Goal: Task Accomplishment & Management: Manage account settings

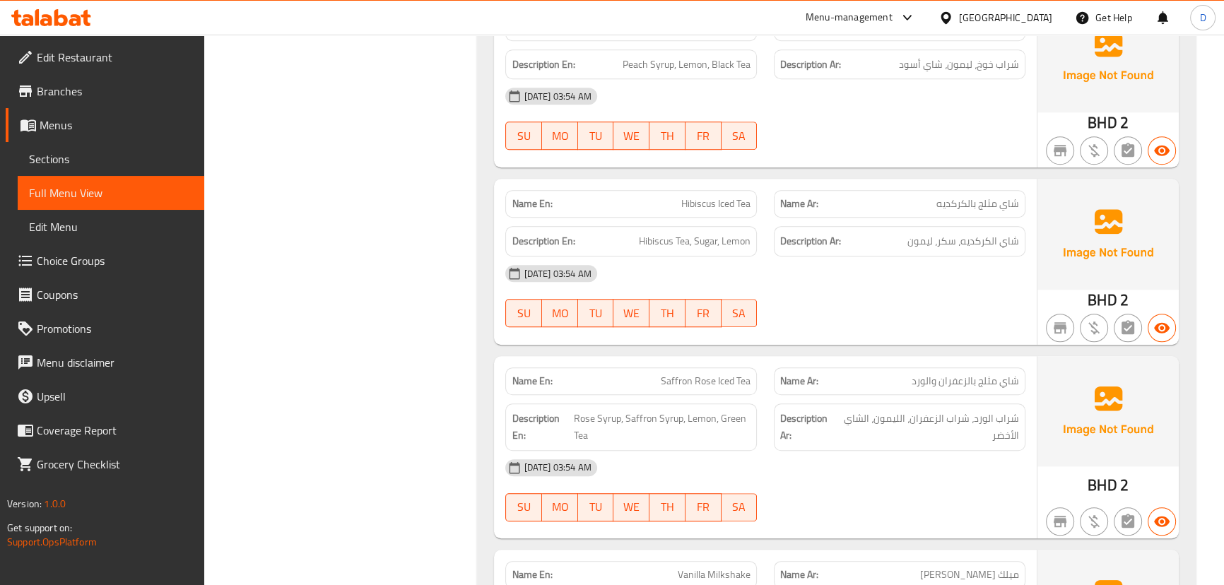
scroll to position [48716, 0]
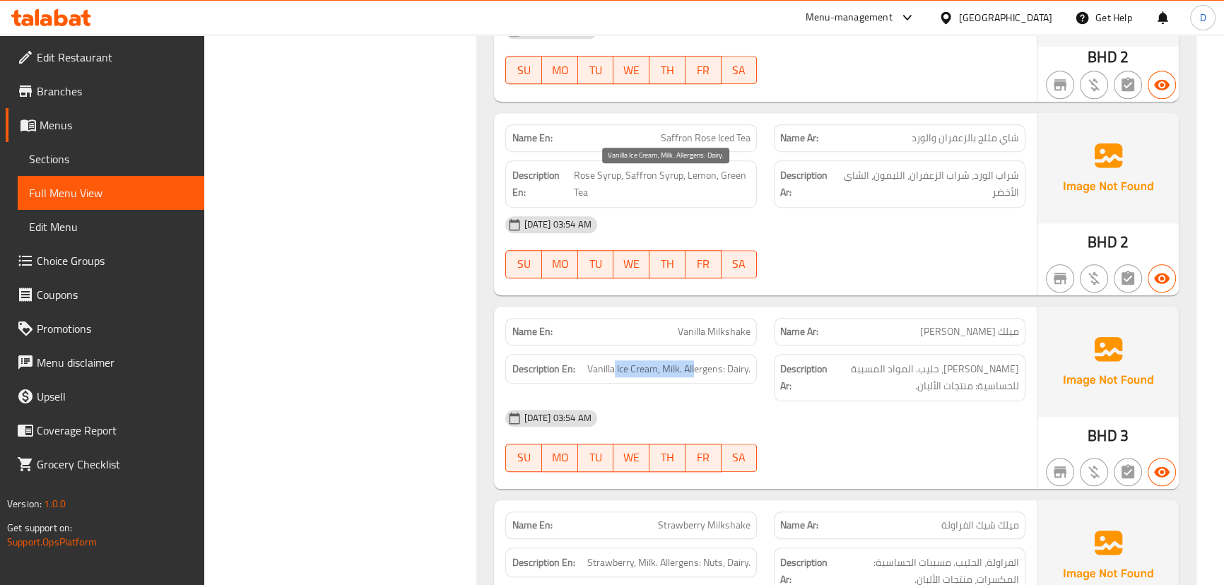
drag, startPoint x: 613, startPoint y: 185, endPoint x: 695, endPoint y: 184, distance: 82.0
click at [695, 360] on span "Vanilla Ice Cream, Milk. Allergens: Dairy." at bounding box center [668, 369] width 163 height 18
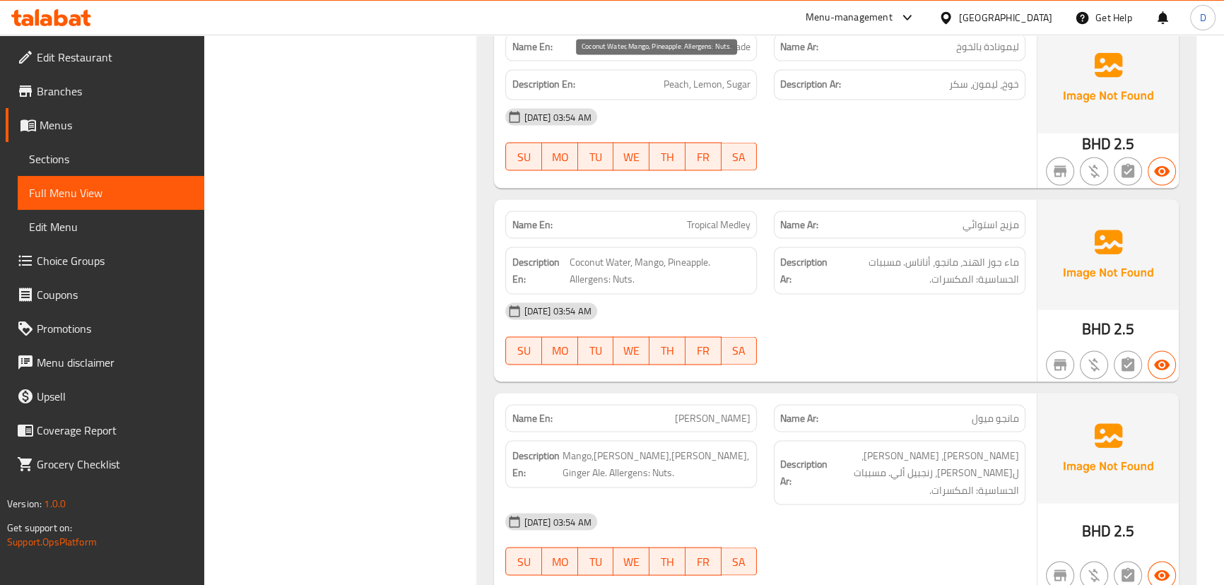
scroll to position [50385, 0]
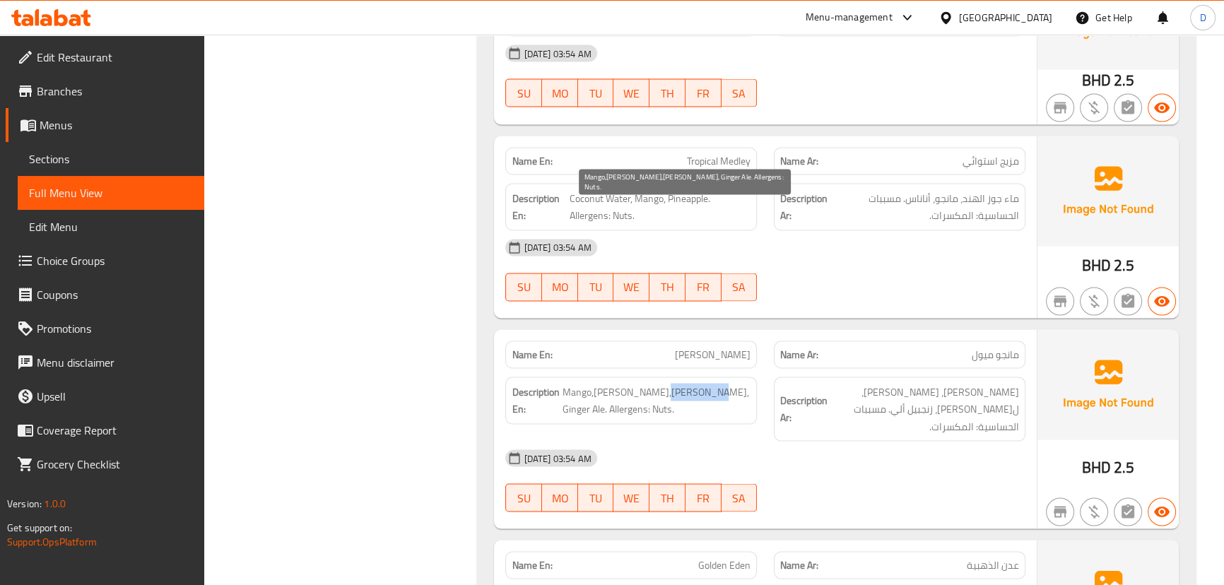
drag, startPoint x: 663, startPoint y: 201, endPoint x: 705, endPoint y: 200, distance: 42.4
click at [705, 383] on span "Mango,Ginger,Lemon, Ginger Ale. Allergens: Nuts." at bounding box center [656, 400] width 189 height 35
copy span "Ginger Ale"
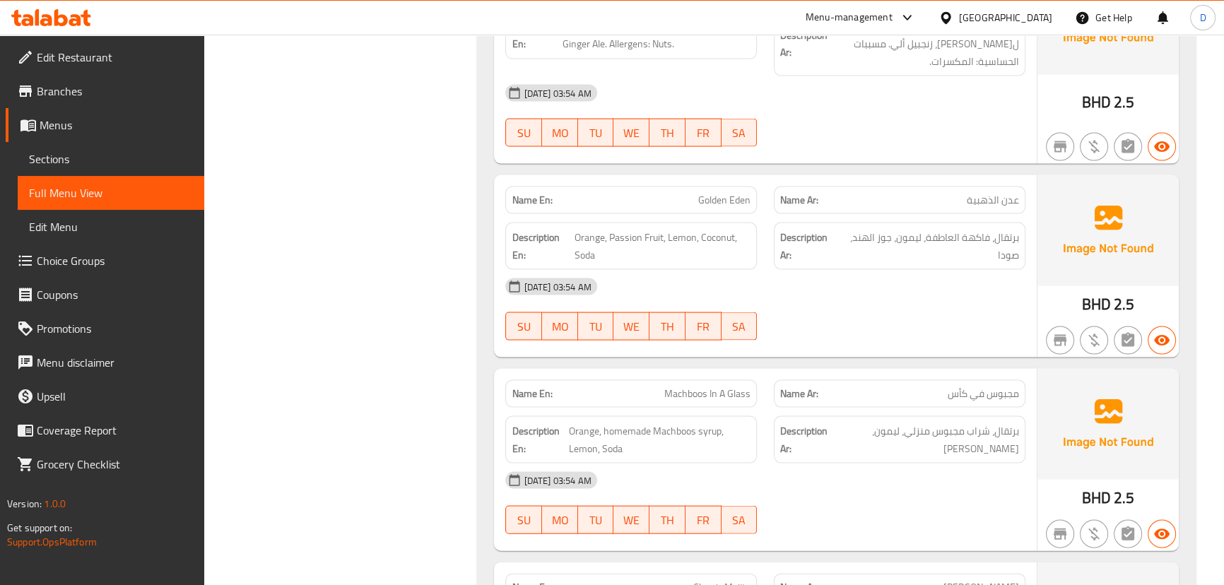
scroll to position [50771, 0]
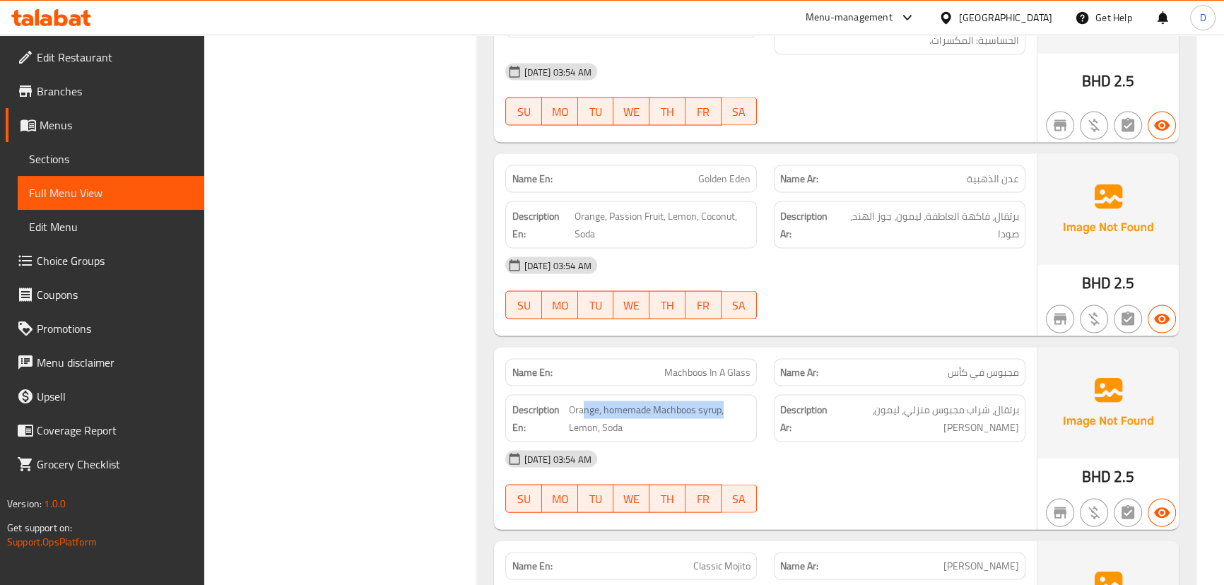
drag, startPoint x: 584, startPoint y: 203, endPoint x: 730, endPoint y: 191, distance: 146.1
click at [730, 395] on div "Description En: Orange, homemade Machboos syrup, Lemon, Soda" at bounding box center [631, 418] width 252 height 47
click at [990, 365] on span "مجبوس في كأس" at bounding box center [983, 372] width 71 height 15
click at [1006, 365] on span "مجبوس في كأس" at bounding box center [983, 372] width 71 height 15
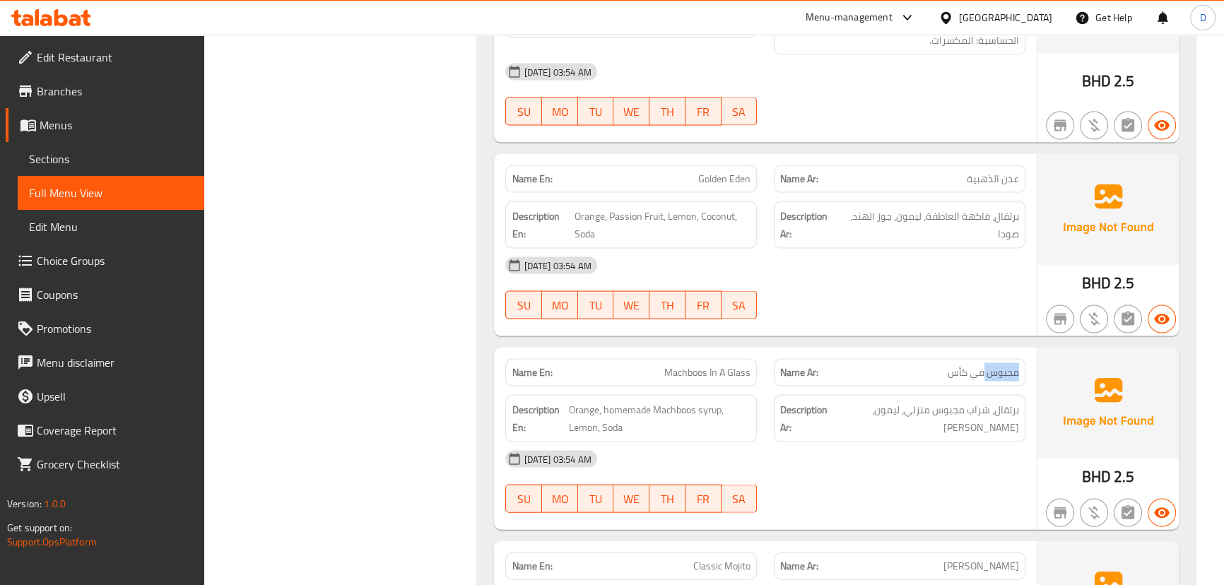
click at [1007, 365] on span "مجبوس في كأس" at bounding box center [983, 372] width 71 height 15
copy span "مجبوس"
click at [705, 365] on span "Machboos In A Glass" at bounding box center [707, 372] width 86 height 15
copy span "Machboos"
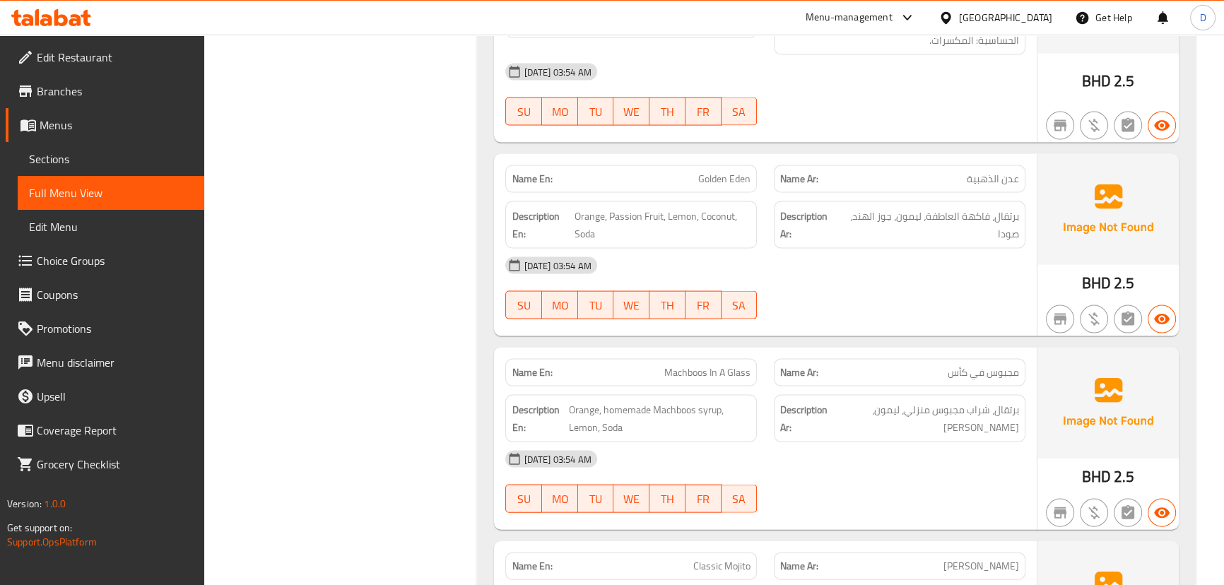
click at [729, 359] on div "Name En: Machboos In A Glass" at bounding box center [631, 373] width 252 height 28
click at [727, 365] on span "Machboos In A Glass" at bounding box center [707, 372] width 86 height 15
copy span "Glass"
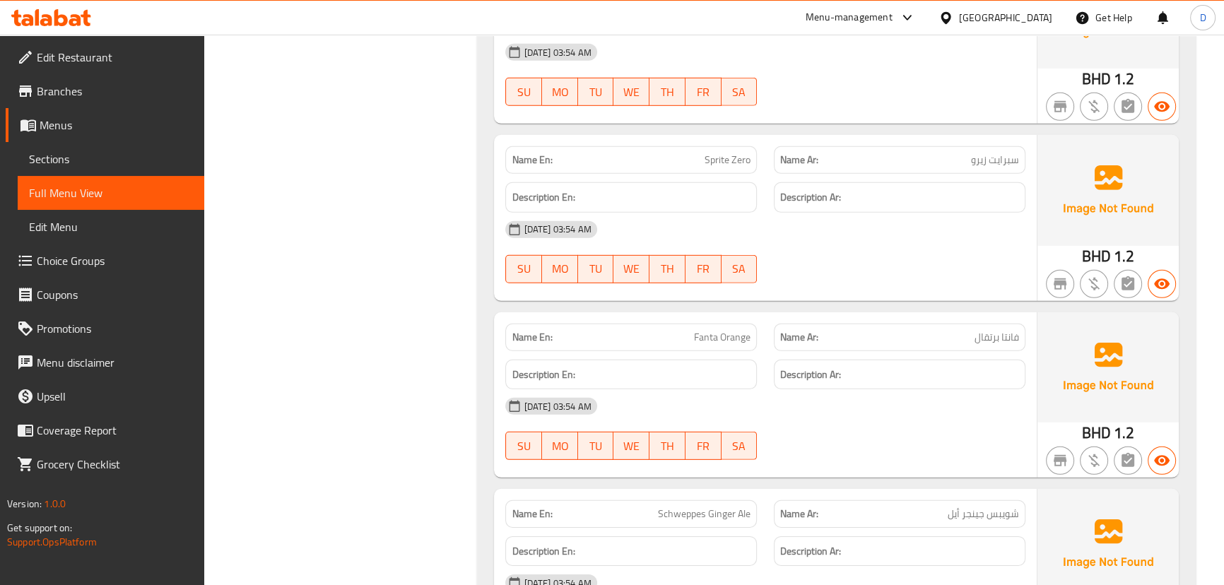
scroll to position [52313, 0]
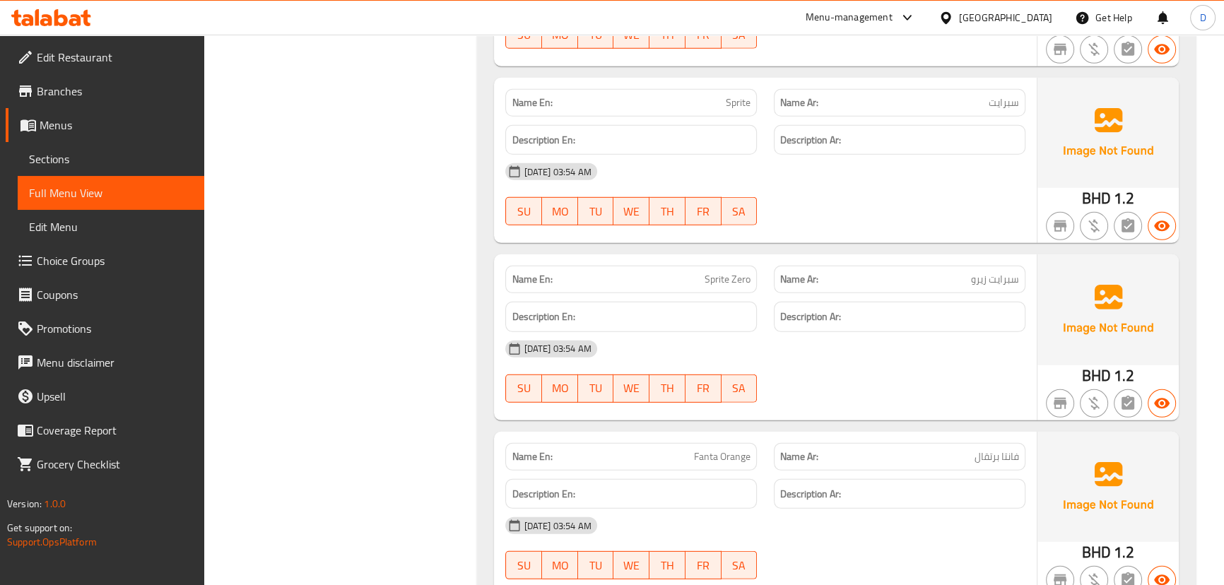
click at [728, 272] on span "Sprite Zero" at bounding box center [727, 279] width 46 height 15
copy span "Sprite Zero"
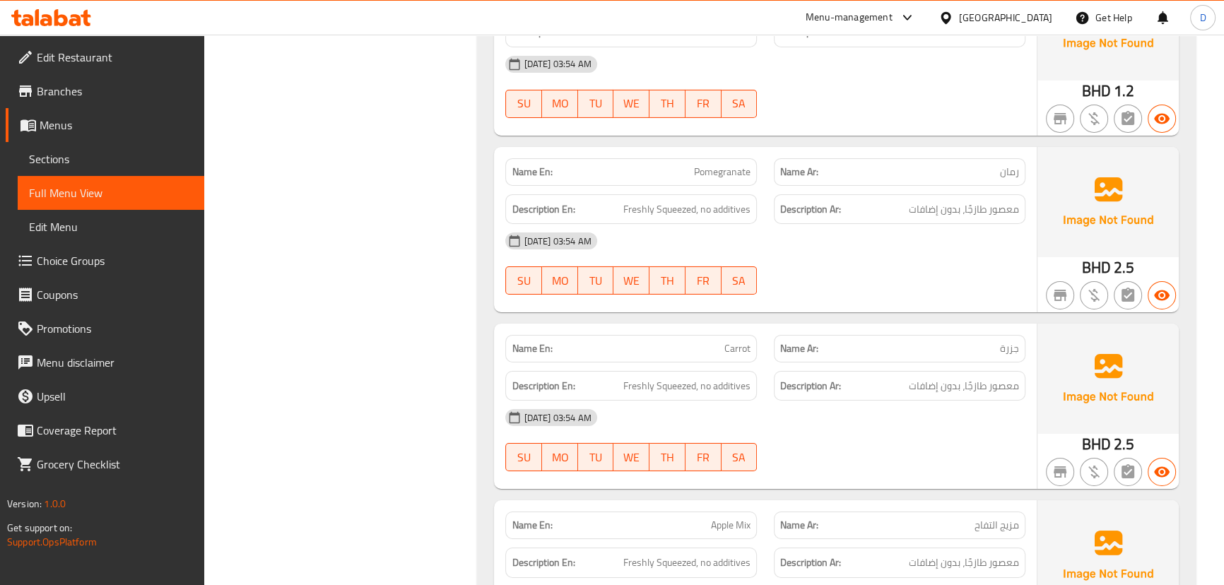
scroll to position [53148, 0]
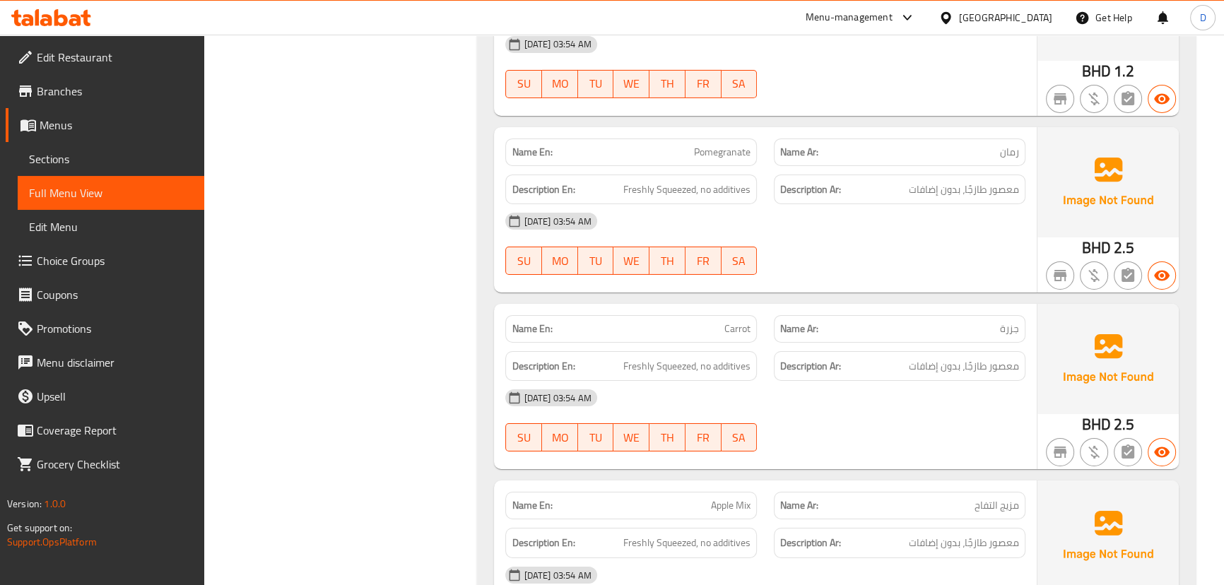
click at [741, 321] on span "Carrot" at bounding box center [737, 328] width 26 height 15
copy span "Carrot"
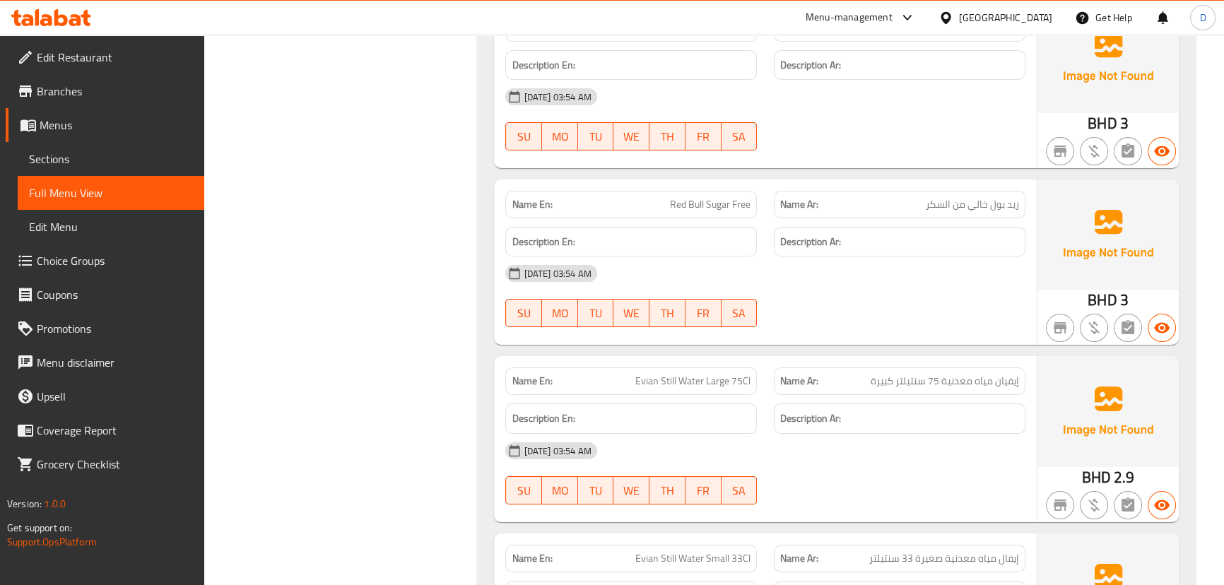
scroll to position [53918, 0]
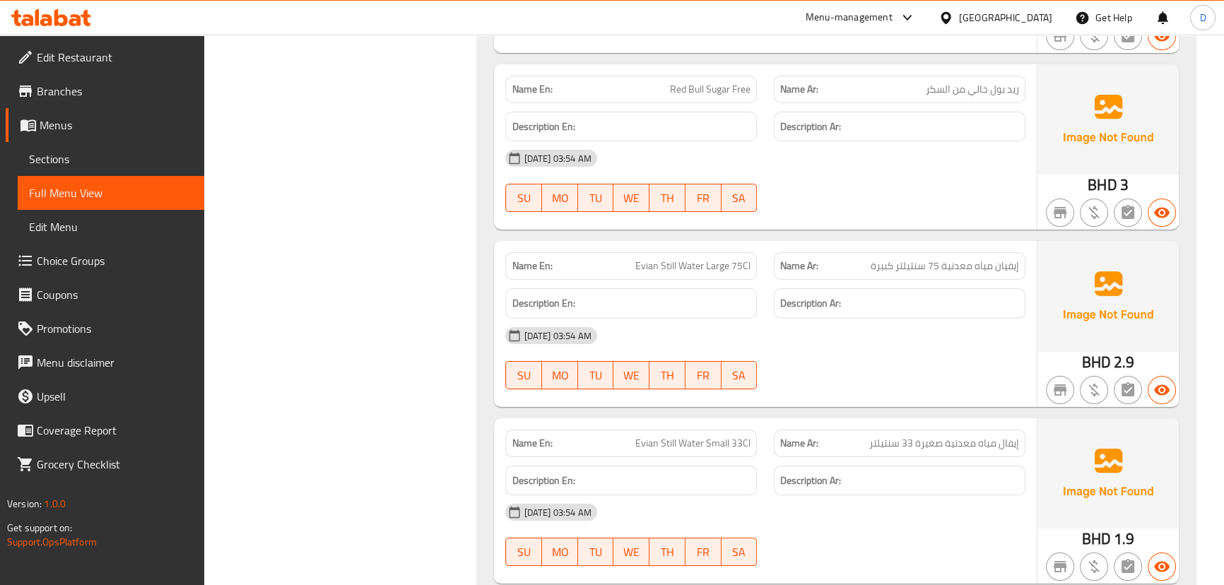
click at [644, 259] on span "Evian Still Water Large 75Cl" at bounding box center [692, 266] width 115 height 15
copy span "Evian"
click at [1013, 436] on span "إيفال مياه معدنية صغيرة 33 سنتيلتر" at bounding box center [944, 443] width 150 height 15
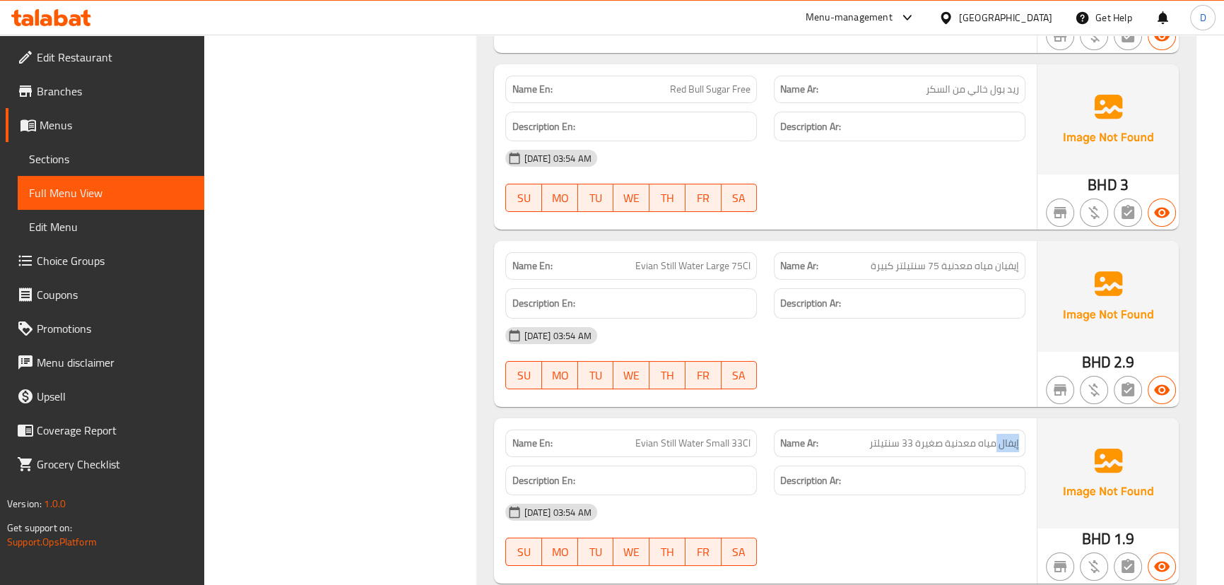
copy span "إيفال"
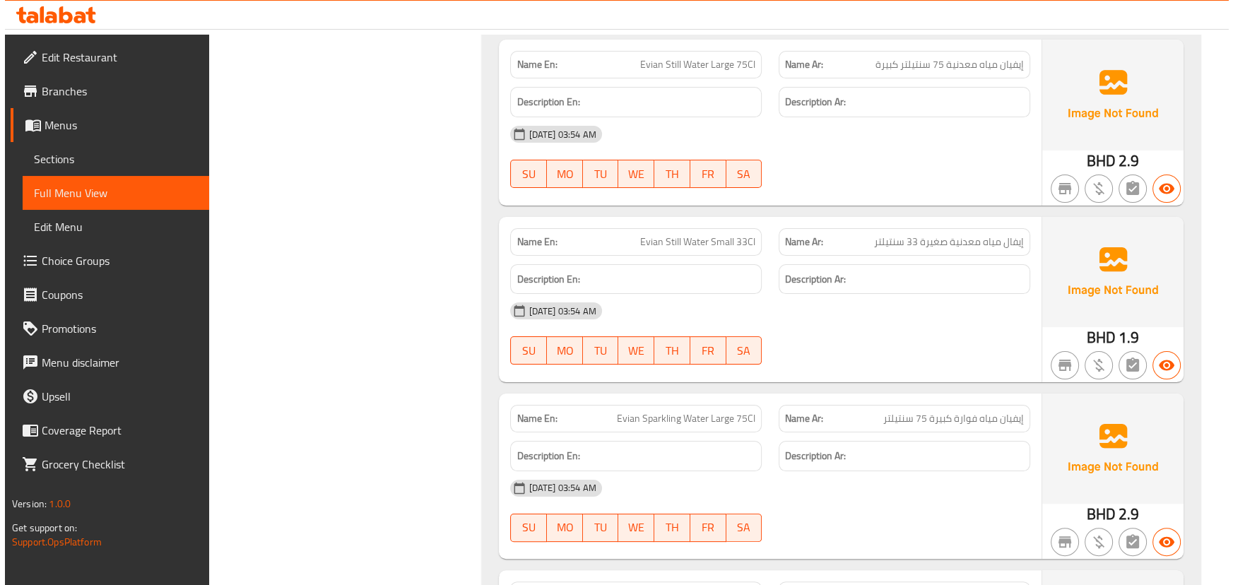
scroll to position [54033, 0]
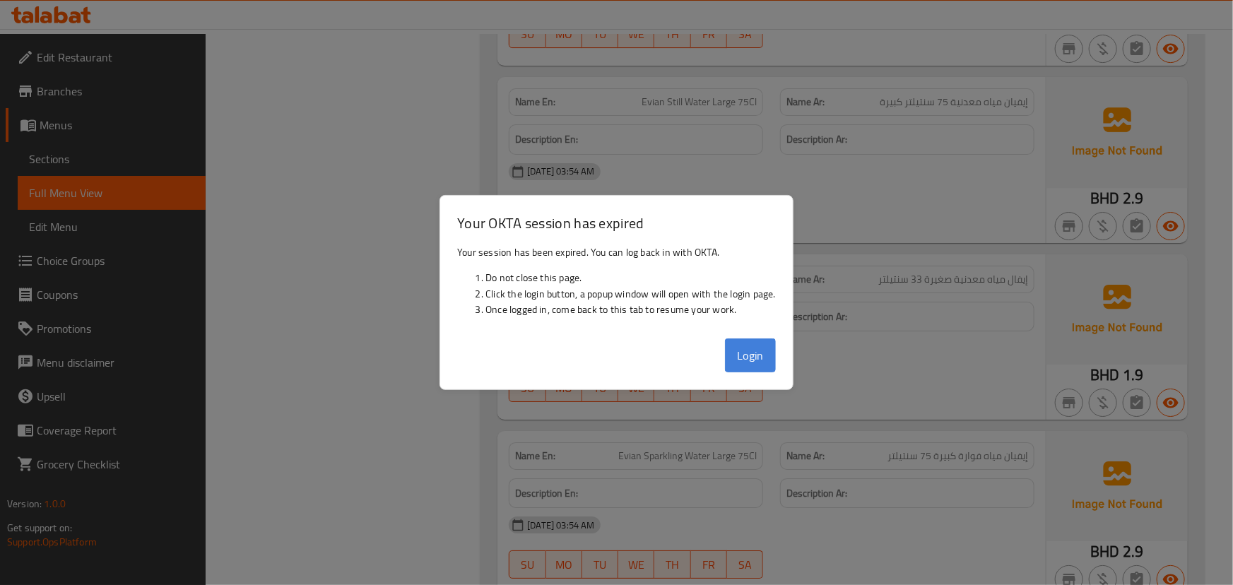
click at [759, 360] on button "Login" at bounding box center [750, 355] width 51 height 34
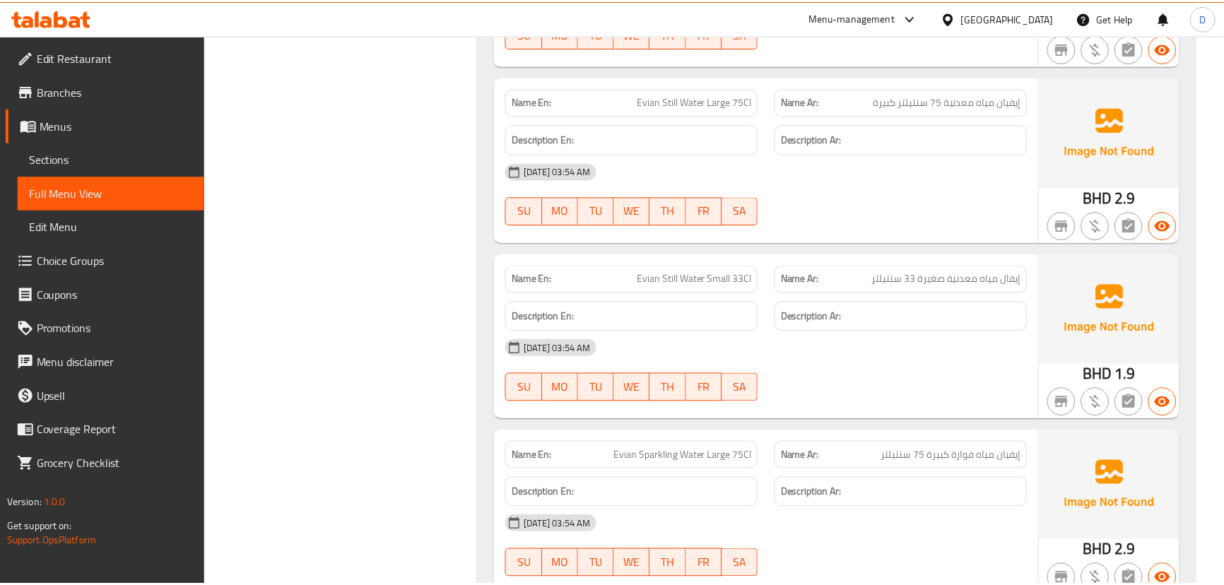
scroll to position [54119, 0]
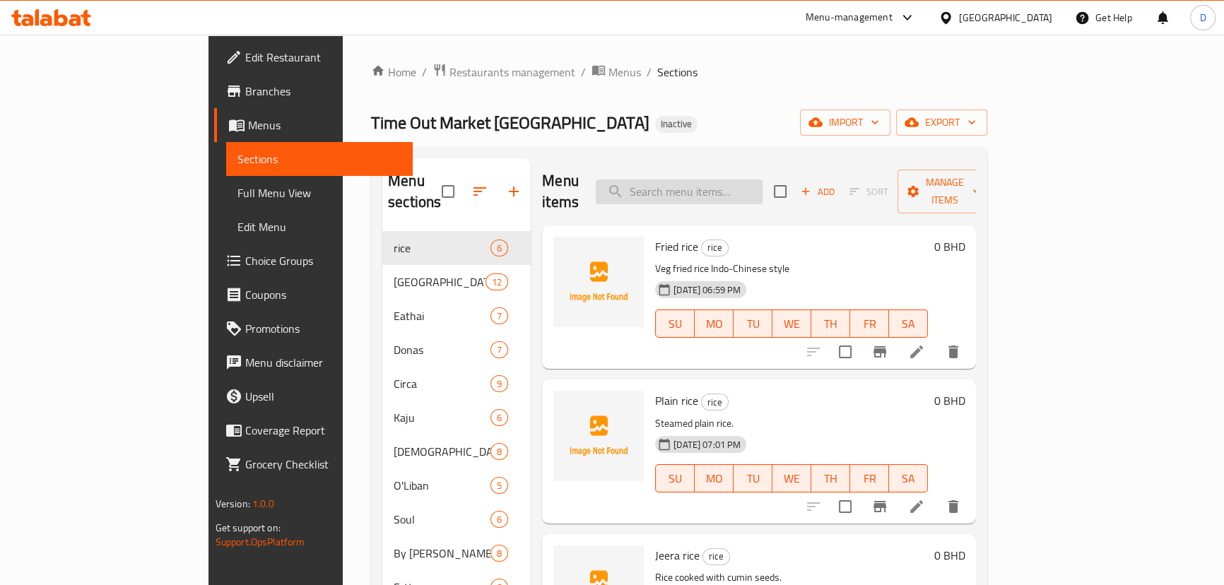
click at [762, 179] on input "search" at bounding box center [679, 191] width 167 height 25
paste input "Saffron Rose Iced Tea"
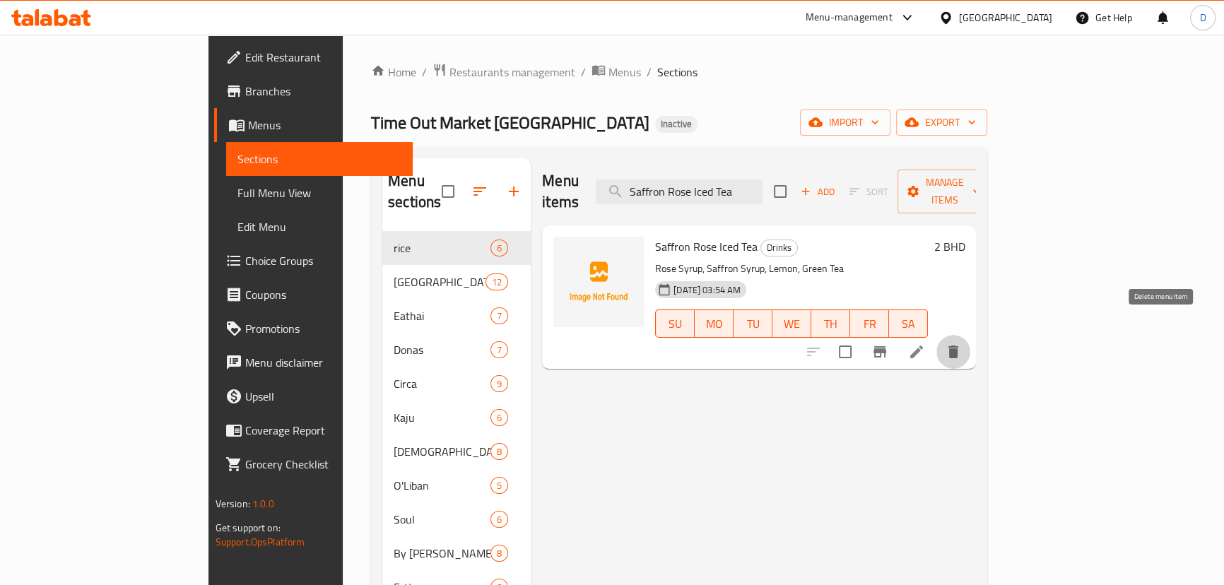
click at [970, 339] on button "delete" at bounding box center [953, 352] width 34 height 34
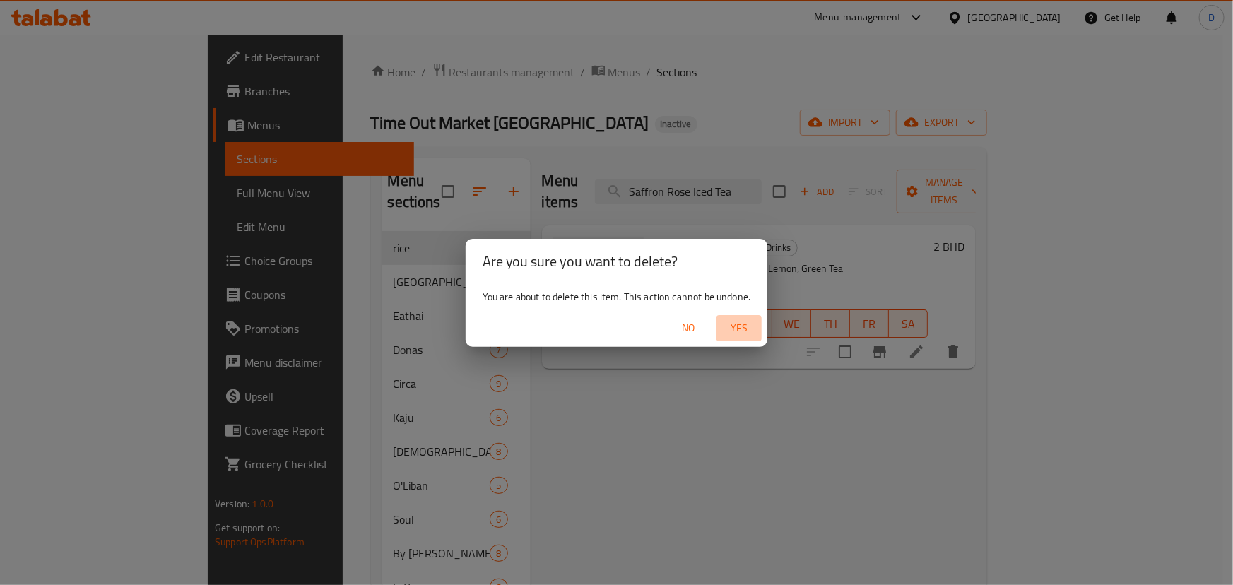
click at [735, 335] on span "Yes" at bounding box center [739, 328] width 34 height 18
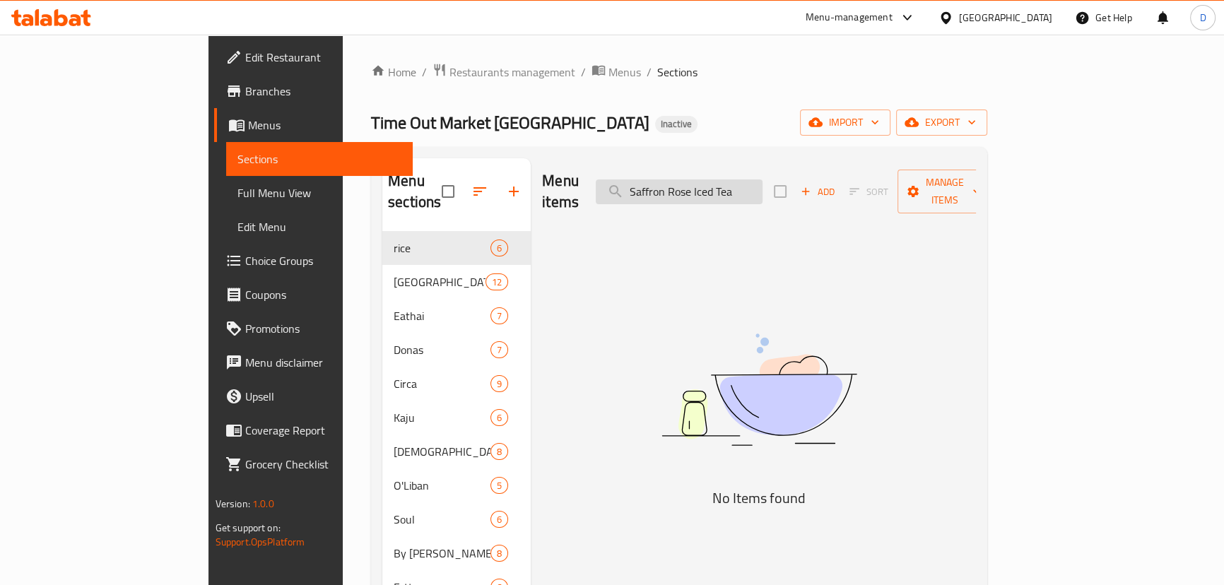
click at [741, 179] on input "Saffron Rose Iced Tea" at bounding box center [679, 191] width 167 height 25
paste input "Coconut Water, Mango, Pineapple"
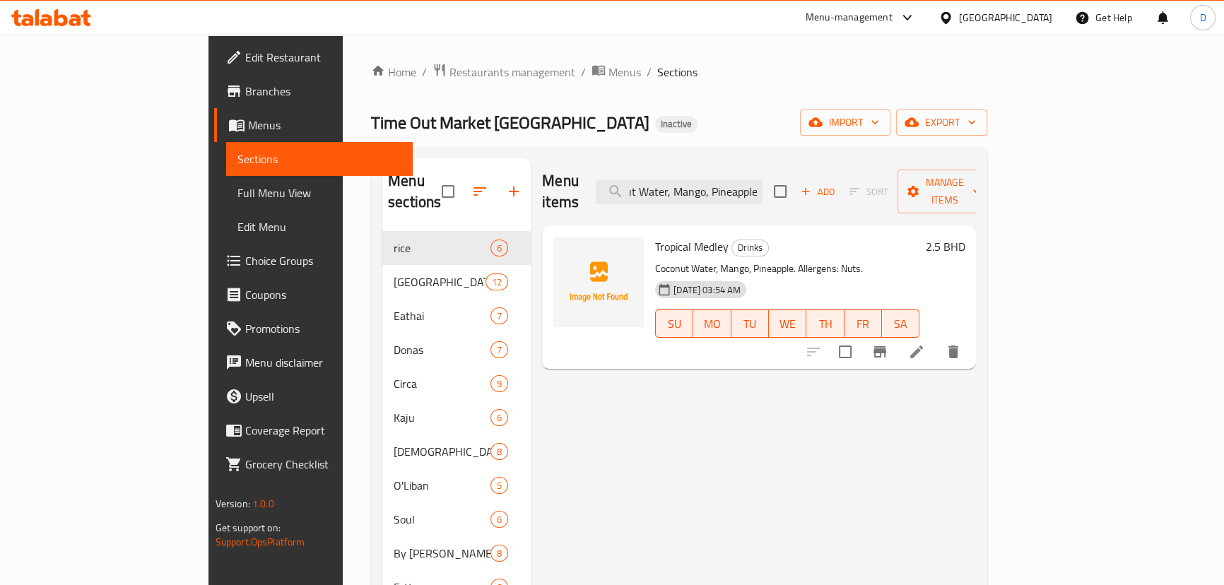
type input "Coconut Water, Mango, Pineapple"
click at [923, 346] on icon at bounding box center [916, 352] width 13 height 13
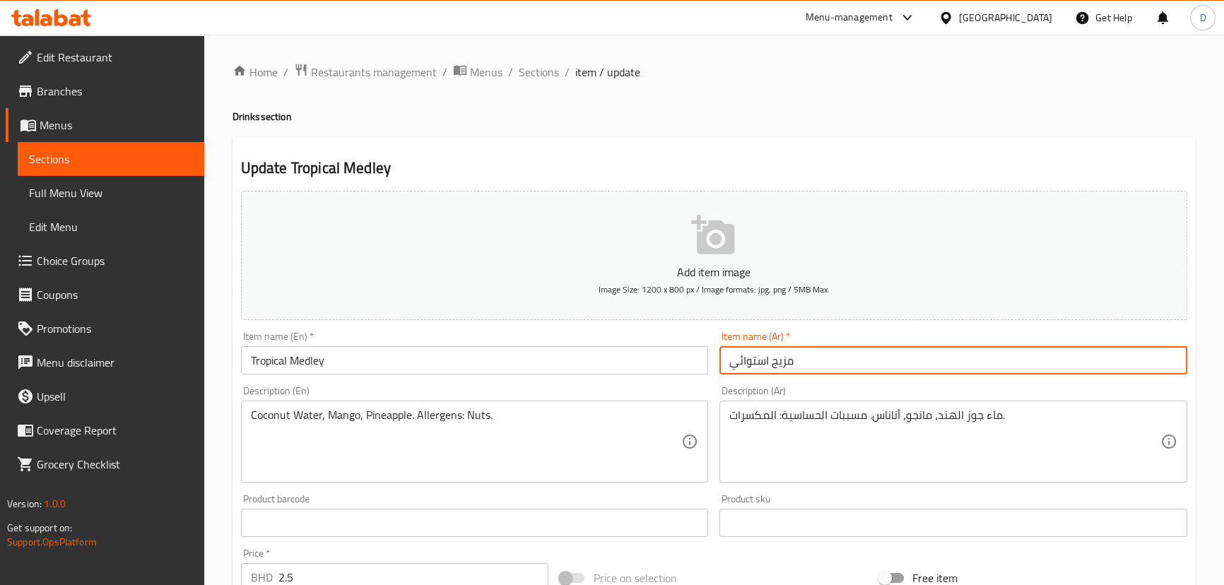
drag, startPoint x: 820, startPoint y: 372, endPoint x: 716, endPoint y: 359, distance: 104.6
click at [716, 359] on div "Item name (Ar)   * مزيج استوائي Item name (Ar) *" at bounding box center [953, 353] width 479 height 54
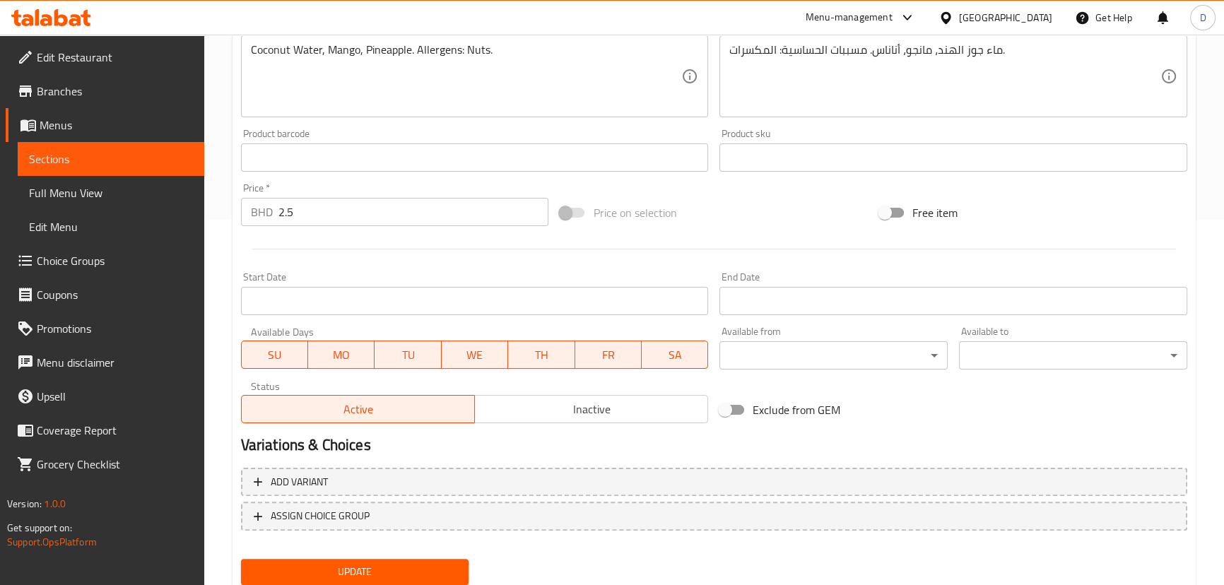
scroll to position [412, 0]
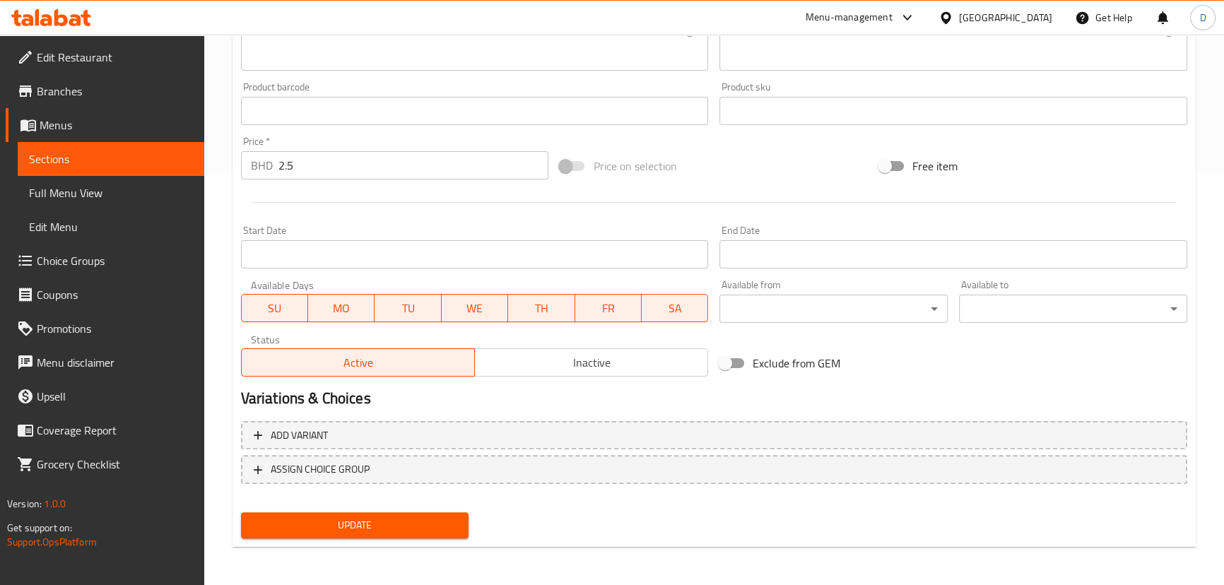
type input "تروبيكال ميدلي"
click at [455, 512] on button "Update" at bounding box center [355, 525] width 228 height 26
click at [312, 524] on span "Update" at bounding box center [355, 526] width 206 height 18
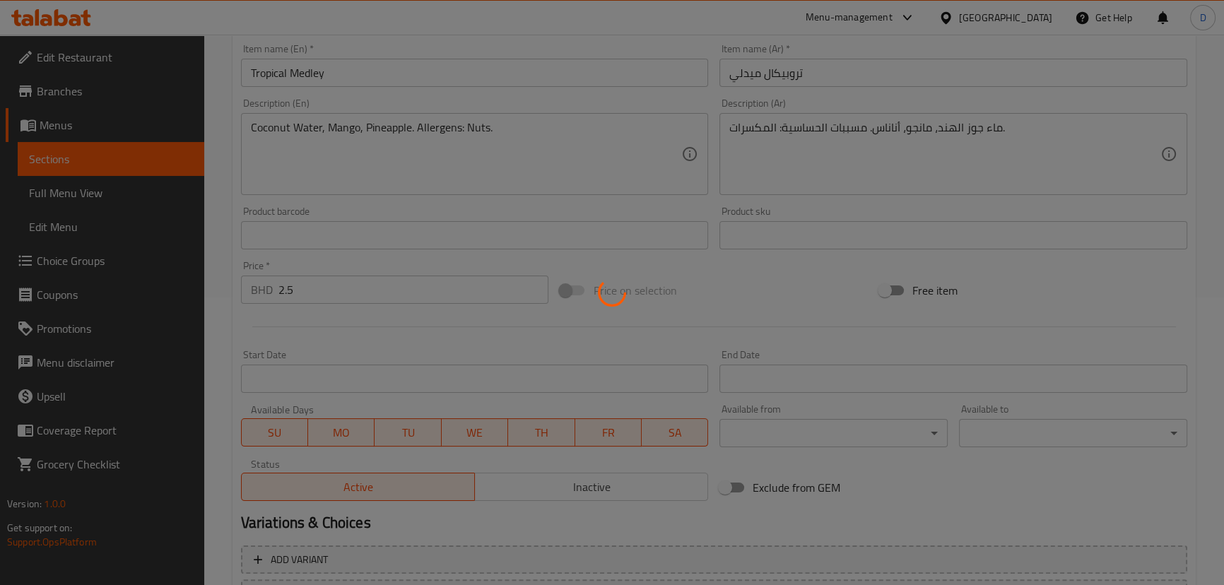
scroll to position [283, 0]
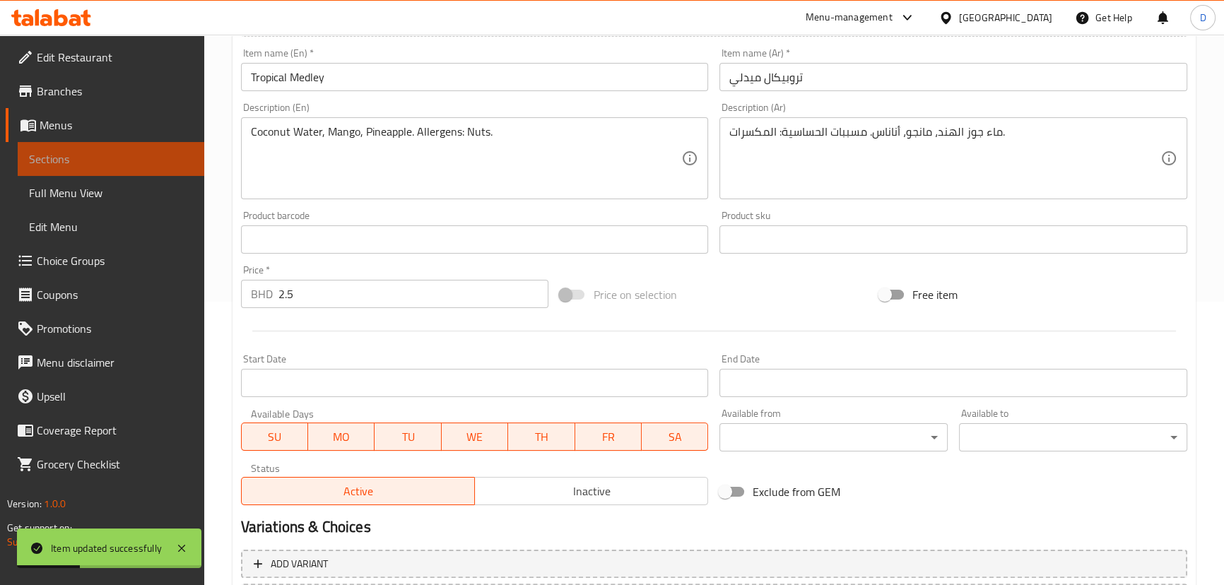
click at [194, 157] on link "Sections" at bounding box center [111, 159] width 187 height 34
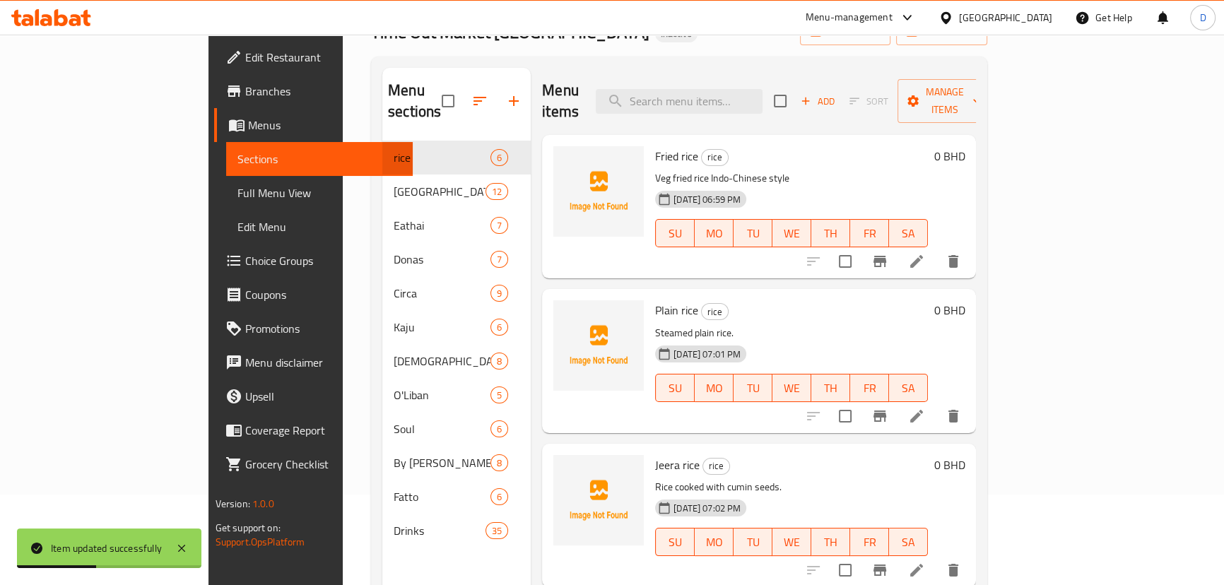
scroll to position [70, 0]
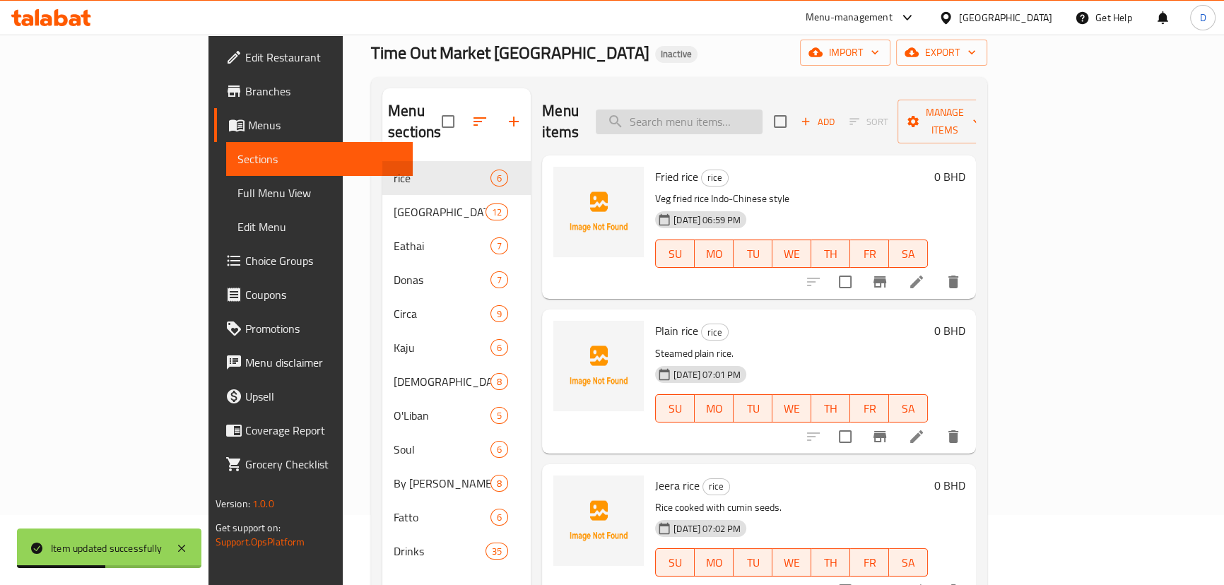
click at [697, 118] on input "search" at bounding box center [679, 122] width 167 height 25
paste input "Ginger Ale"
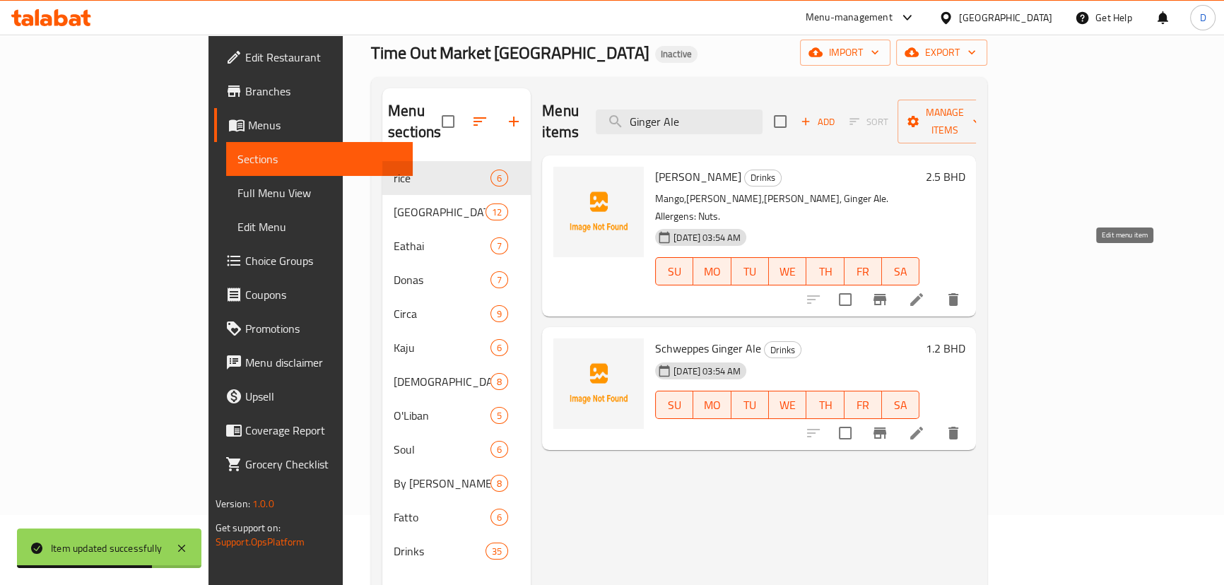
type input "Ginger Ale"
click at [925, 291] on icon at bounding box center [916, 299] width 17 height 17
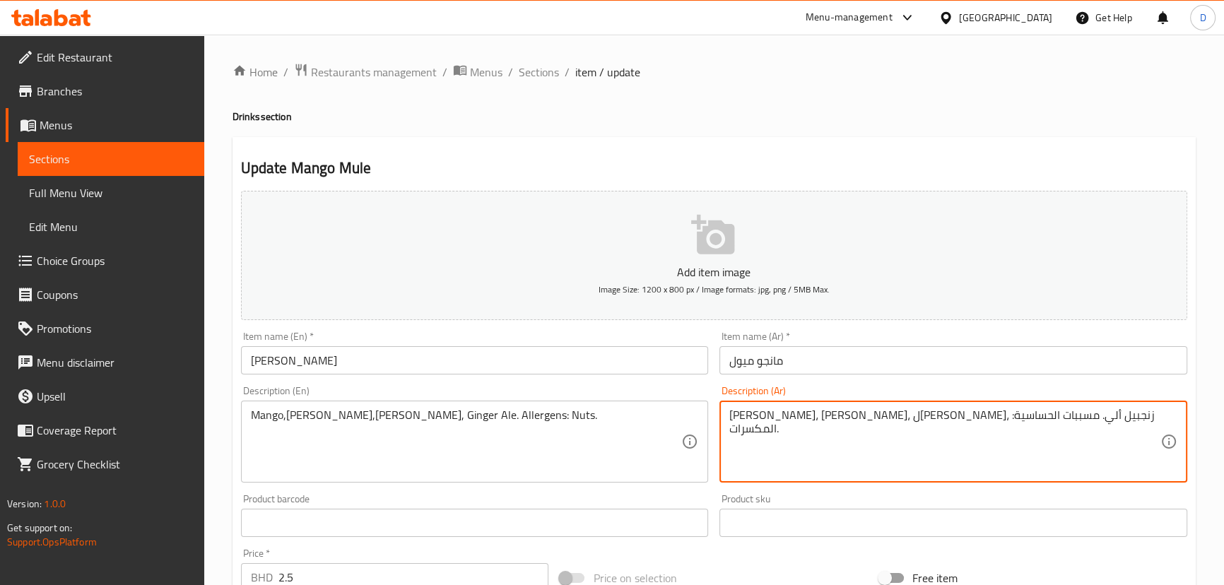
drag, startPoint x: 921, startPoint y: 417, endPoint x: 876, endPoint y: 410, distance: 45.8
paste textarea "مشروب زنجبيل"
type textarea "مانجو، زنجبيل، ليمون، مشروب زنجبيل. مسببات الحساسية: المكسرات."
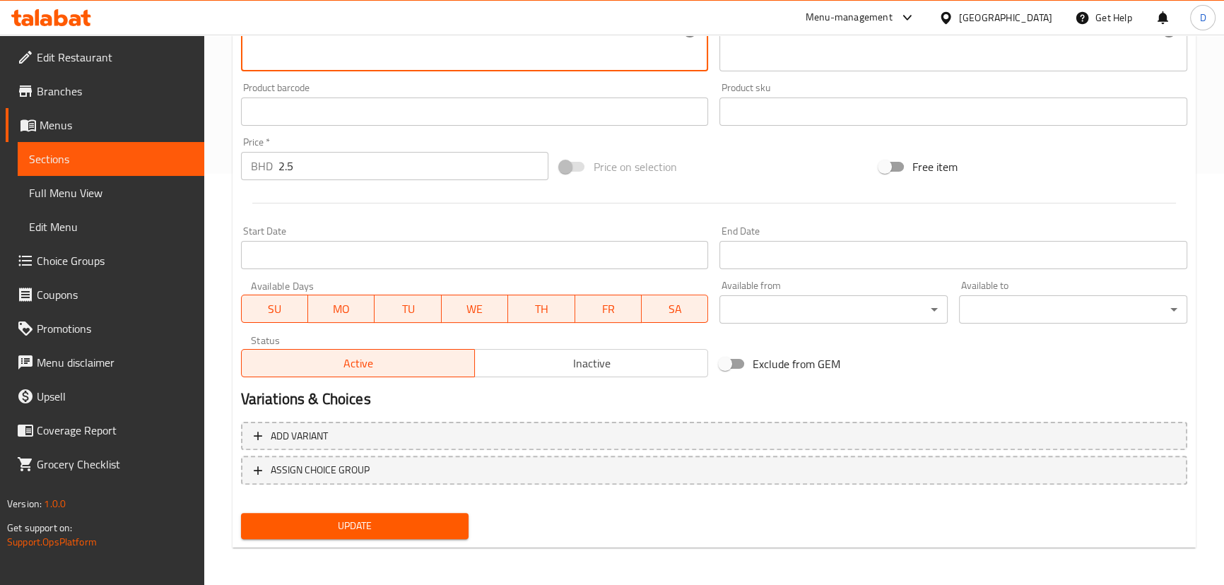
scroll to position [412, 0]
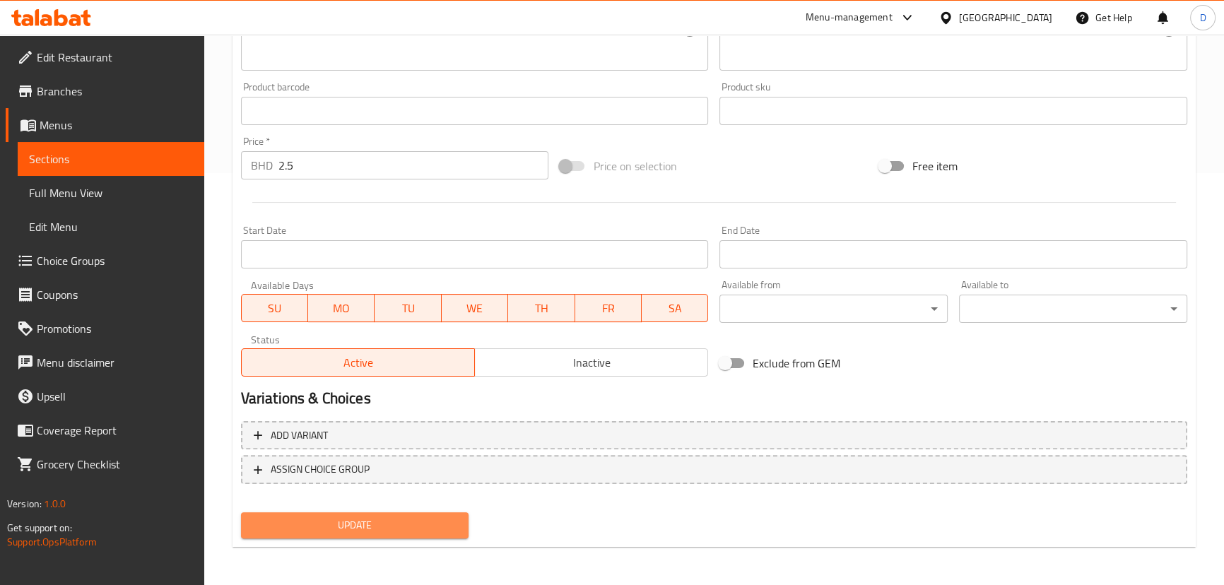
click at [441, 525] on span "Update" at bounding box center [355, 526] width 206 height 18
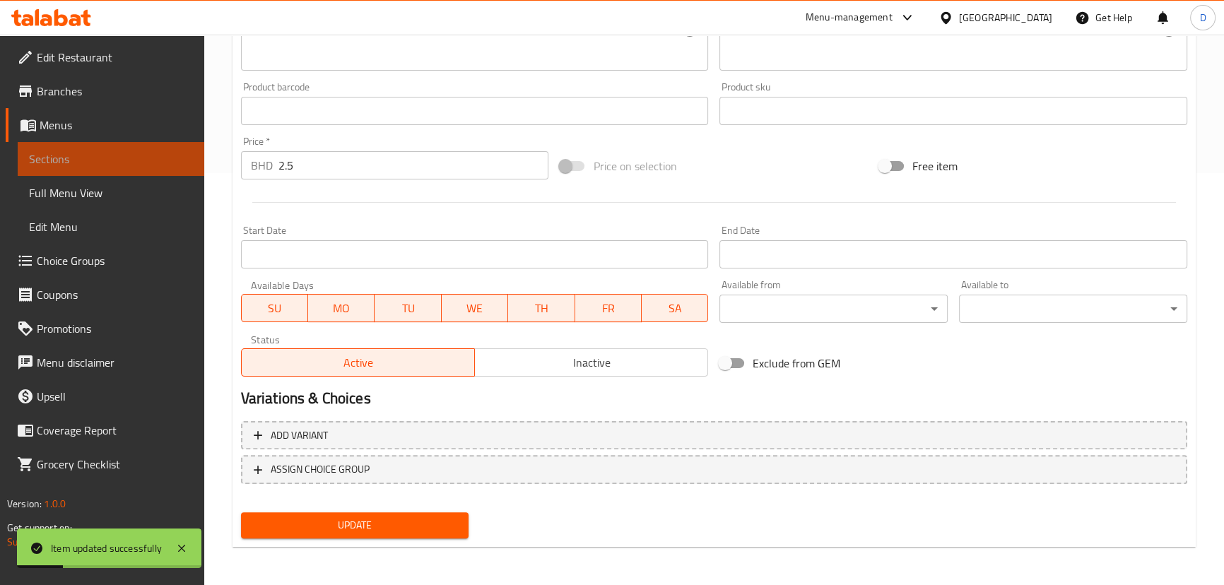
click at [189, 157] on span "Sections" at bounding box center [111, 158] width 164 height 17
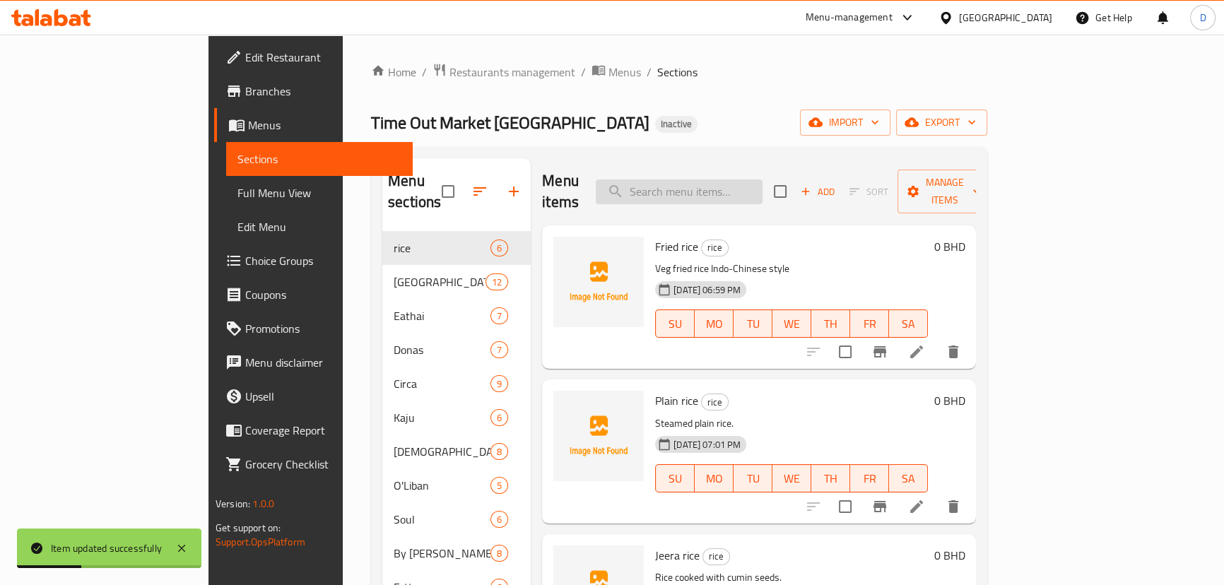
click at [762, 179] on input "search" at bounding box center [679, 191] width 167 height 25
paste input "Orange, Passionfruit, Lemon, Coconut, Soda"
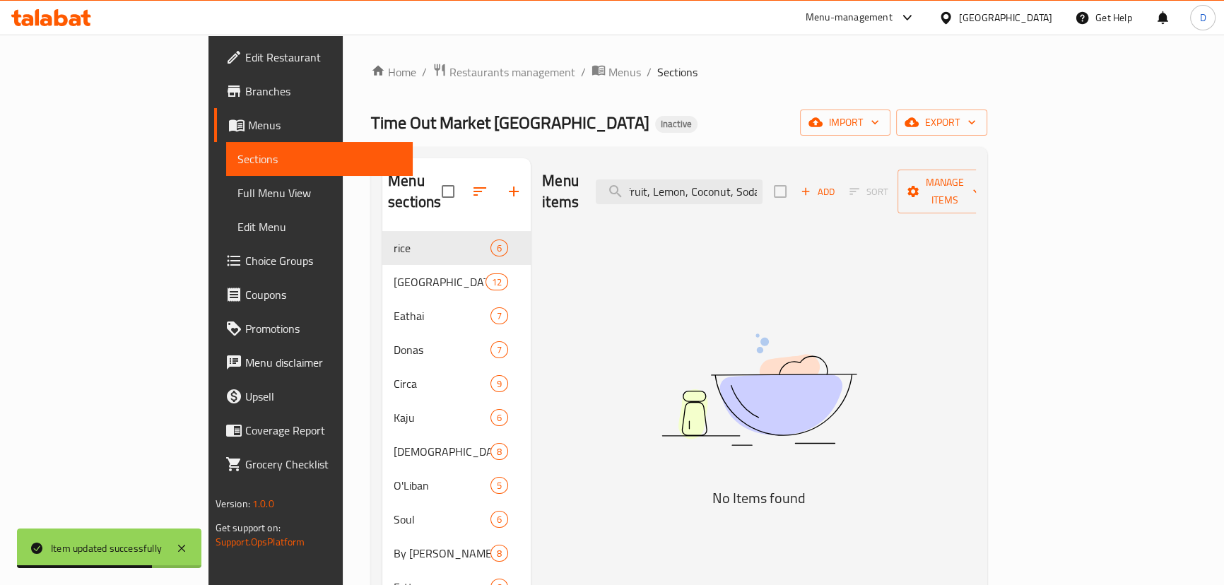
drag, startPoint x: 724, startPoint y: 178, endPoint x: 951, endPoint y: 198, distance: 227.7
click at [951, 198] on div "Menu items Orange, Passionfruit, Lemon, Coconut, Soda Add Sort Manage items" at bounding box center [759, 191] width 434 height 67
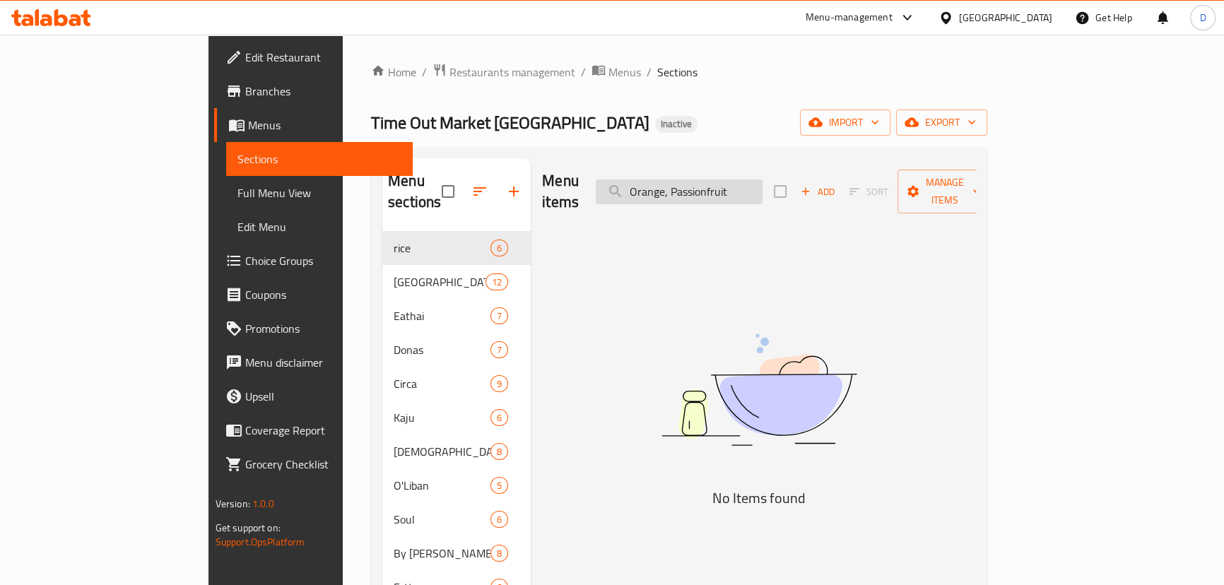
click at [762, 179] on input "Orange, Passionfruit" at bounding box center [679, 191] width 167 height 25
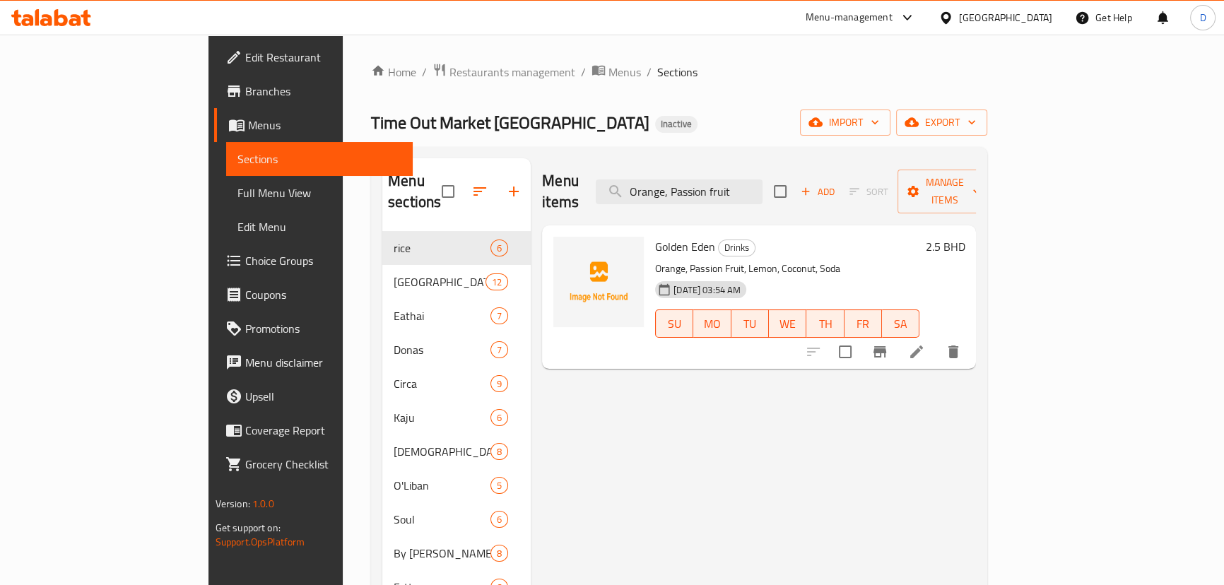
type input "Orange, Passion fruit"
click at [923, 346] on icon at bounding box center [916, 352] width 13 height 13
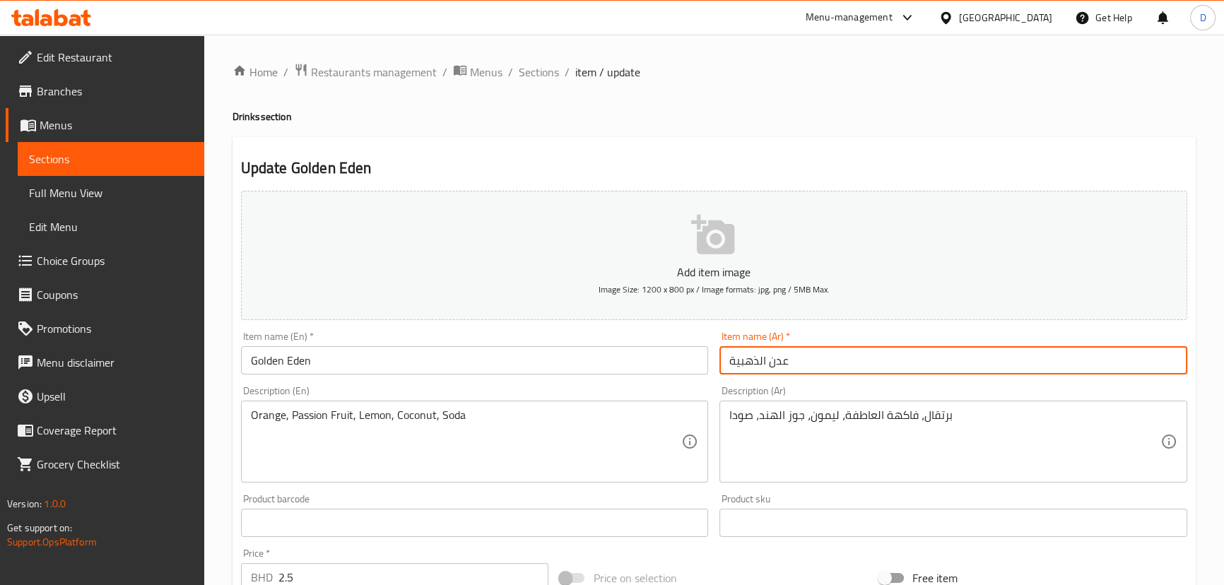
drag, startPoint x: 820, startPoint y: 360, endPoint x: 716, endPoint y: 365, distance: 104.0
click at [716, 365] on div "Item name (Ar)   * عدن الذهبية Item name (Ar) *" at bounding box center [953, 353] width 479 height 54
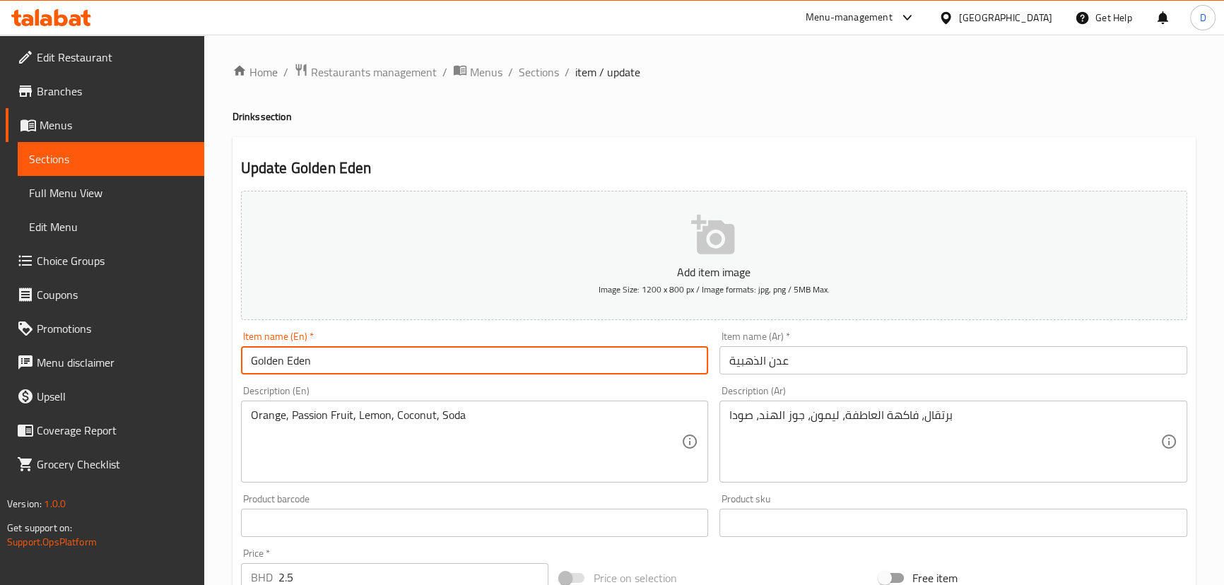
click at [280, 354] on input "Golden Eden" at bounding box center [475, 360] width 468 height 28
click at [293, 361] on input "Golden Eden" at bounding box center [475, 360] width 468 height 28
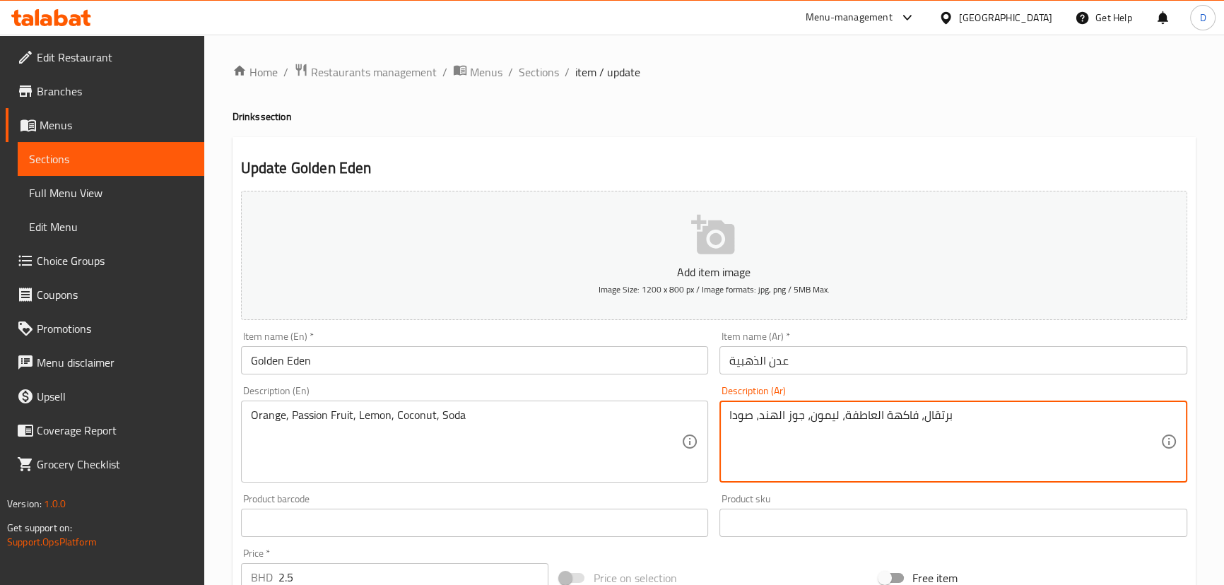
drag, startPoint x: 842, startPoint y: 410, endPoint x: 915, endPoint y: 438, distance: 78.1
click at [915, 438] on textarea "برتقال، فاكهة العاطفة، ليمون، جوز الهند، صودا" at bounding box center [944, 441] width 431 height 67
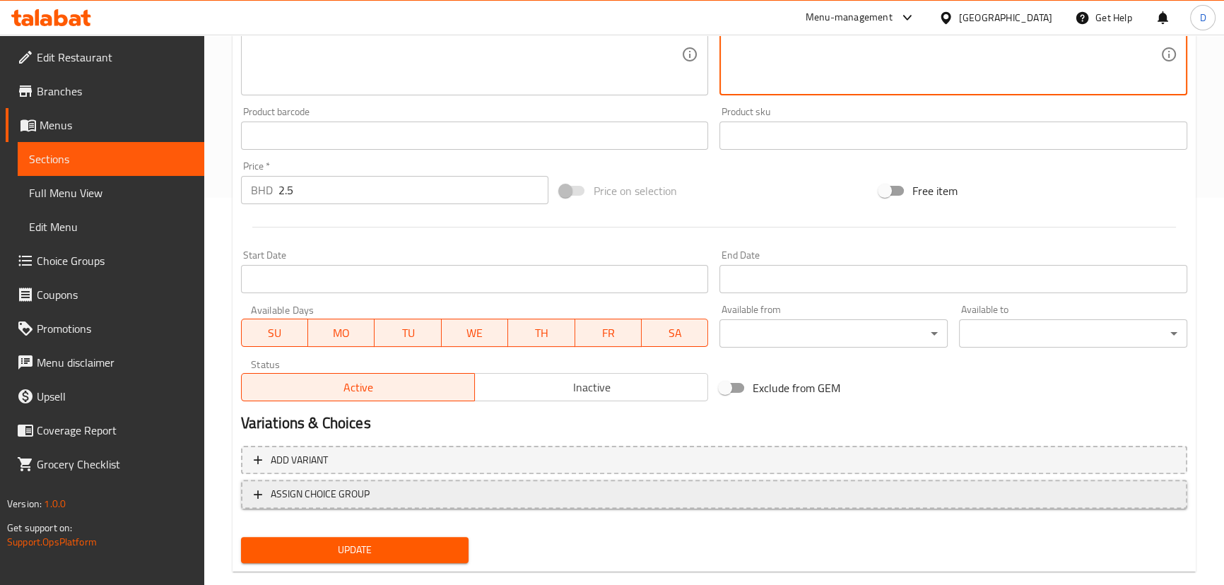
scroll to position [412, 0]
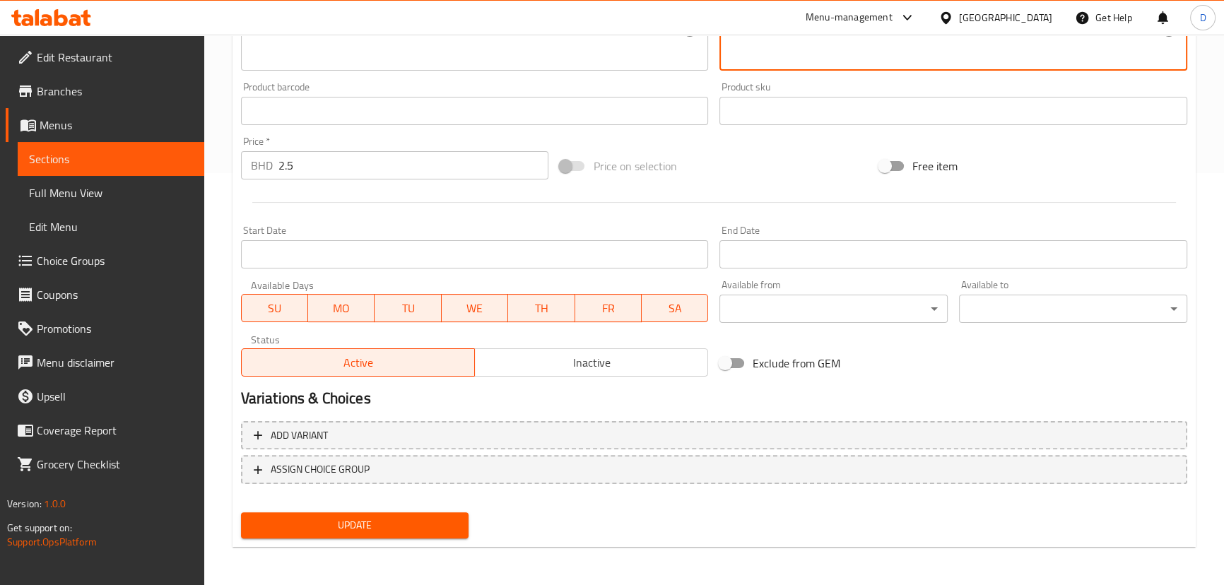
type textarea "برتقال، باشون فروت، ليمون، جوز الهند، صودا"
click at [367, 530] on span "Update" at bounding box center [355, 526] width 206 height 18
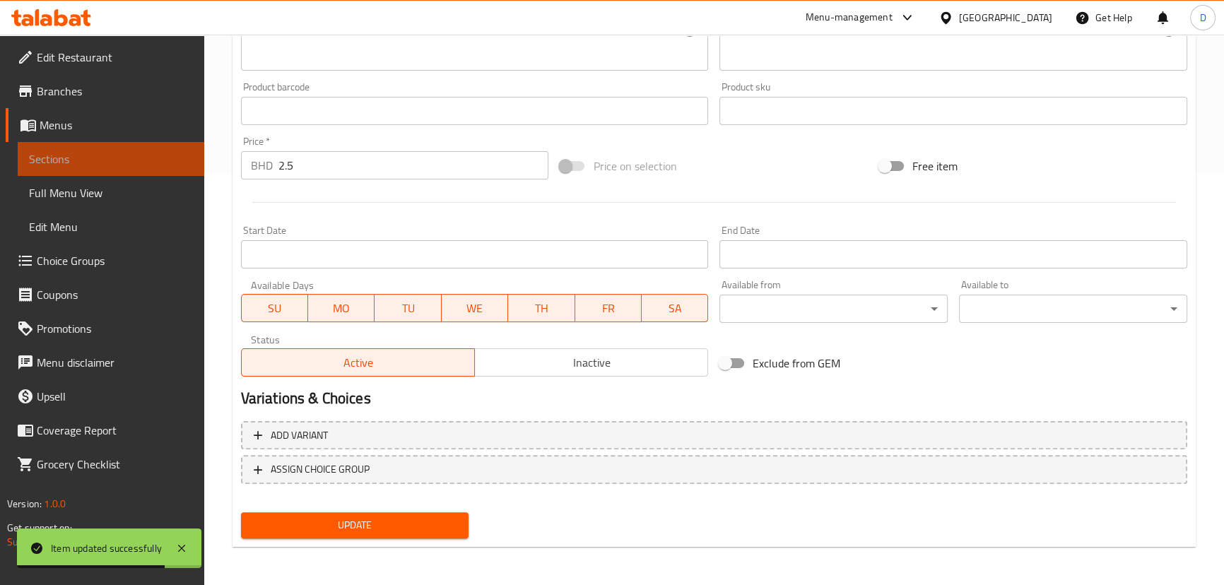
click at [165, 150] on span "Sections" at bounding box center [111, 158] width 164 height 17
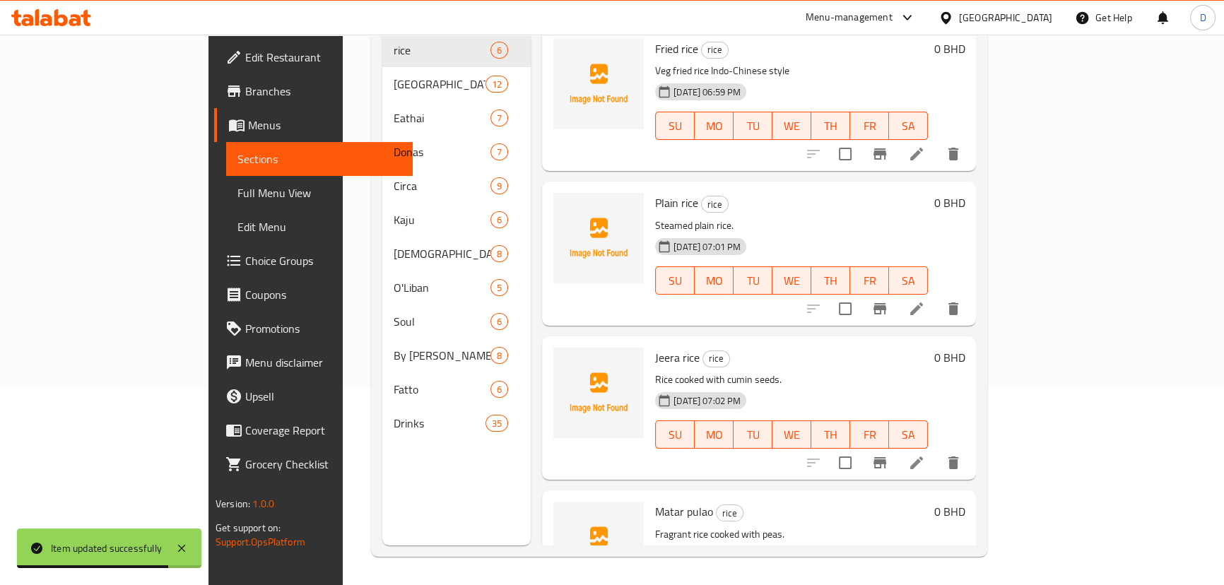
scroll to position [198, 0]
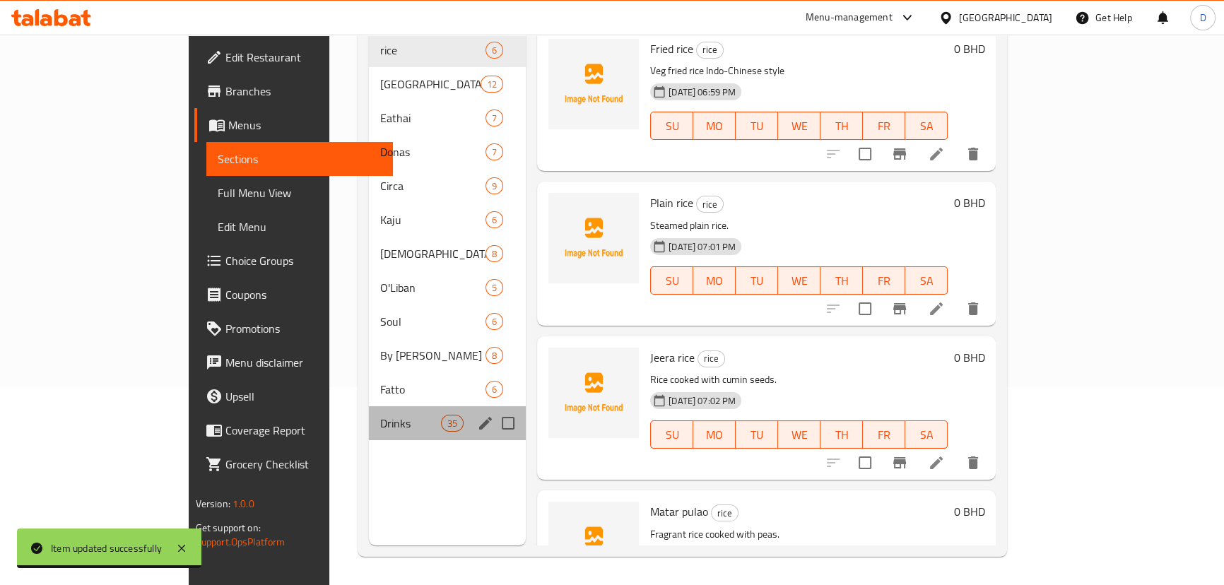
drag, startPoint x: 289, startPoint y: 414, endPoint x: 299, endPoint y: 411, distance: 10.5
click at [369, 411] on div "Drinks 35" at bounding box center [447, 423] width 157 height 34
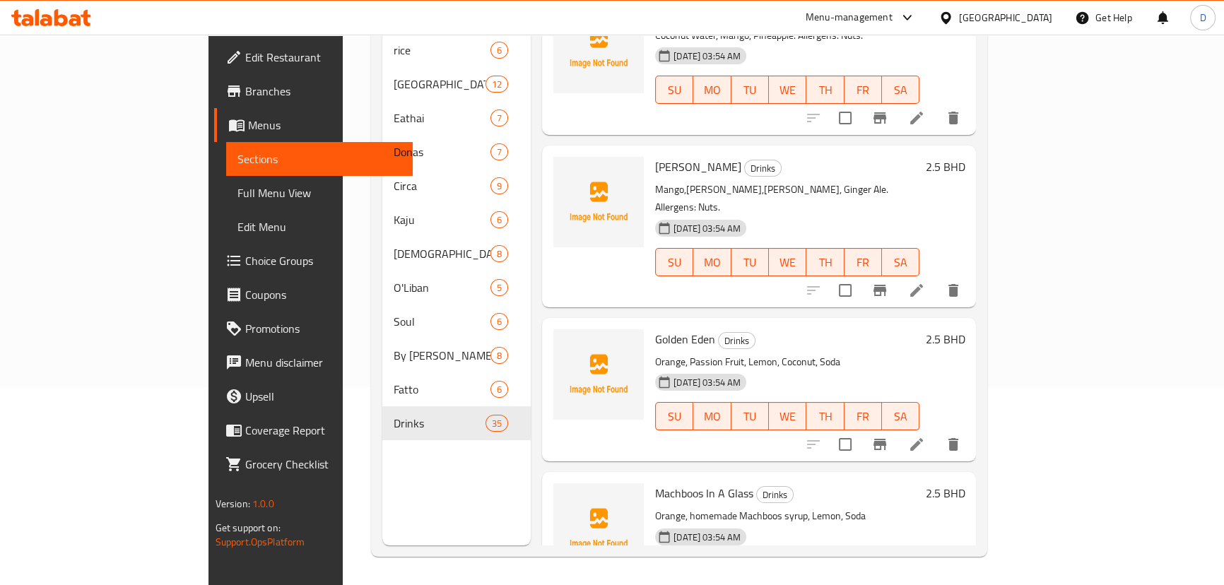
scroll to position [1927, 0]
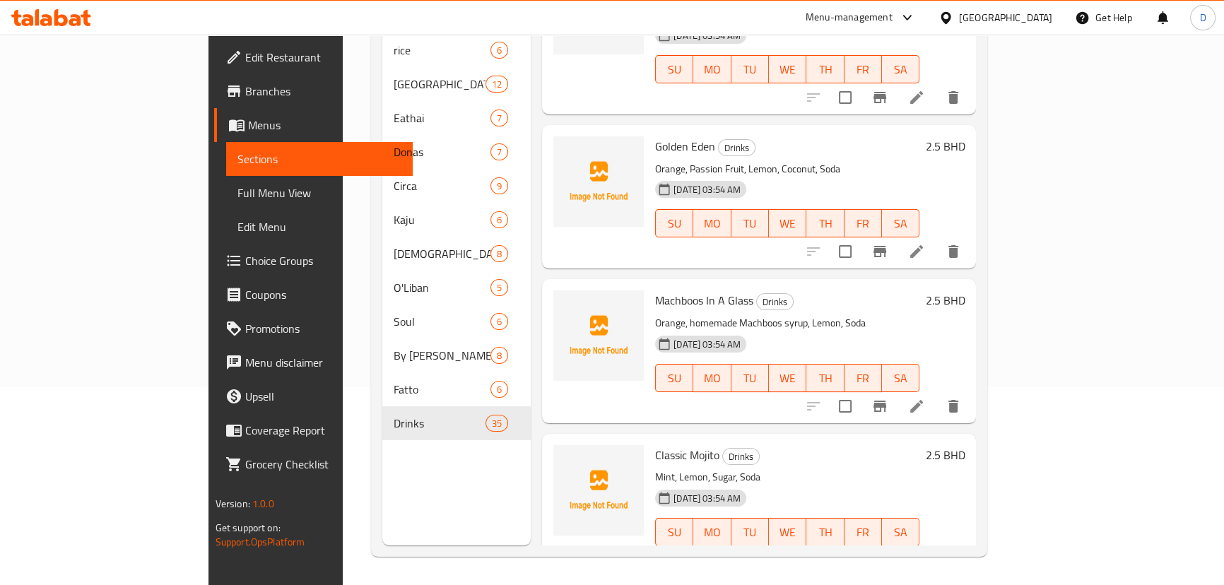
click at [936, 394] on li at bounding box center [917, 406] width 40 height 25
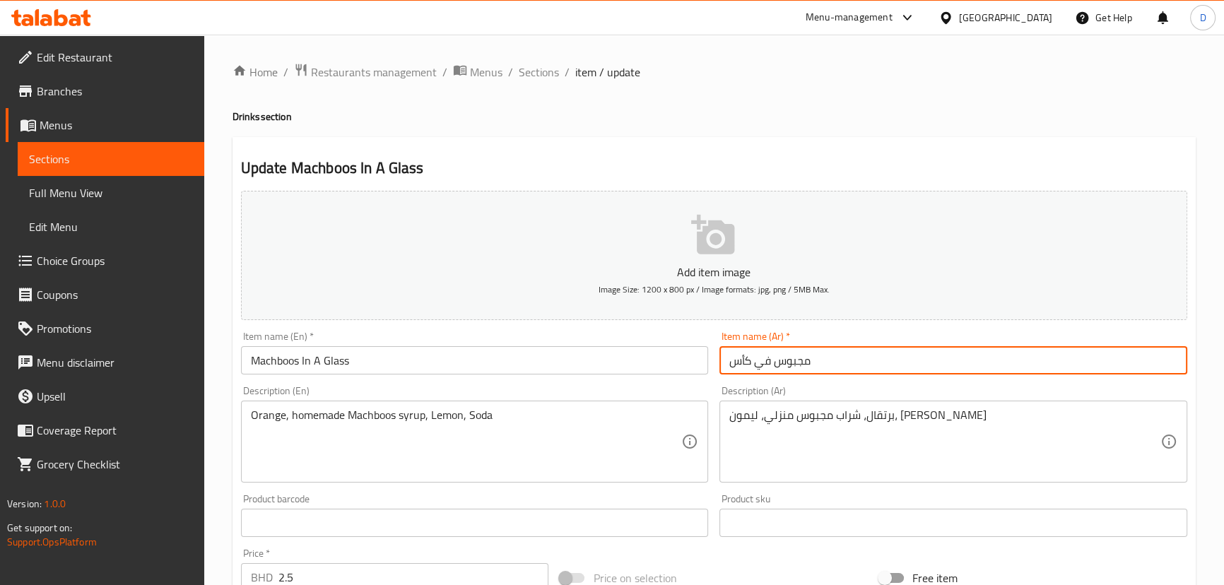
drag, startPoint x: 774, startPoint y: 363, endPoint x: 838, endPoint y: 360, distance: 64.4
click at [838, 360] on input "مجبوس في كأس" at bounding box center [953, 360] width 468 height 28
paste input "ك"
type input "مكبوس في كأس"
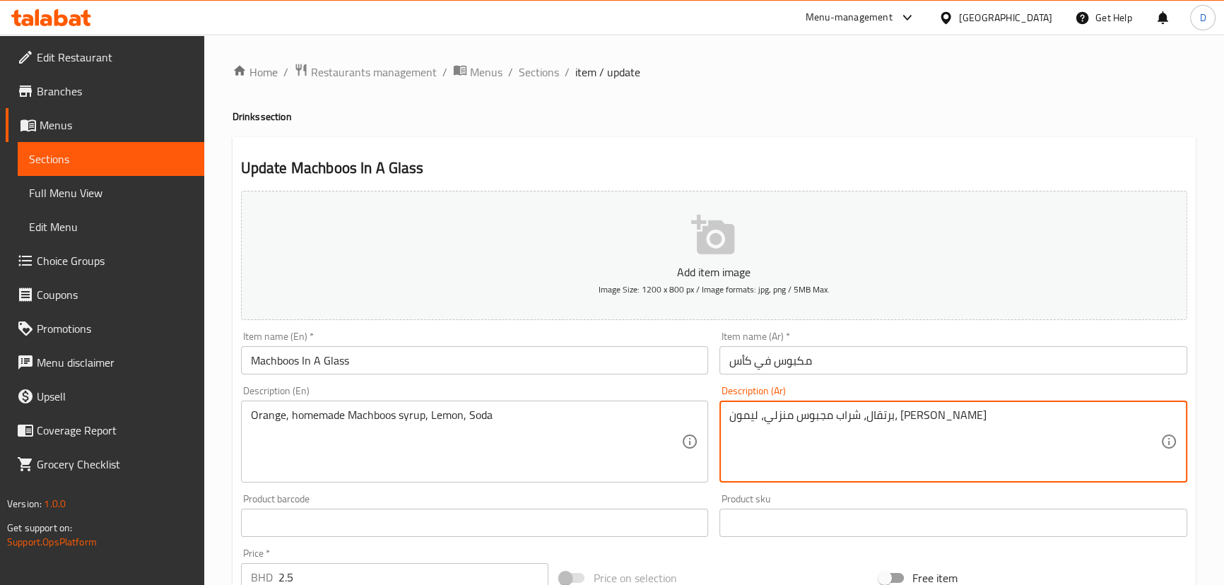
click at [847, 409] on textarea "برتقال، شراب مجبوس منزلي، ليمون، صودا" at bounding box center [944, 441] width 431 height 67
paste textarea "كبوس"
type textarea "برتقال، شراب مكبوس منزلي، ليمون، صودا"
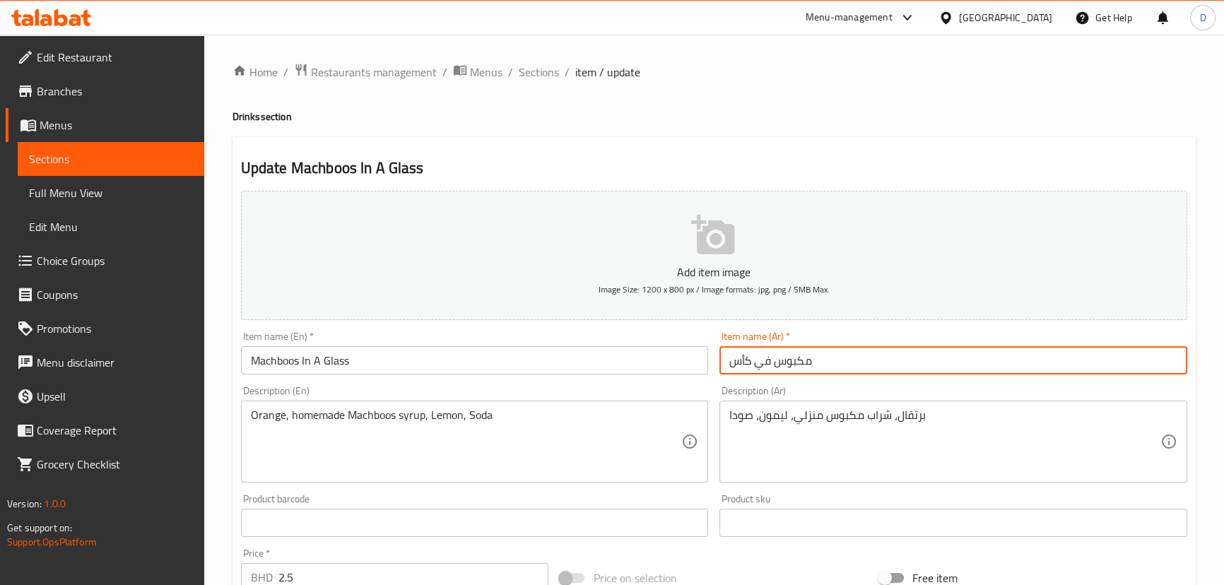
drag, startPoint x: 746, startPoint y: 360, endPoint x: 692, endPoint y: 353, distance: 54.1
click at [692, 353] on div "Add item image Image Size: 1200 x 800 px / Image formats: jpg, png / 5MB Max. I…" at bounding box center [713, 489] width 957 height 609
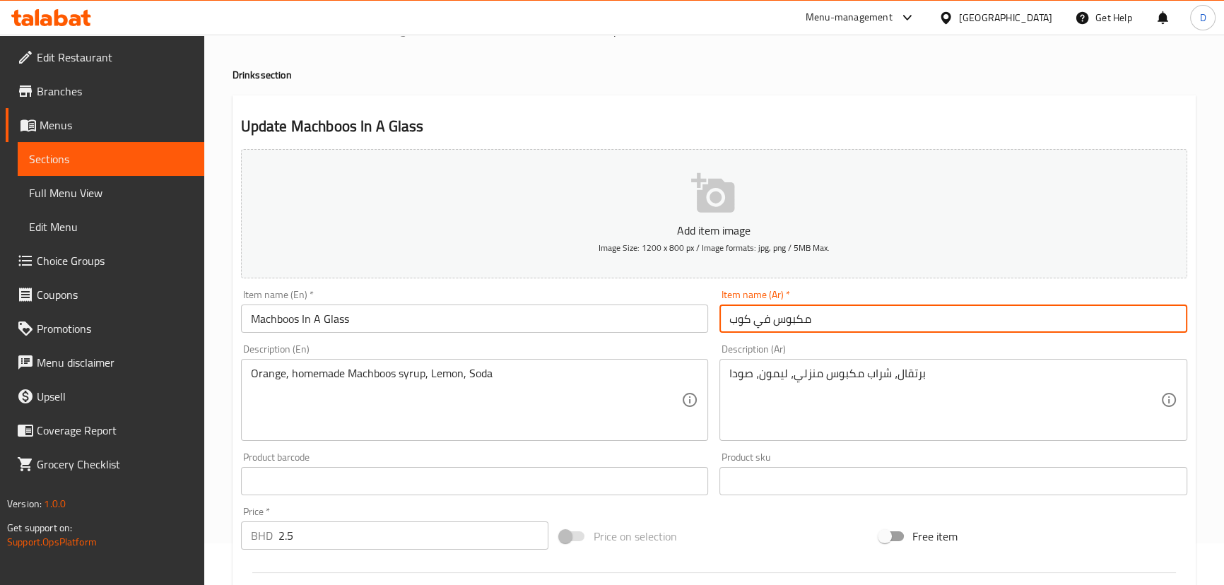
scroll to position [64, 0]
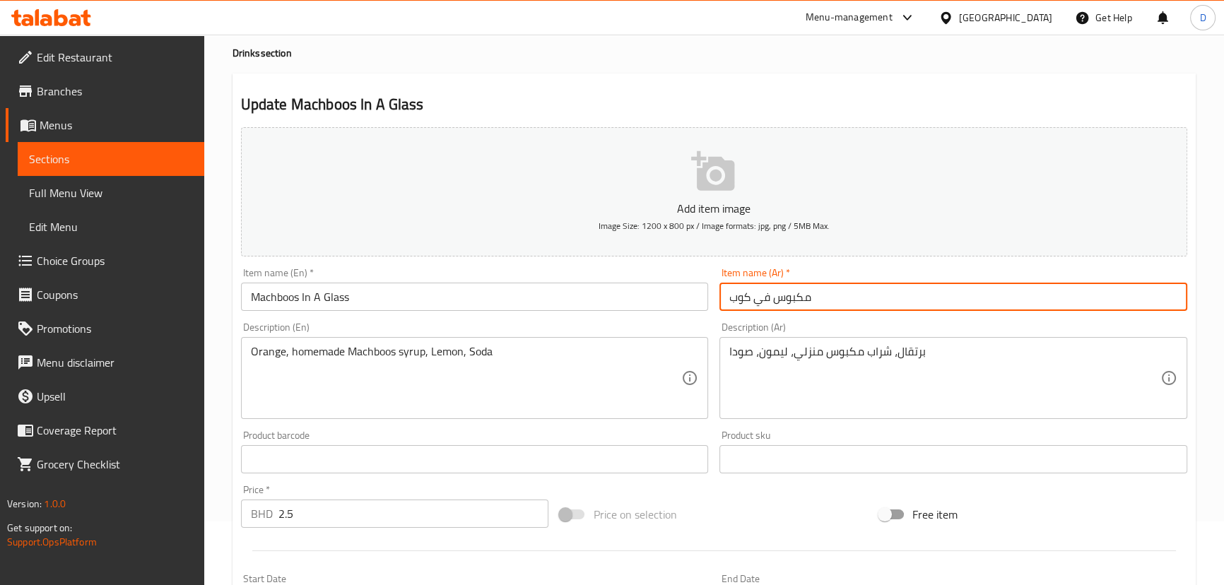
type input "مكبوس في كوب"
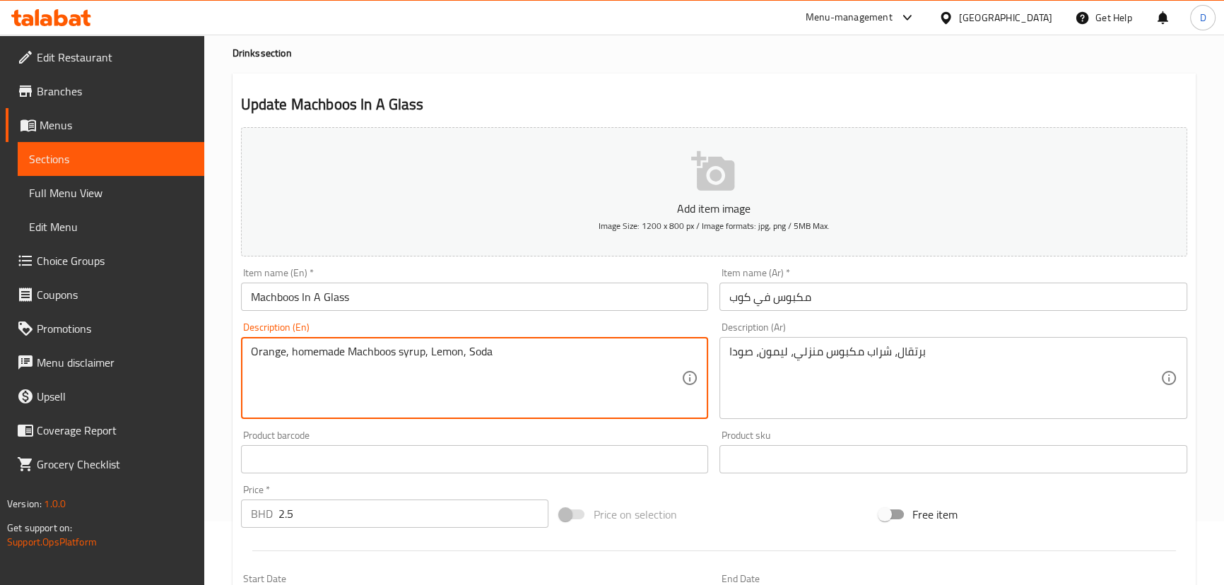
drag, startPoint x: 350, startPoint y: 350, endPoint x: 423, endPoint y: 351, distance: 72.1
click at [527, 390] on textarea "Orange, homemade Machboos syrup, Lemon, Soda" at bounding box center [466, 378] width 431 height 67
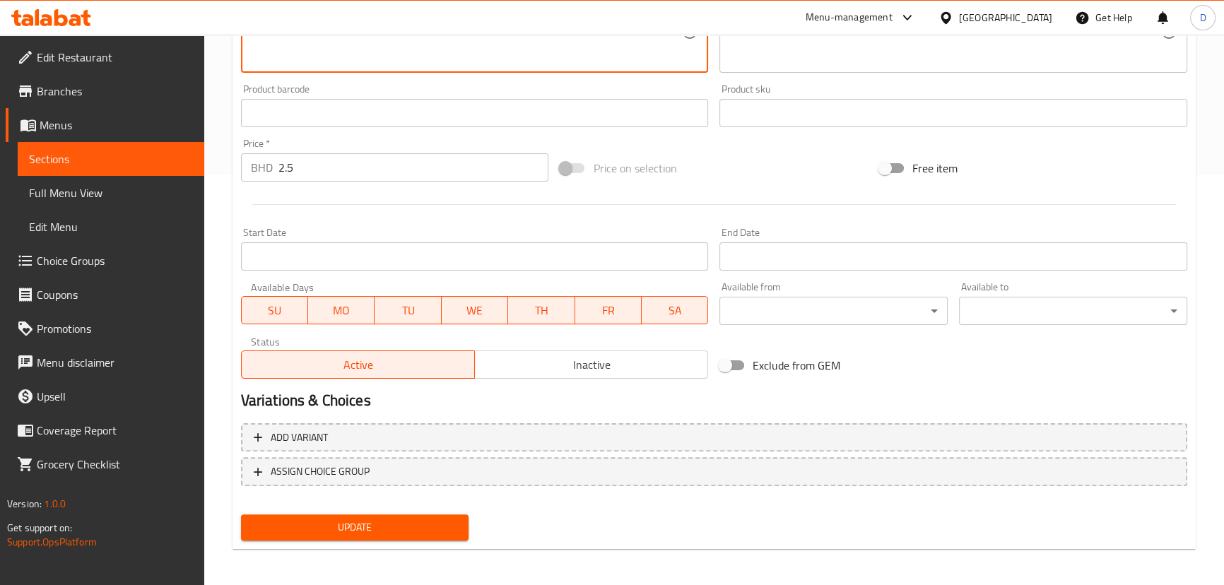
scroll to position [412, 0]
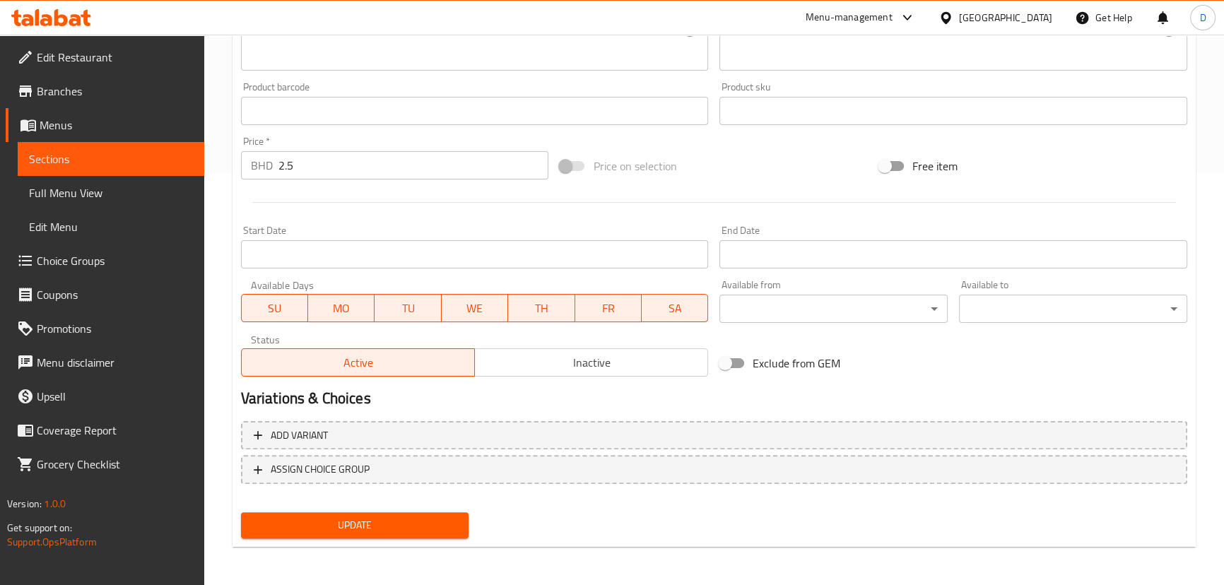
click at [375, 537] on div "Update" at bounding box center [355, 525] width 240 height 37
click at [377, 527] on span "Update" at bounding box center [355, 526] width 206 height 18
click at [159, 176] on link "Full Menu View" at bounding box center [111, 193] width 187 height 34
click at [155, 158] on span "Sections" at bounding box center [111, 158] width 164 height 17
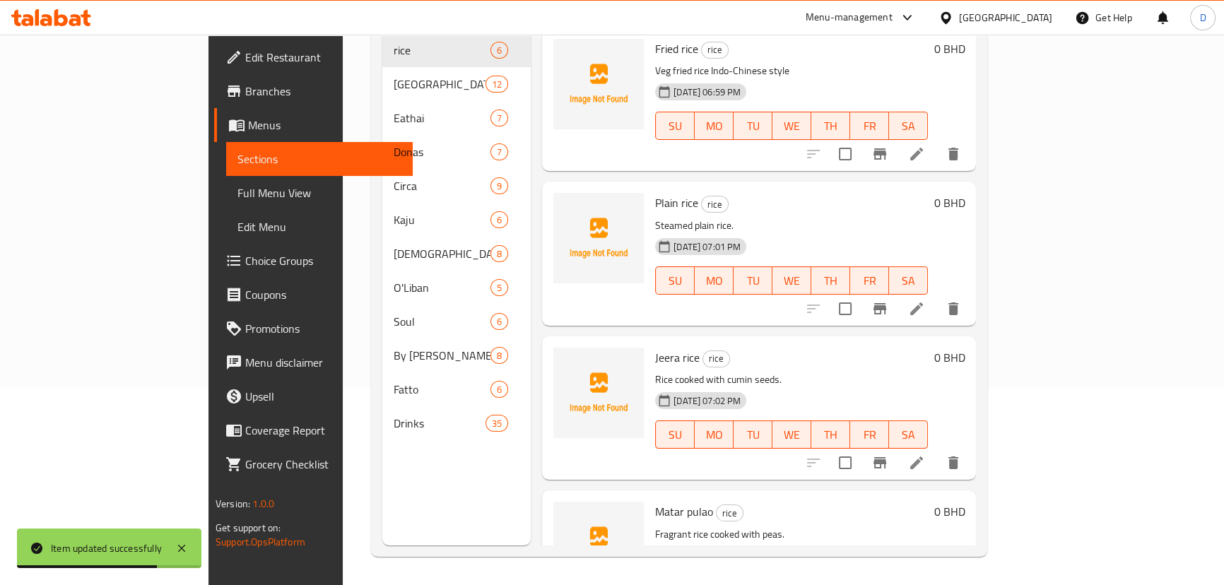
scroll to position [198, 0]
click at [237, 158] on span "Sections" at bounding box center [319, 158] width 164 height 17
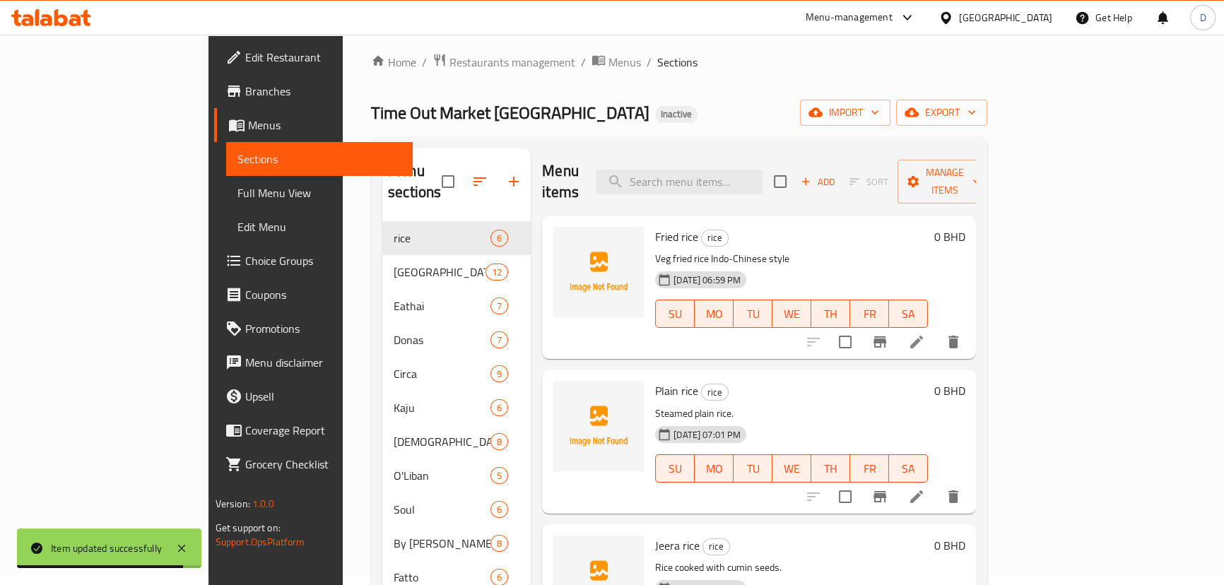
scroll to position [0, 0]
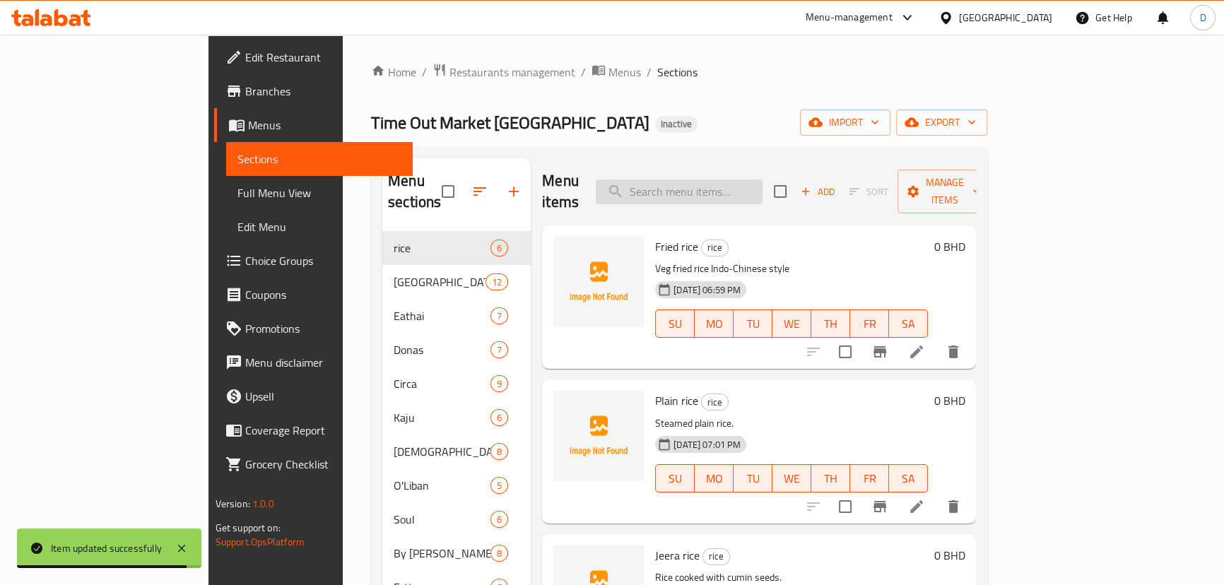
click at [762, 189] on input "search" at bounding box center [679, 191] width 167 height 25
paste input "Schweppes Ginger Ale"
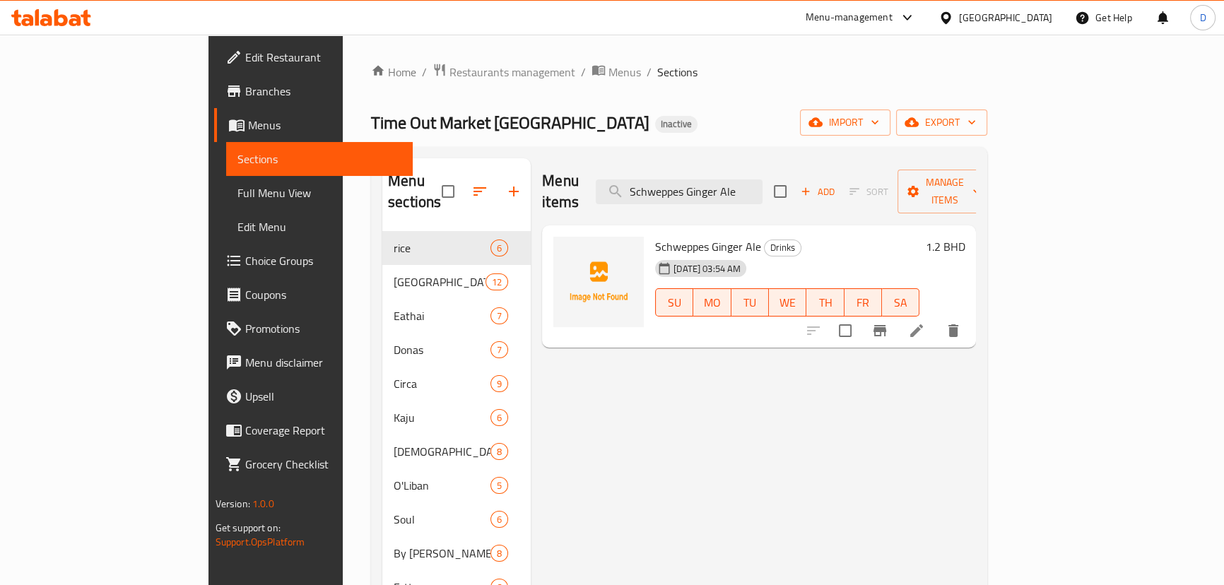
type input "Schweppes Ginger Ale"
click at [925, 322] on icon at bounding box center [916, 330] width 17 height 17
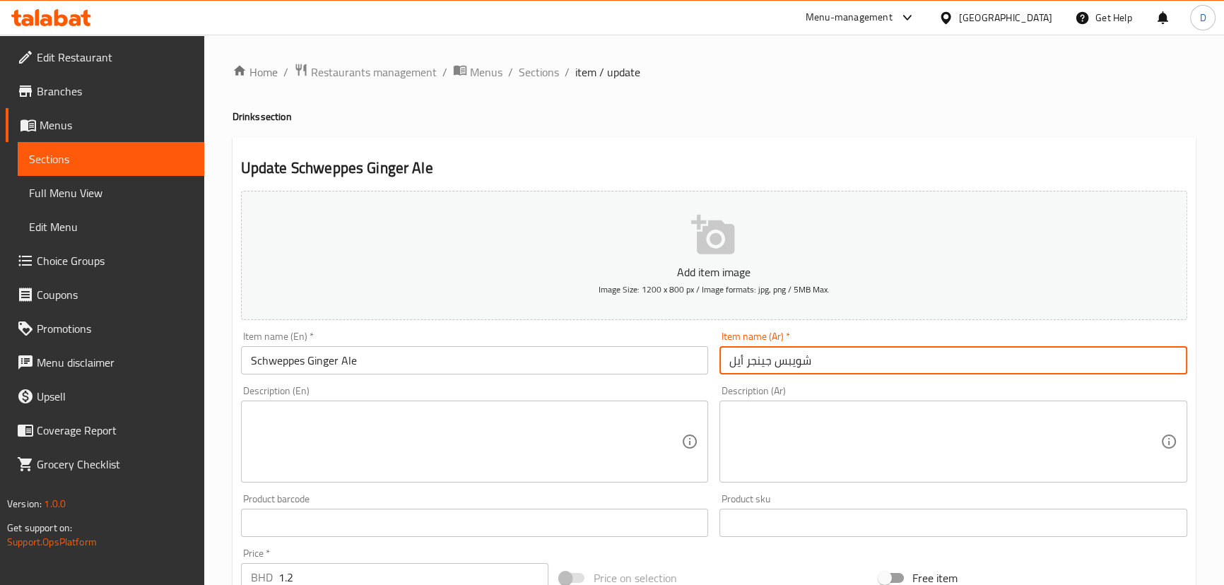
drag, startPoint x: 769, startPoint y: 365, endPoint x: 707, endPoint y: 367, distance: 62.2
click at [707, 367] on div "Add item image Image Size: 1200 x 800 px / Image formats: jpg, png / 5MB Max. I…" at bounding box center [713, 489] width 957 height 609
paste input "مشروب زنجب"
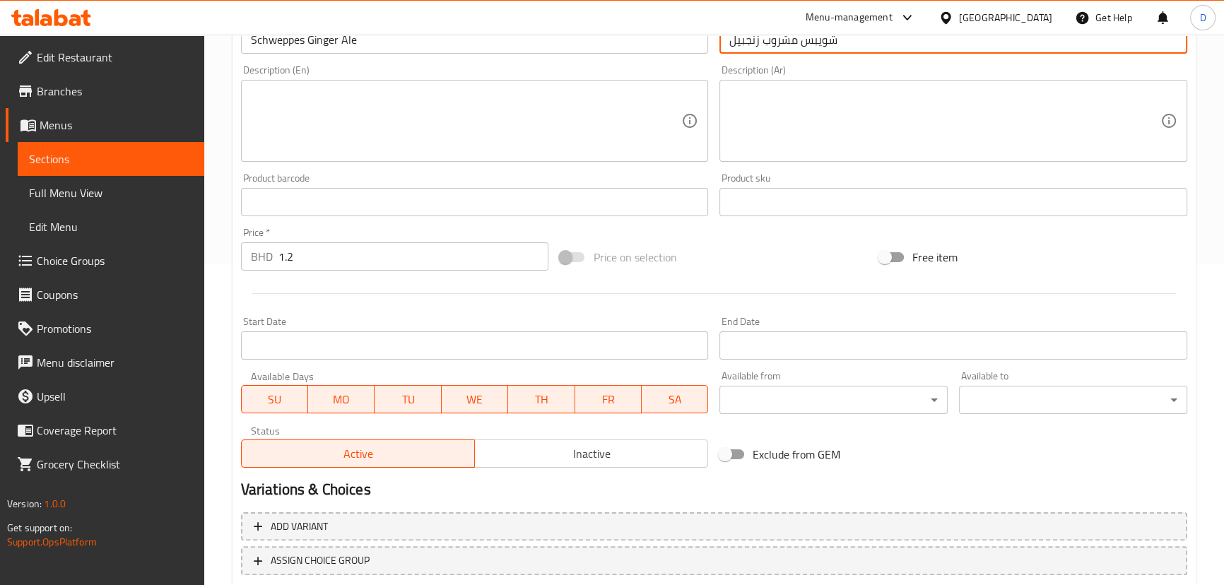
scroll to position [412, 0]
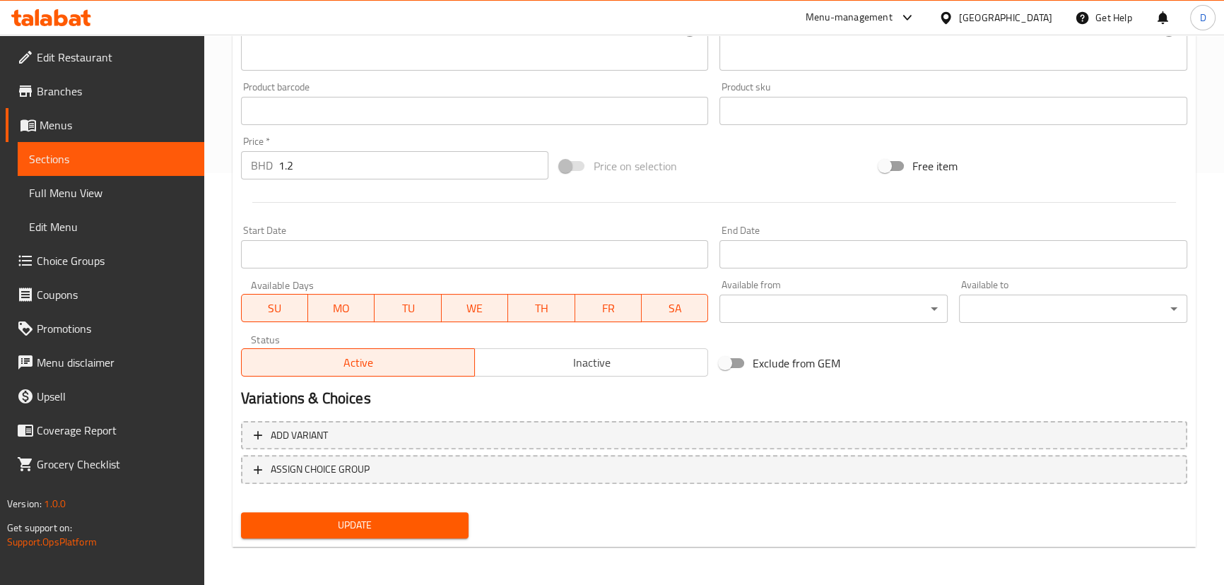
type input "شويبس مشروب زنجبيل"
click at [394, 519] on span "Update" at bounding box center [355, 526] width 206 height 18
click at [136, 159] on span "Sections" at bounding box center [111, 158] width 164 height 17
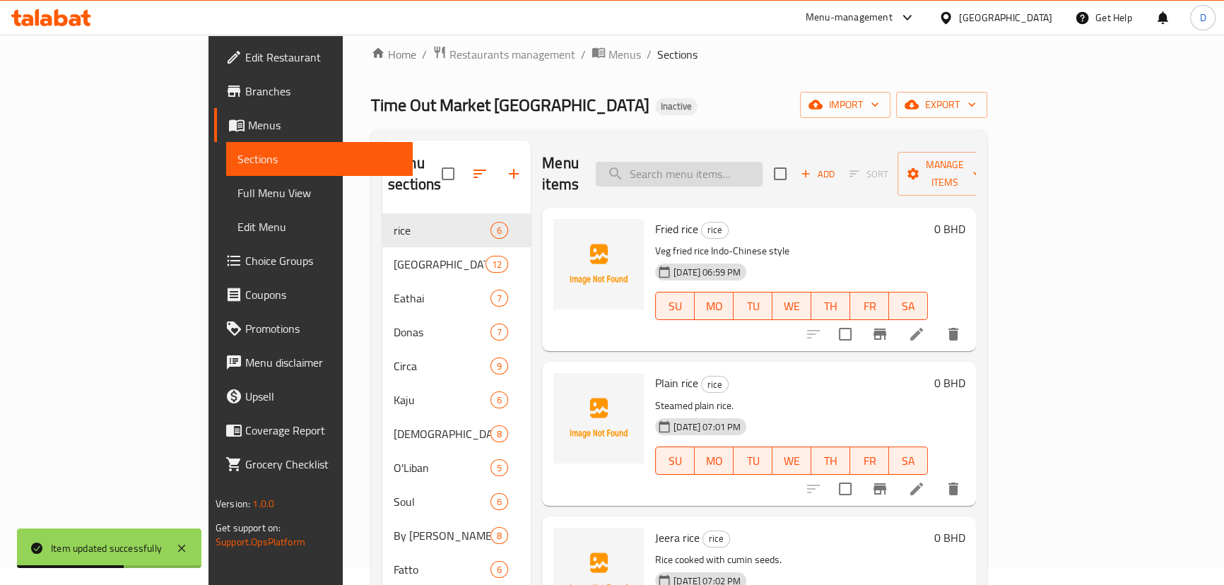
scroll to position [6, 0]
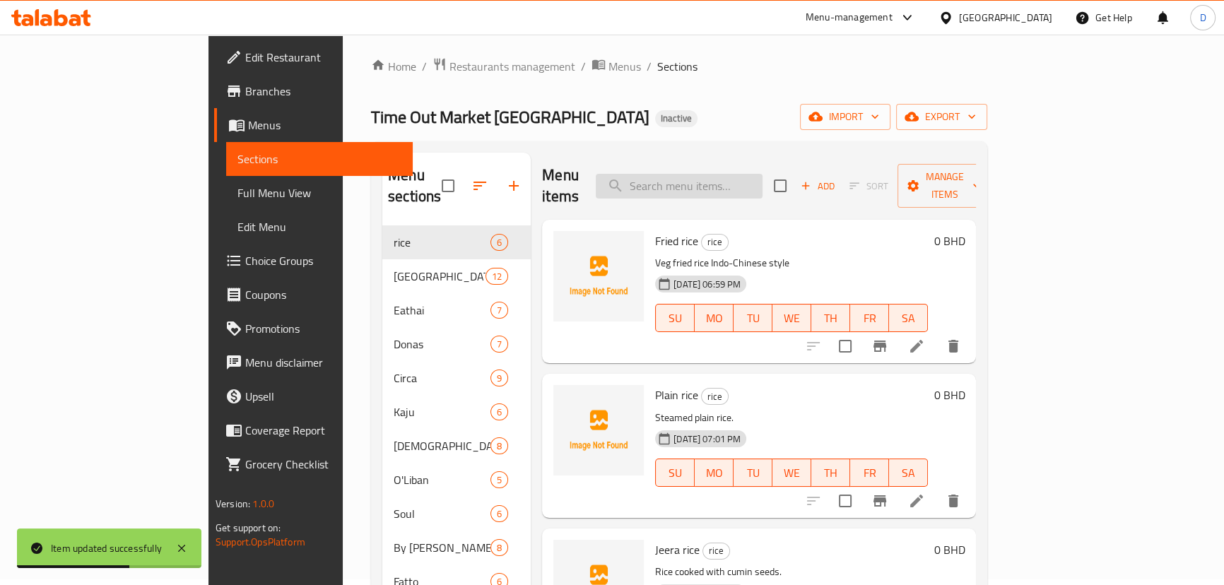
click at [762, 174] on input "search" at bounding box center [679, 186] width 167 height 25
paste input "Carrot"
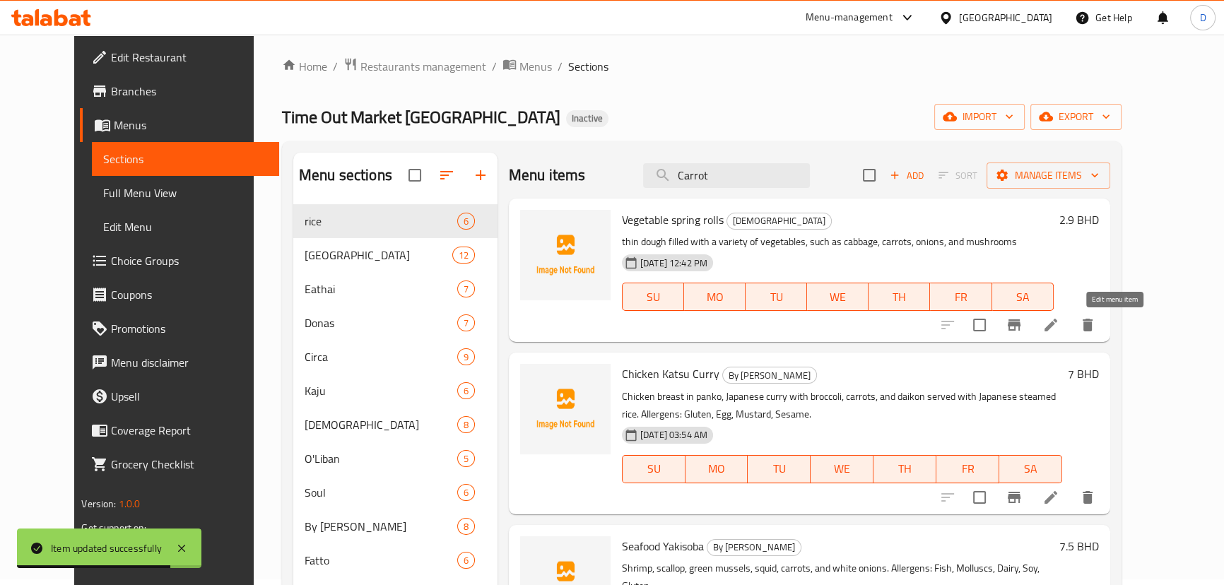
type input "Carrot"
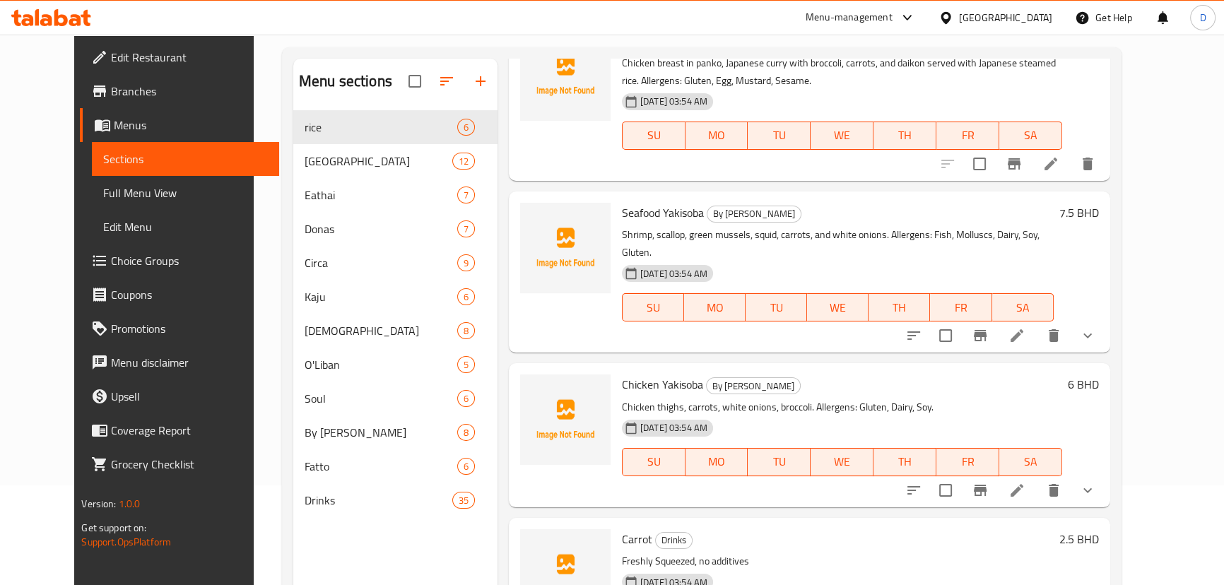
scroll to position [198, 0]
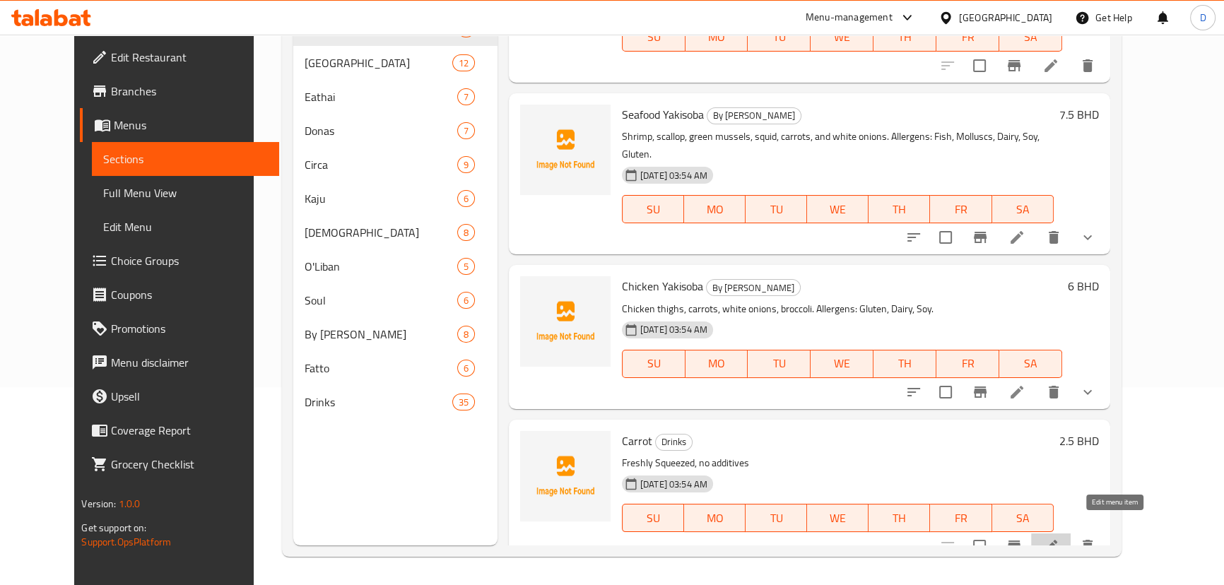
click at [1059, 538] on icon at bounding box center [1050, 546] width 17 height 17
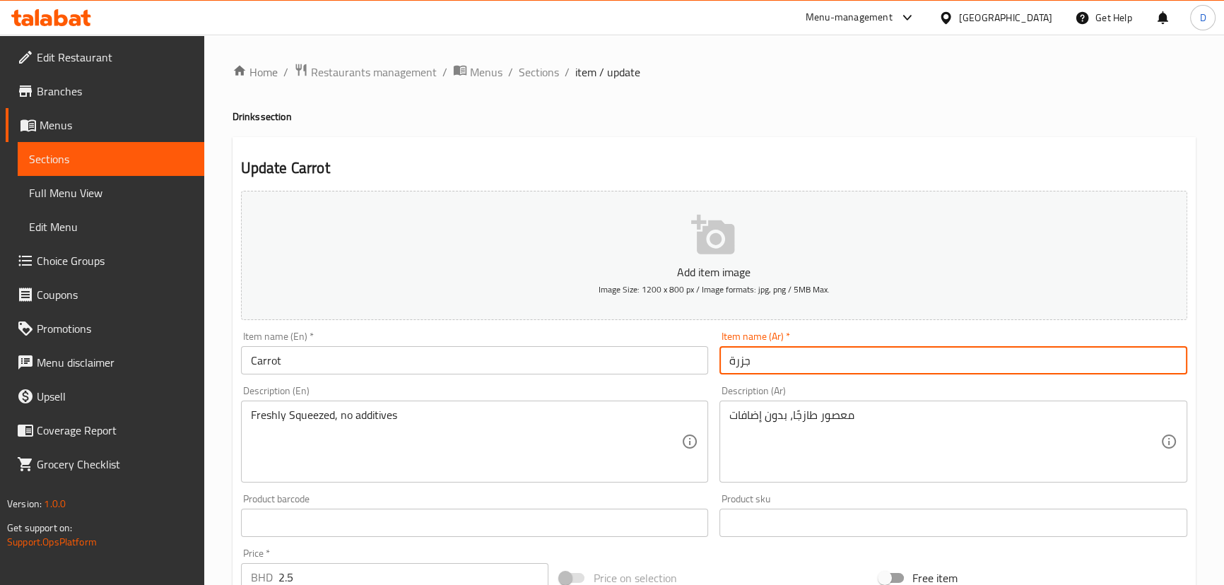
drag, startPoint x: 734, startPoint y: 357, endPoint x: 713, endPoint y: 355, distance: 21.2
click at [714, 355] on div "Item name (Ar)   * جزرة Item name (Ar) *" at bounding box center [953, 353] width 479 height 54
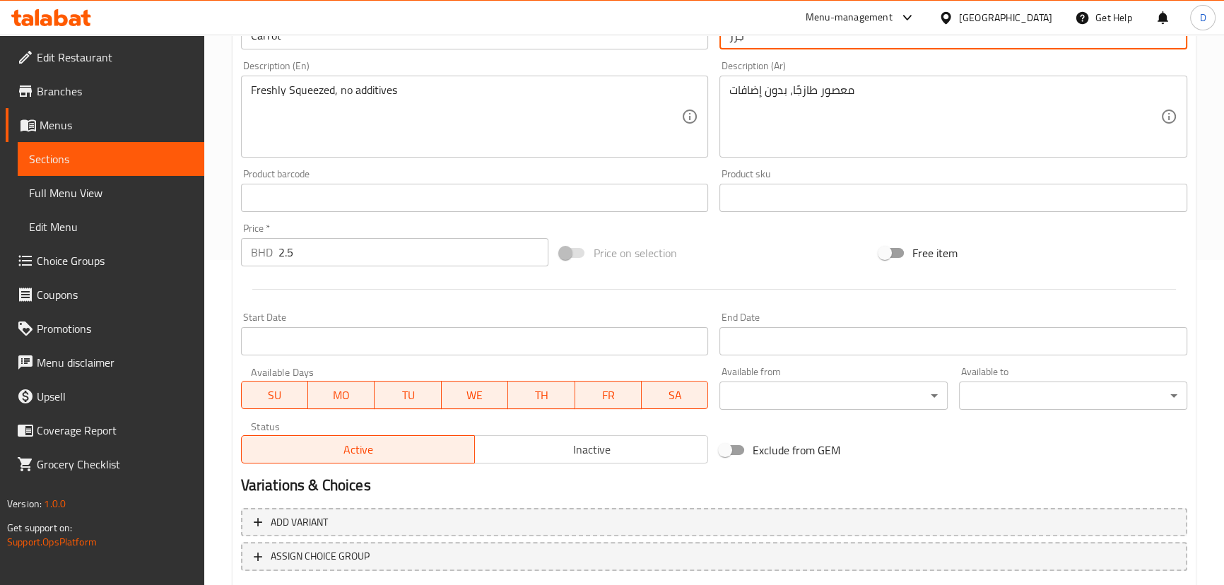
scroll to position [385, 0]
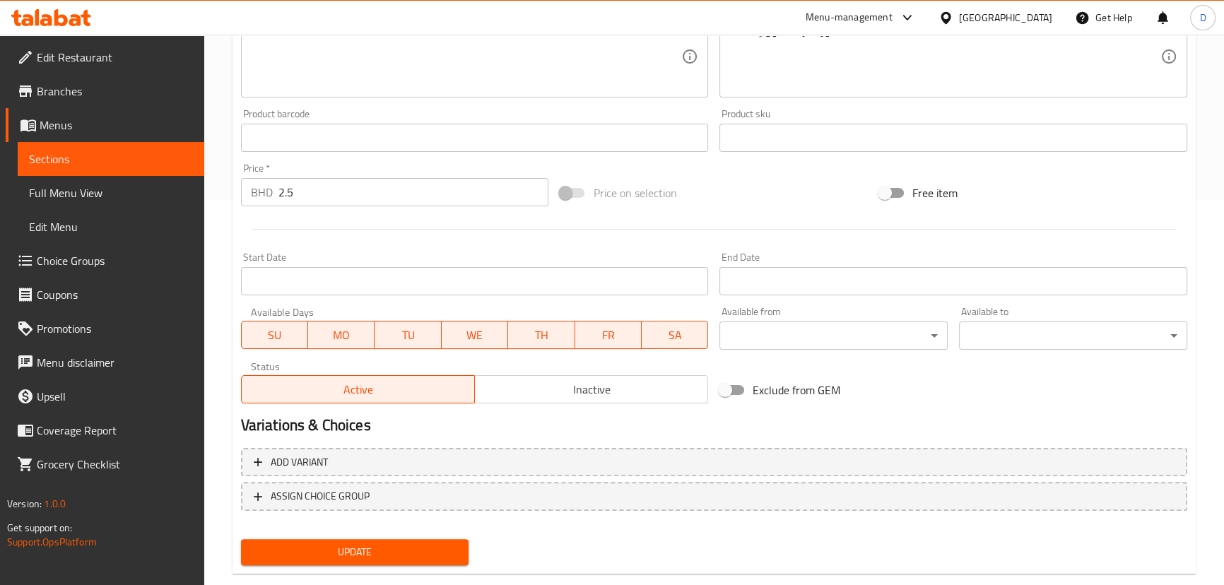
type input "جزر"
click at [420, 551] on span "Update" at bounding box center [355, 552] width 206 height 18
click at [138, 155] on span "Sections" at bounding box center [111, 158] width 164 height 17
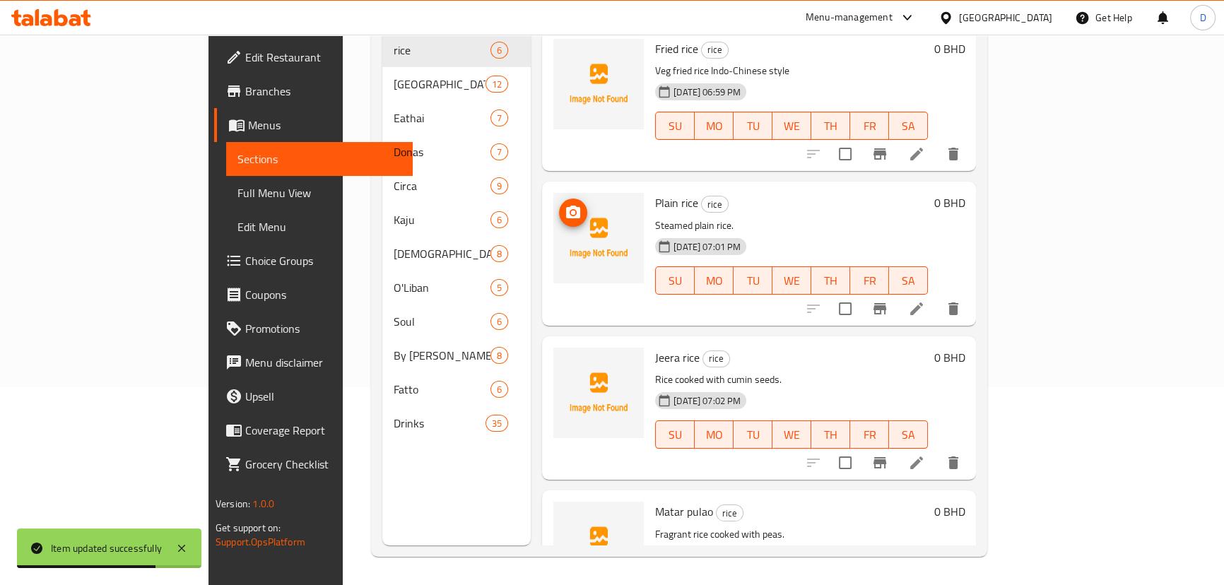
scroll to position [198, 0]
paste input "إيفال"
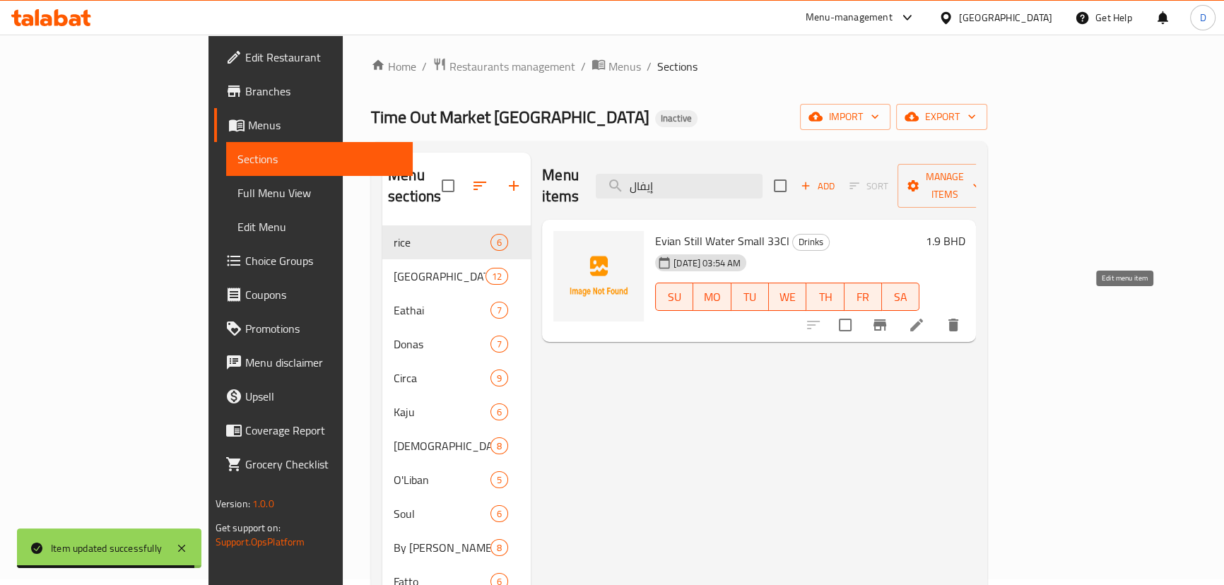
type input "إيفال"
click at [925, 317] on icon at bounding box center [916, 325] width 17 height 17
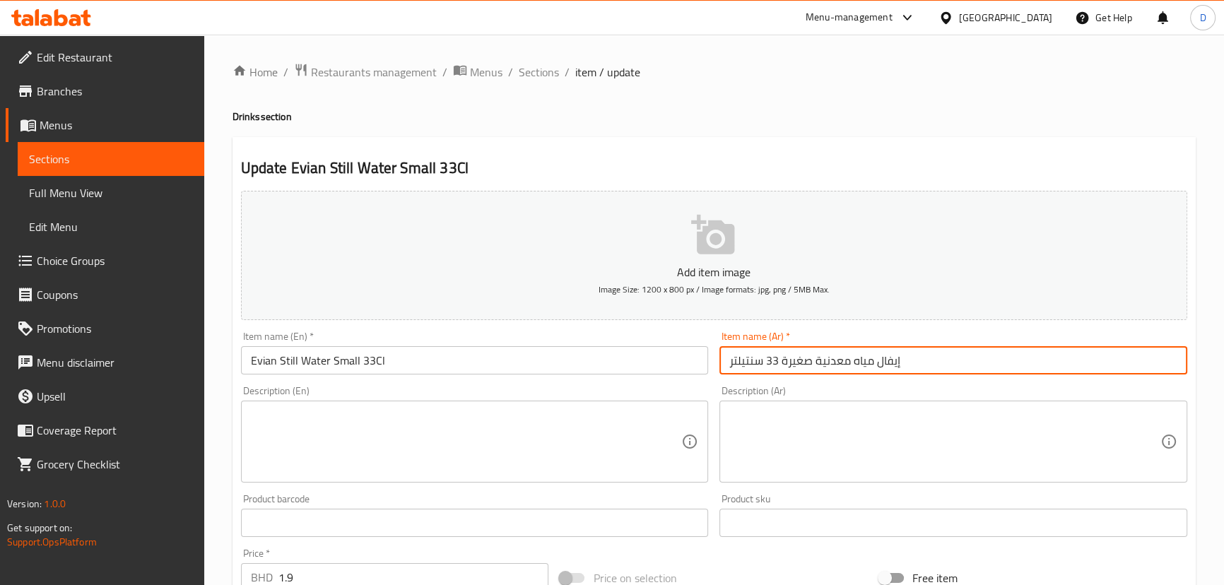
drag, startPoint x: 877, startPoint y: 362, endPoint x: 926, endPoint y: 363, distance: 48.8
click at [926, 363] on input "إيفال مياه معدنية صغيرة 33 سنتيلتر" at bounding box center [953, 360] width 468 height 28
paste input "يان"
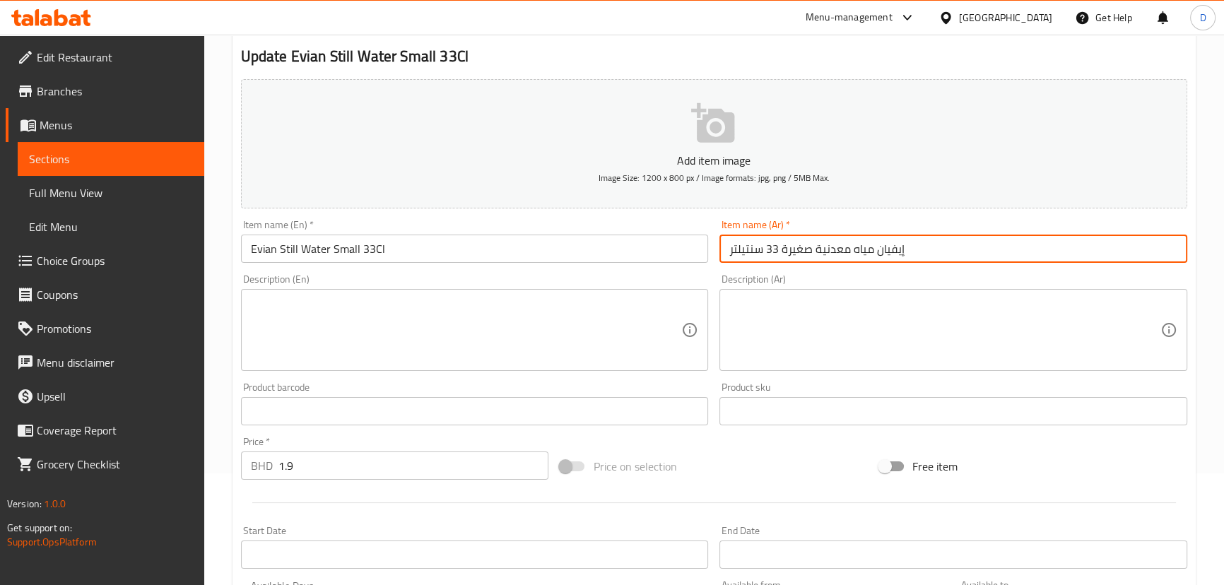
scroll to position [128, 0]
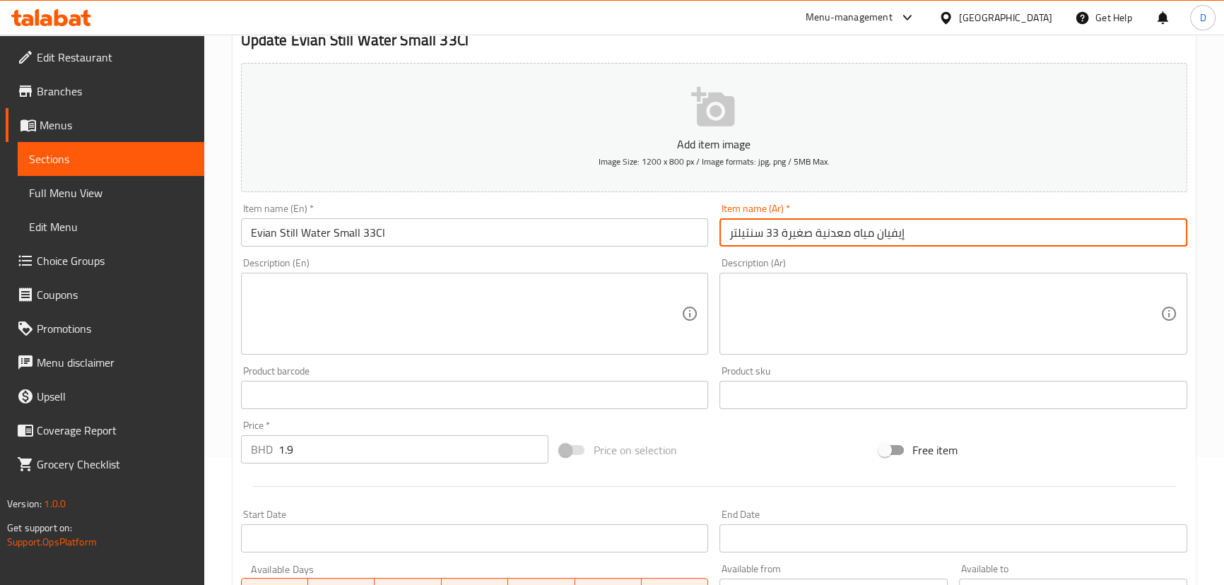
type input "إيفيان مياه معدنية صغيرة 33 سنتيلتر"
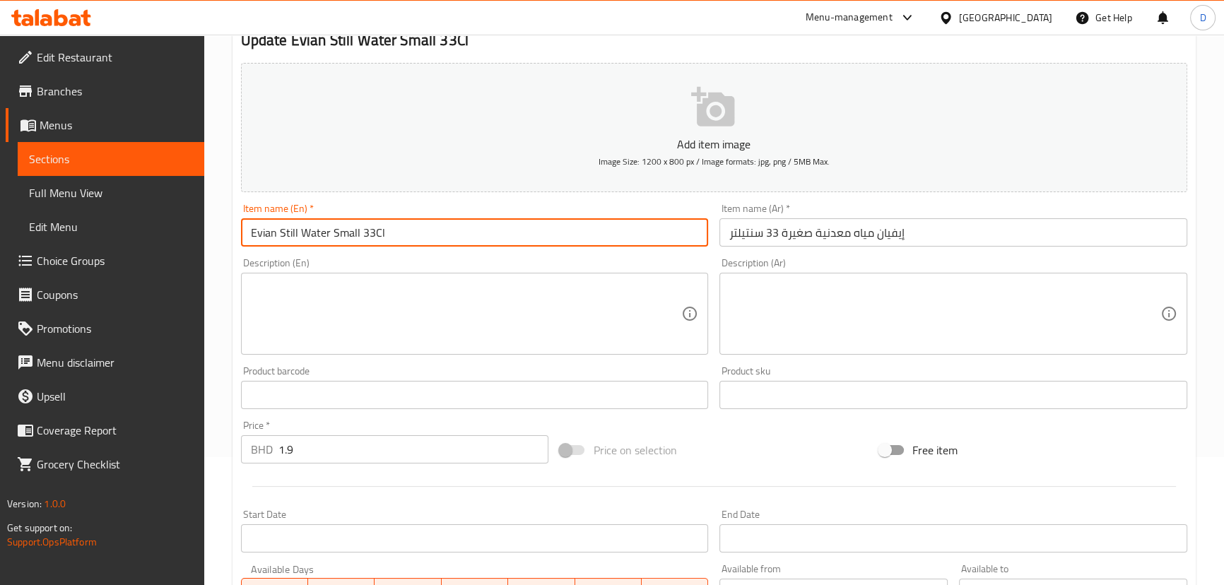
click at [365, 228] on input "Evian Still Water Small 33Cl" at bounding box center [475, 232] width 468 height 28
drag, startPoint x: 362, startPoint y: 235, endPoint x: 393, endPoint y: 242, distance: 31.7
click at [393, 242] on input "Evian Still Water Small 33Cl" at bounding box center [475, 232] width 468 height 28
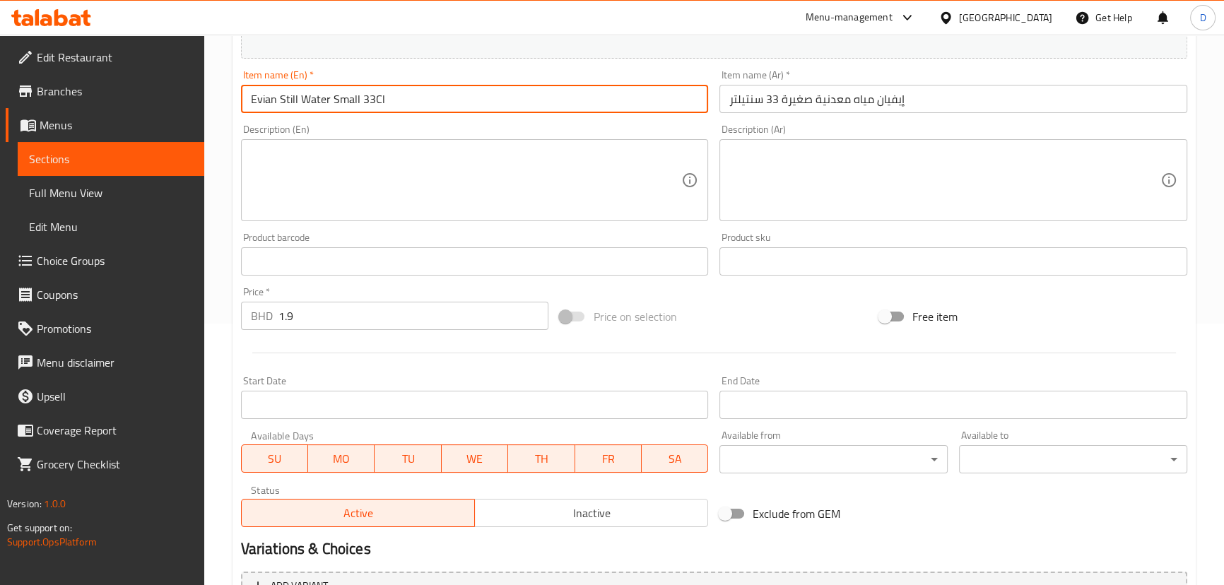
scroll to position [412, 0]
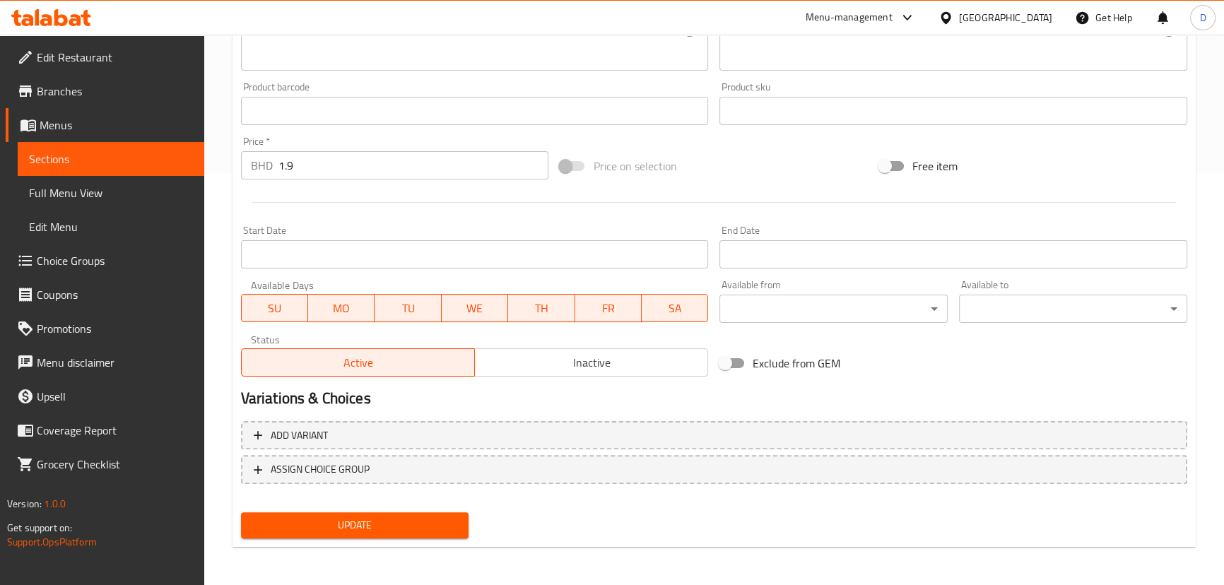
drag, startPoint x: 329, startPoint y: 526, endPoint x: 281, endPoint y: 226, distance: 303.3
click at [333, 525] on span "Update" at bounding box center [355, 526] width 206 height 18
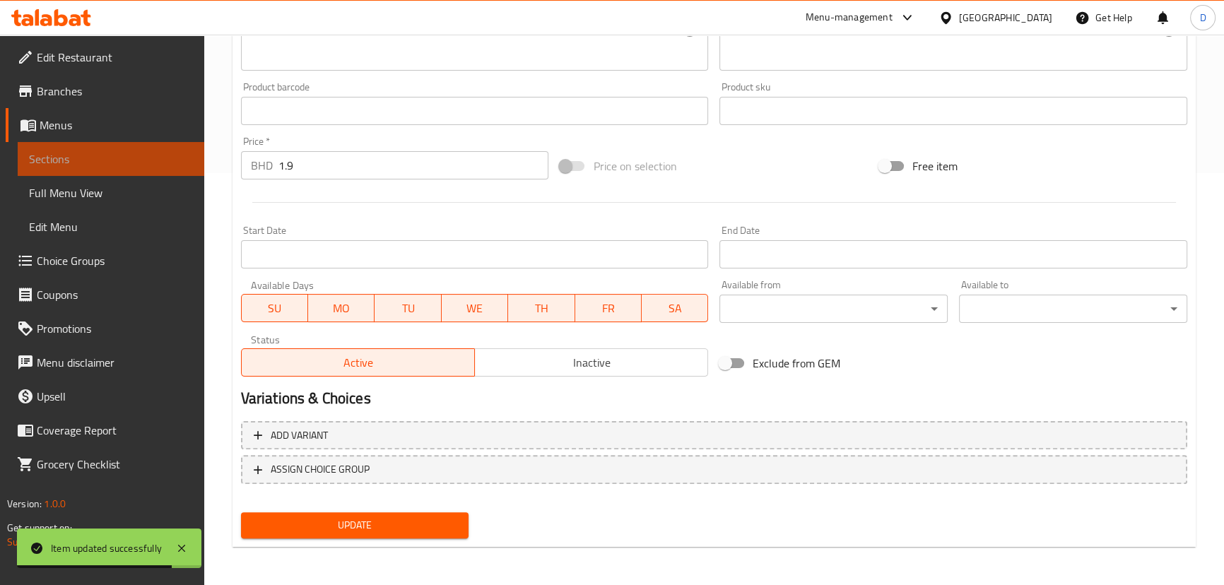
click at [146, 160] on span "Sections" at bounding box center [111, 158] width 164 height 17
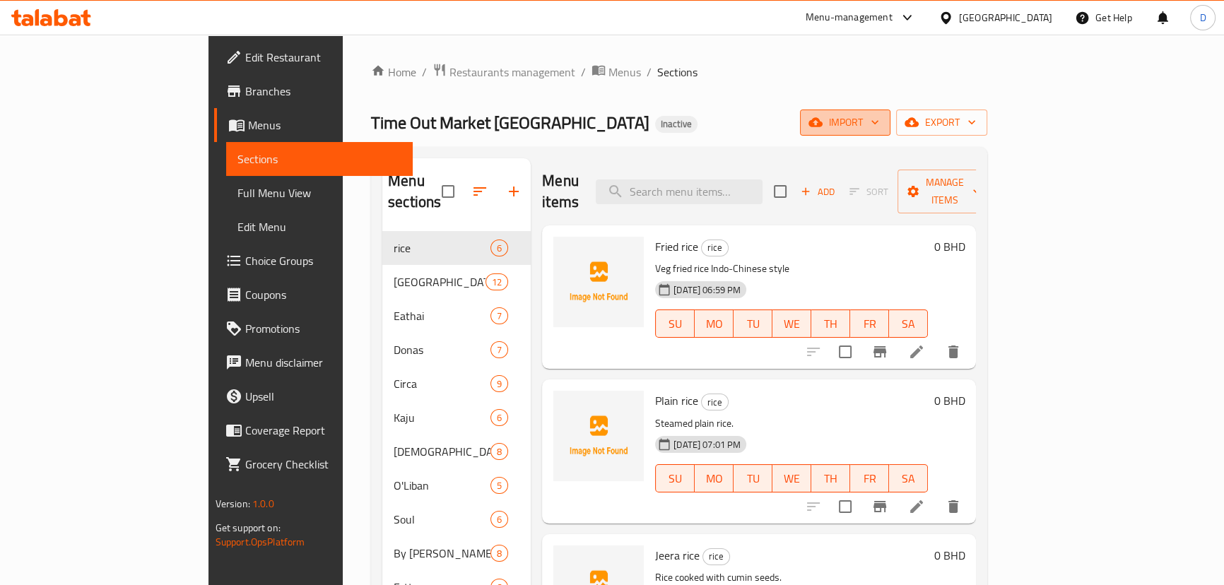
click at [879, 120] on span "import" at bounding box center [845, 123] width 68 height 18
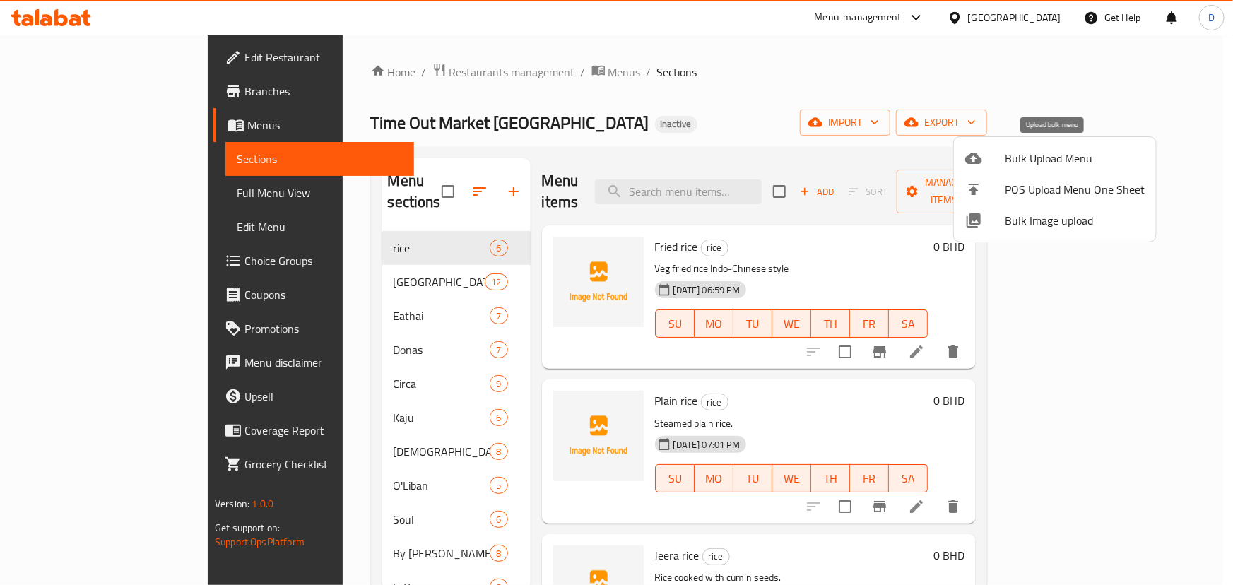
click at [1030, 170] on li "Bulk Upload Menu" at bounding box center [1055, 158] width 202 height 31
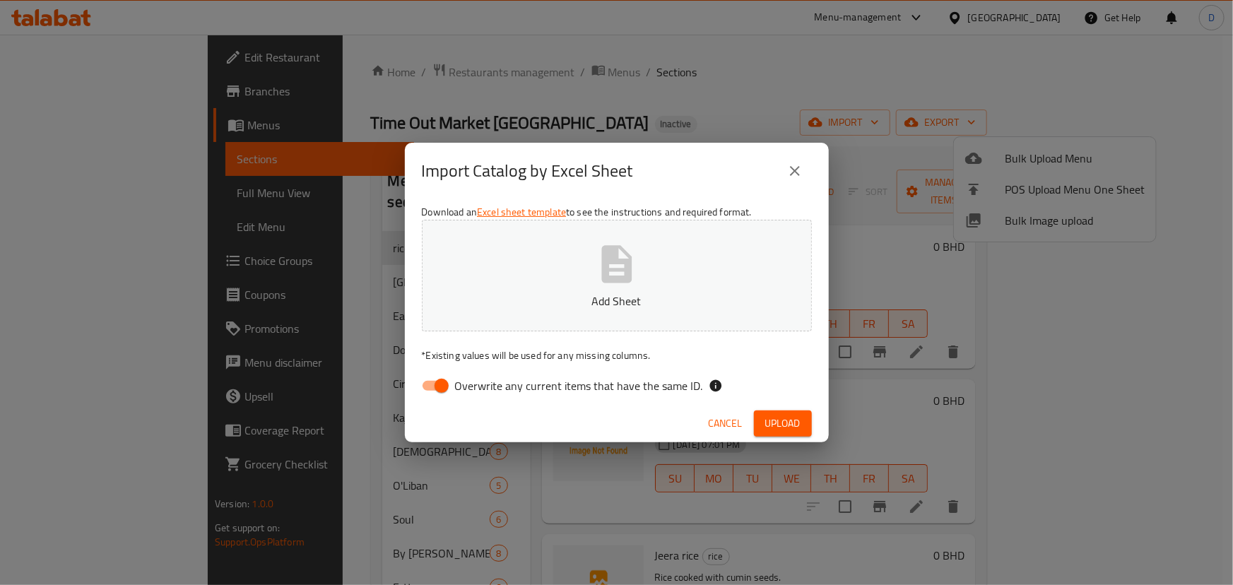
click at [542, 389] on span "Overwrite any current items that have the same ID." at bounding box center [579, 385] width 248 height 17
click at [482, 389] on input "Overwrite any current items that have the same ID." at bounding box center [441, 385] width 81 height 27
checkbox input "false"
click at [549, 315] on button "Add Sheet" at bounding box center [617, 276] width 390 height 112
click at [770, 420] on span "Upload" at bounding box center [782, 424] width 35 height 18
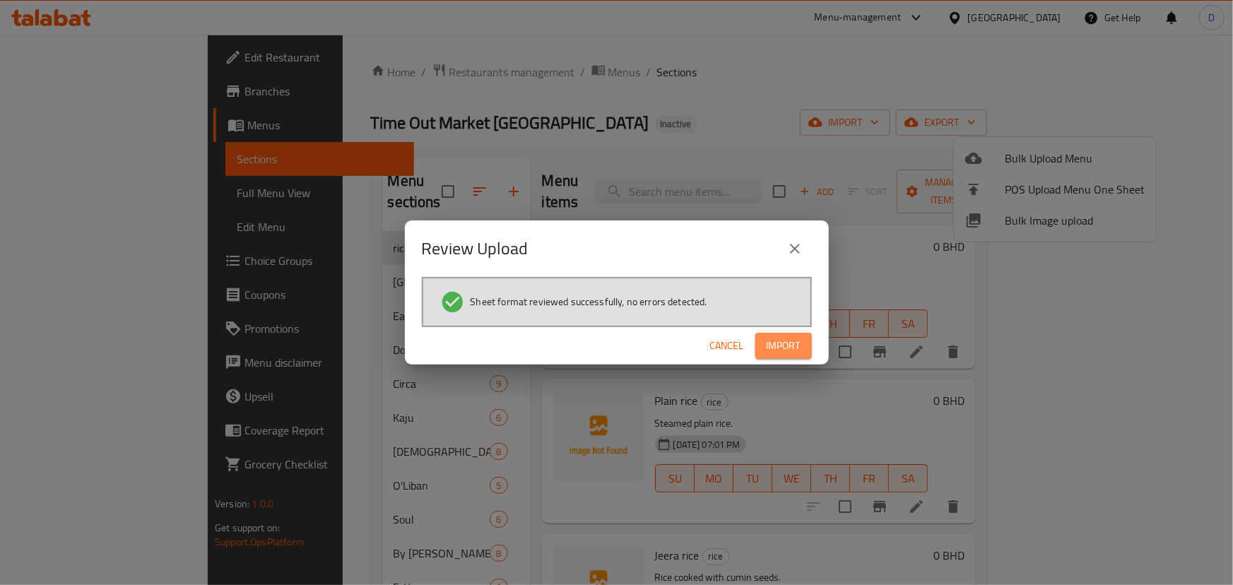
click at [767, 353] on span "Import" at bounding box center [784, 346] width 34 height 18
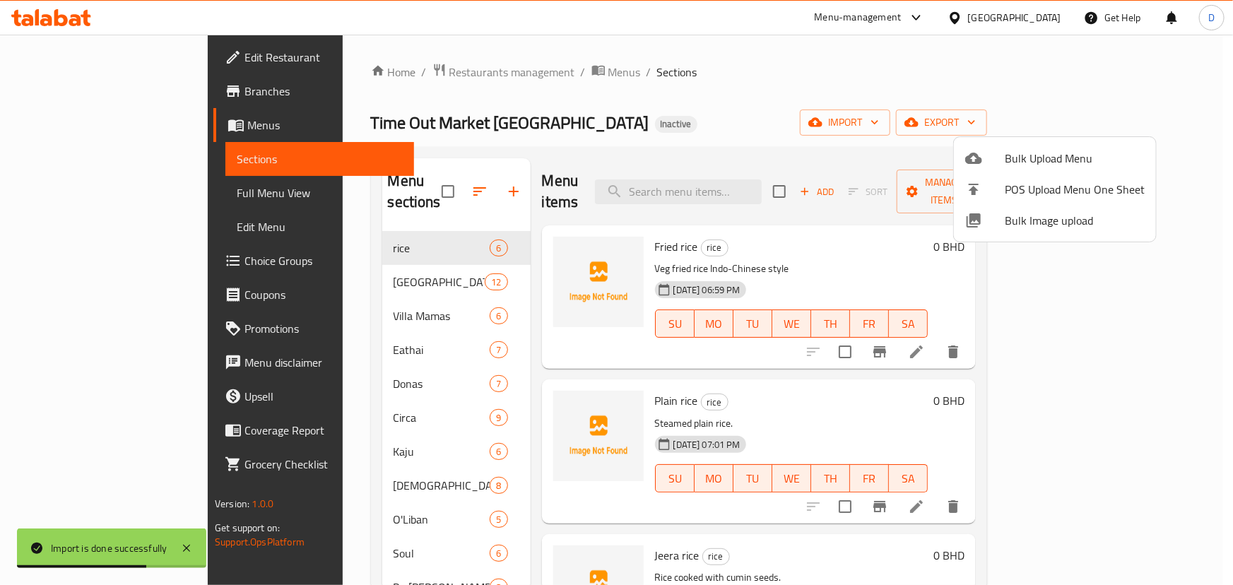
click at [618, 167] on div at bounding box center [616, 292] width 1233 height 585
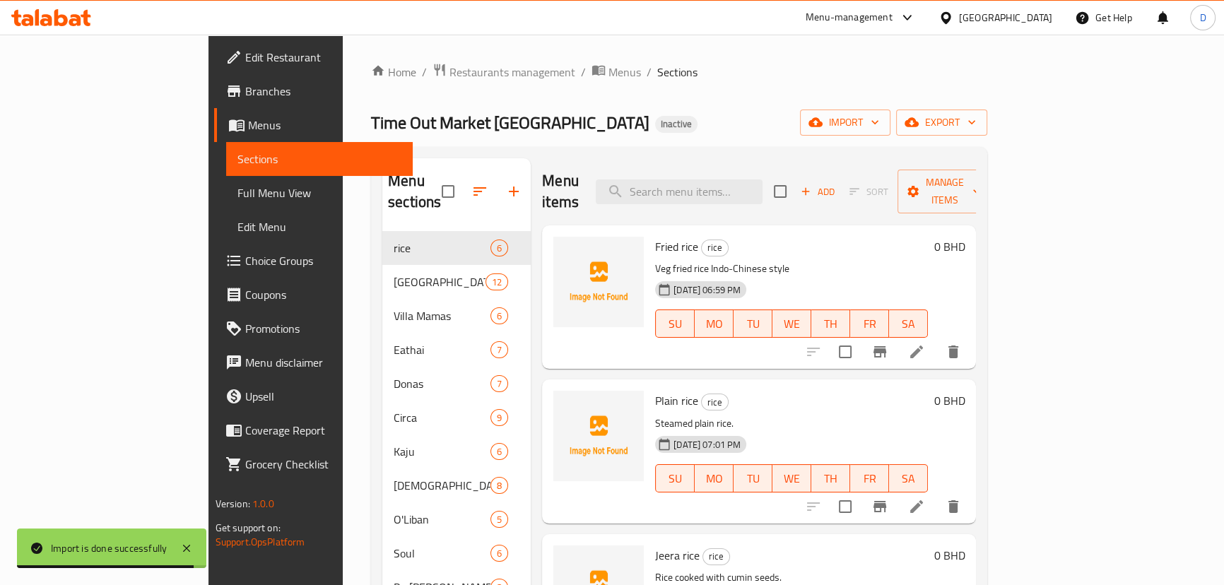
click at [620, 167] on div "Menu items Add Sort Manage items" at bounding box center [759, 191] width 434 height 67
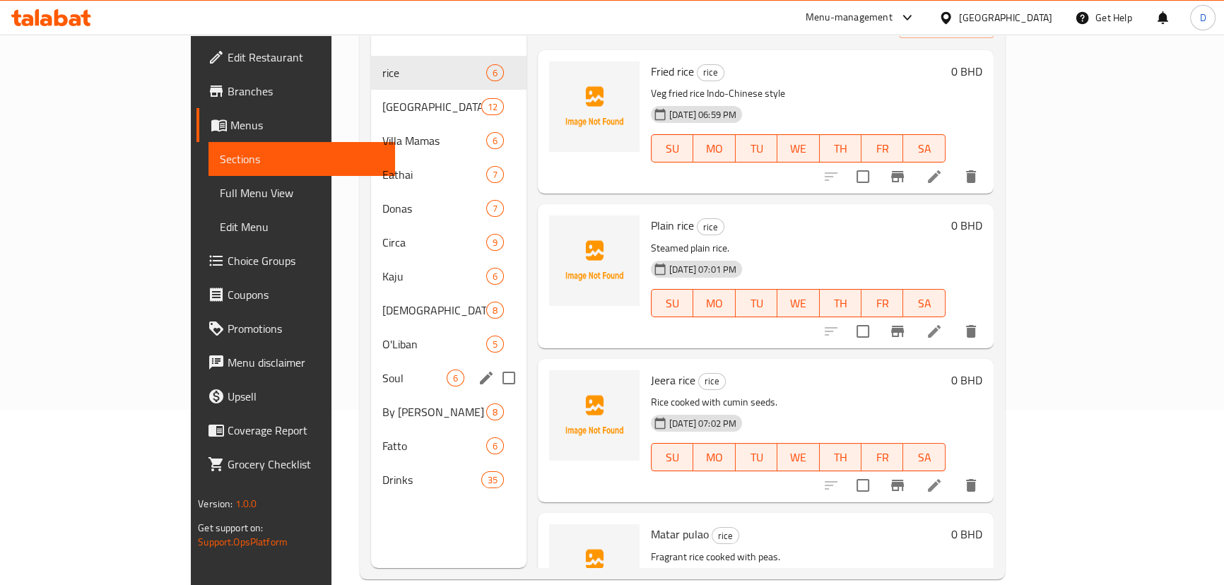
scroll to position [134, 0]
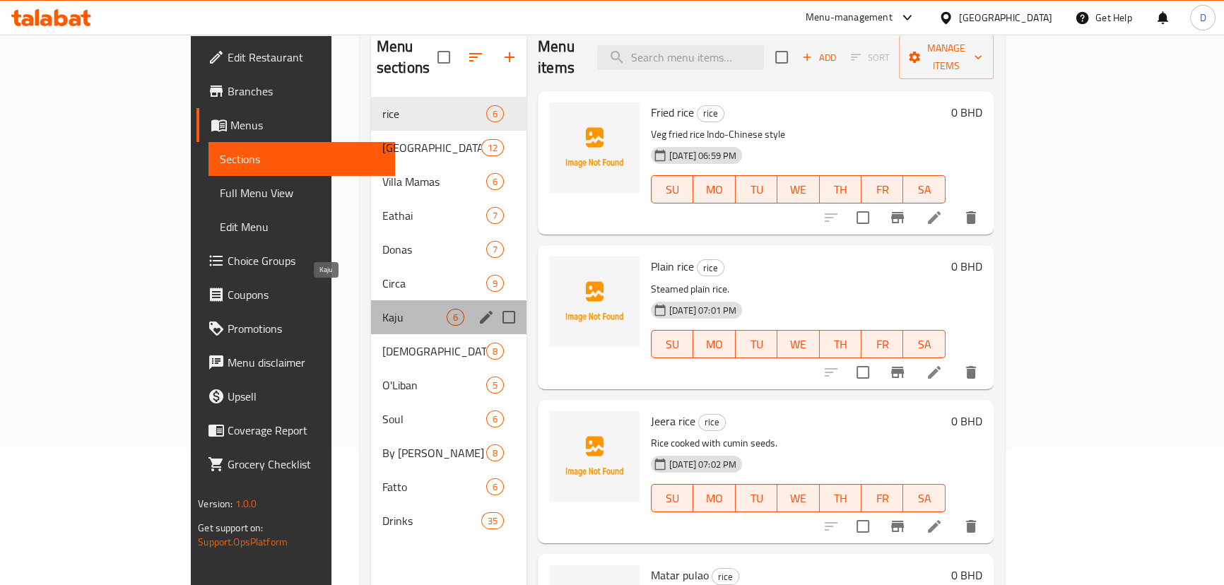
click at [382, 309] on span "Kaju" at bounding box center [414, 317] width 64 height 17
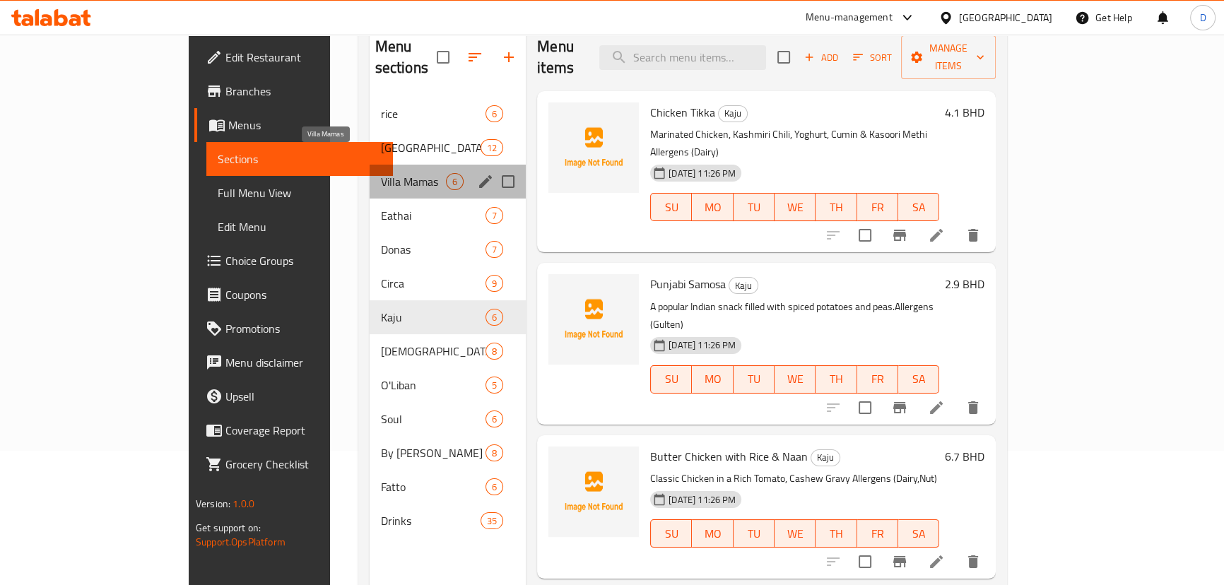
click at [381, 173] on span "Villa Mamas" at bounding box center [413, 181] width 65 height 17
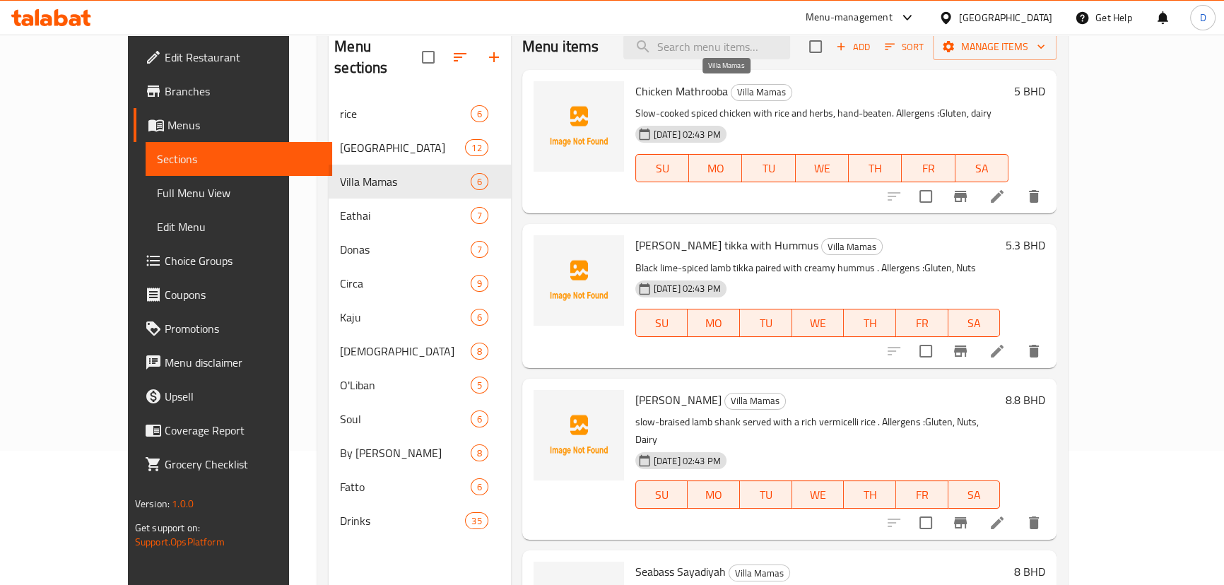
click at [731, 84] on span "Villa Mamas" at bounding box center [761, 92] width 60 height 16
copy span "Villa Mamas"
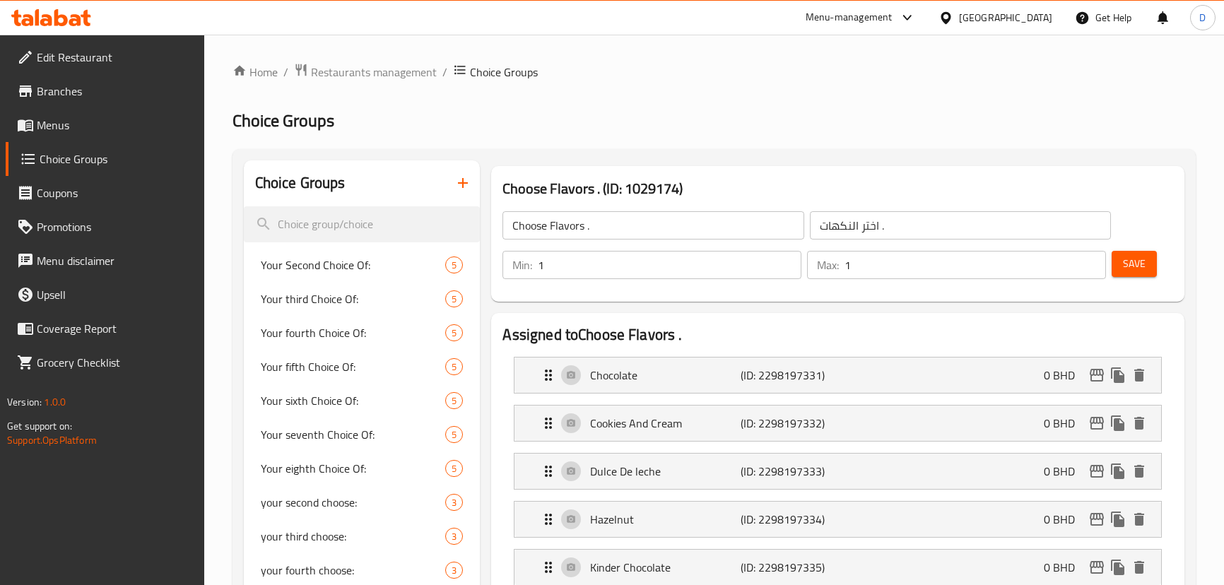
scroll to position [12, 0]
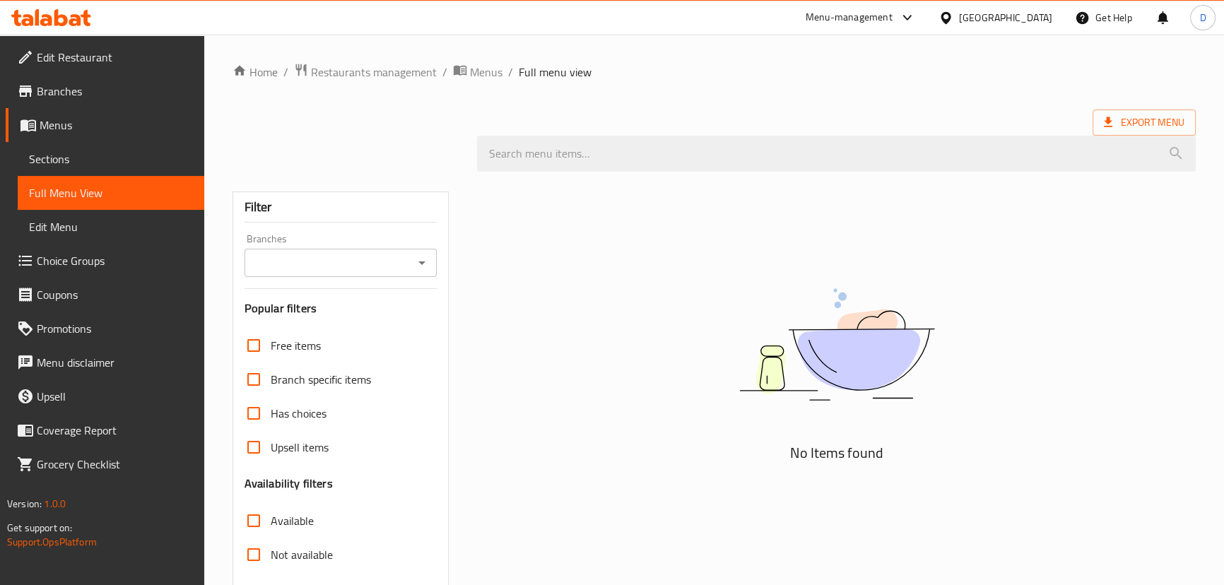
click at [112, 230] on span "Edit Menu" at bounding box center [111, 226] width 164 height 17
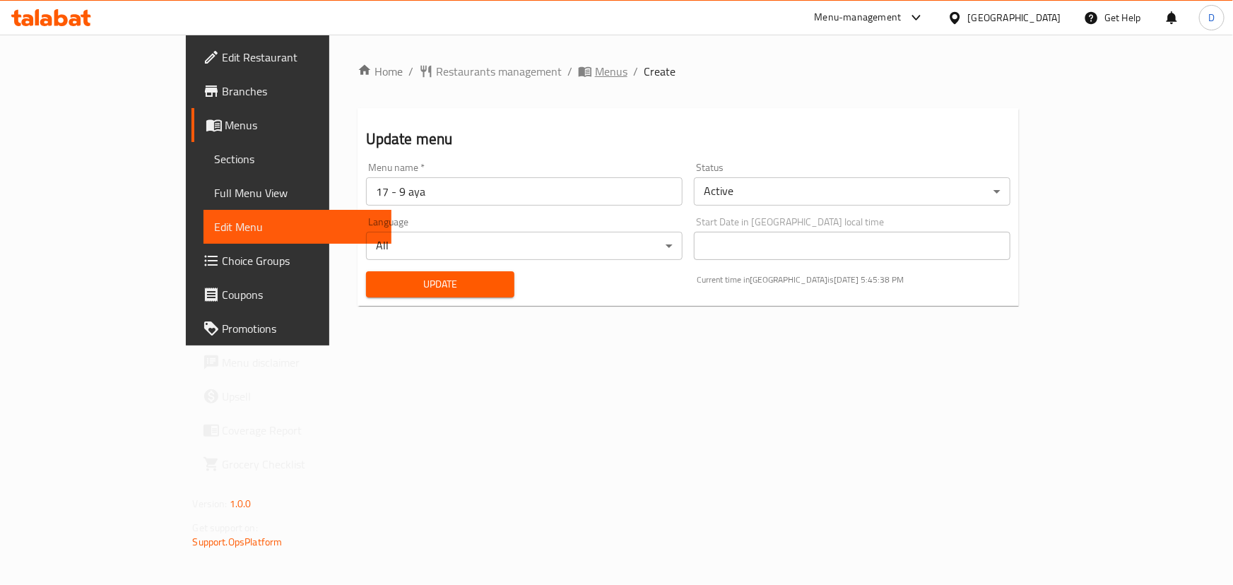
click at [595, 73] on span "Menus" at bounding box center [611, 71] width 33 height 17
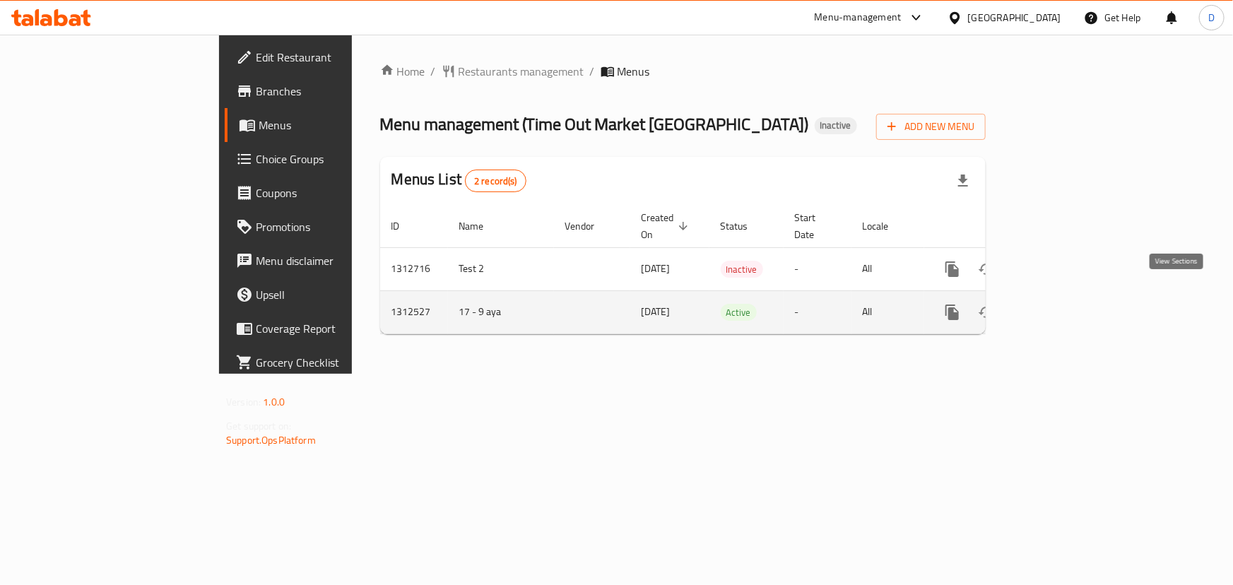
click at [1063, 304] on icon "enhanced table" at bounding box center [1054, 312] width 17 height 17
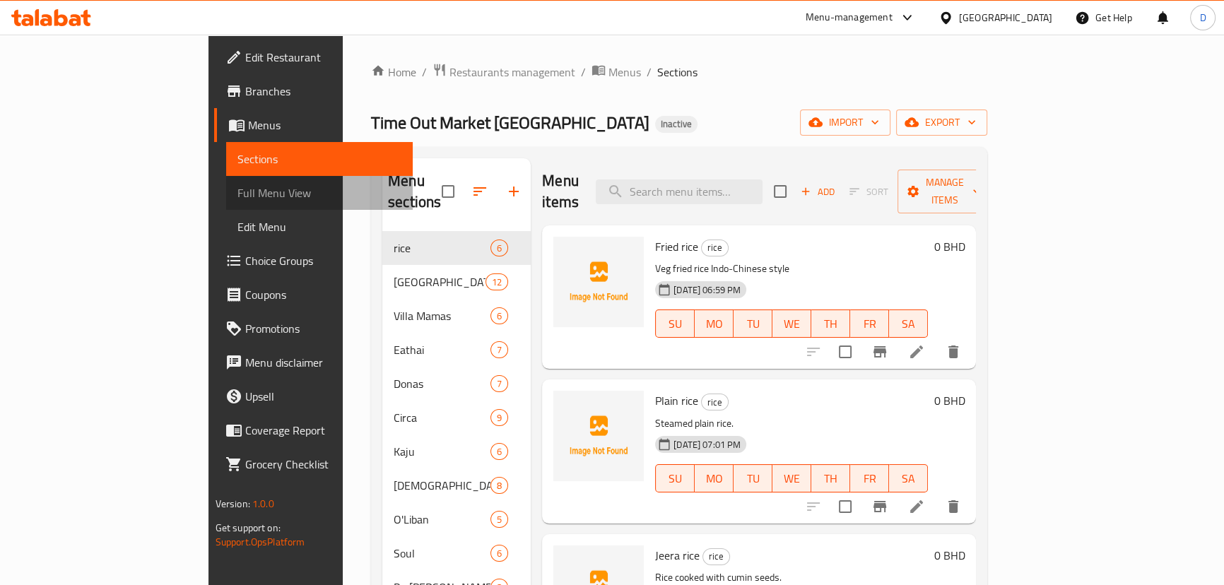
click at [237, 194] on span "Full Menu View" at bounding box center [319, 192] width 164 height 17
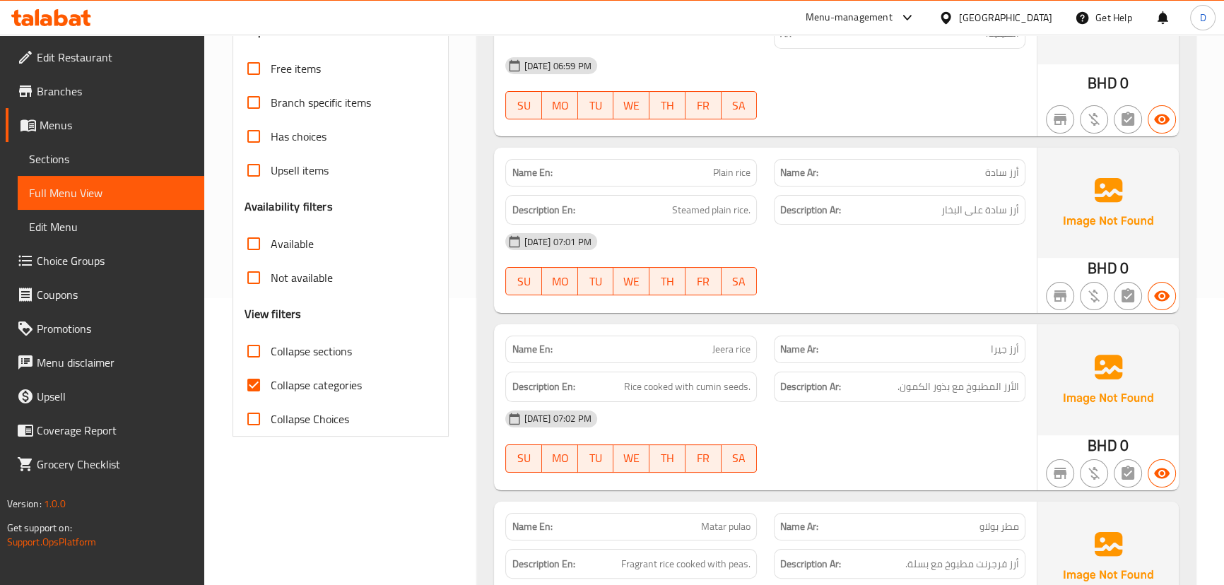
click at [267, 368] on input "Collapse categories" at bounding box center [254, 385] width 34 height 34
checkbox input "false"
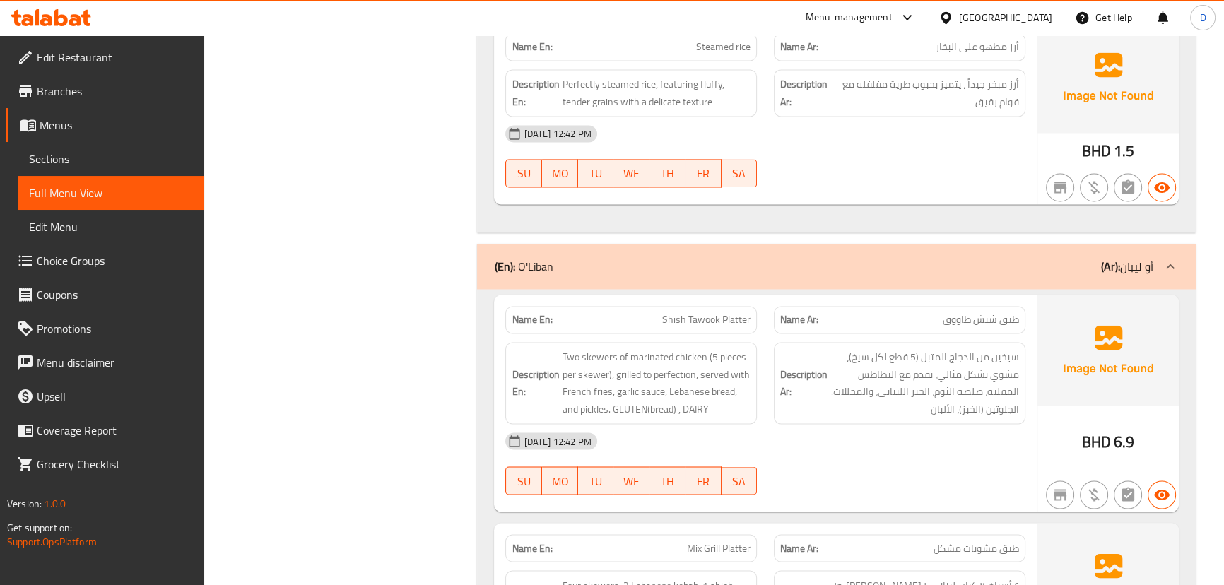
scroll to position [36593, 0]
